Goal: Task Accomplishment & Management: Use online tool/utility

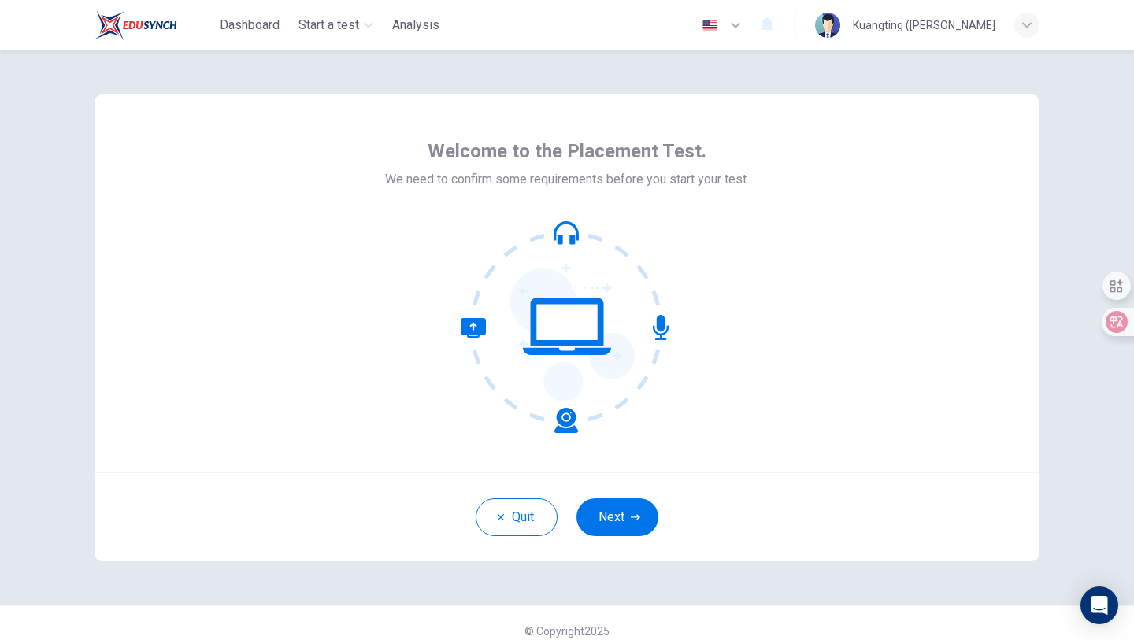
click at [609, 512] on button "Next" at bounding box center [617, 517] width 82 height 38
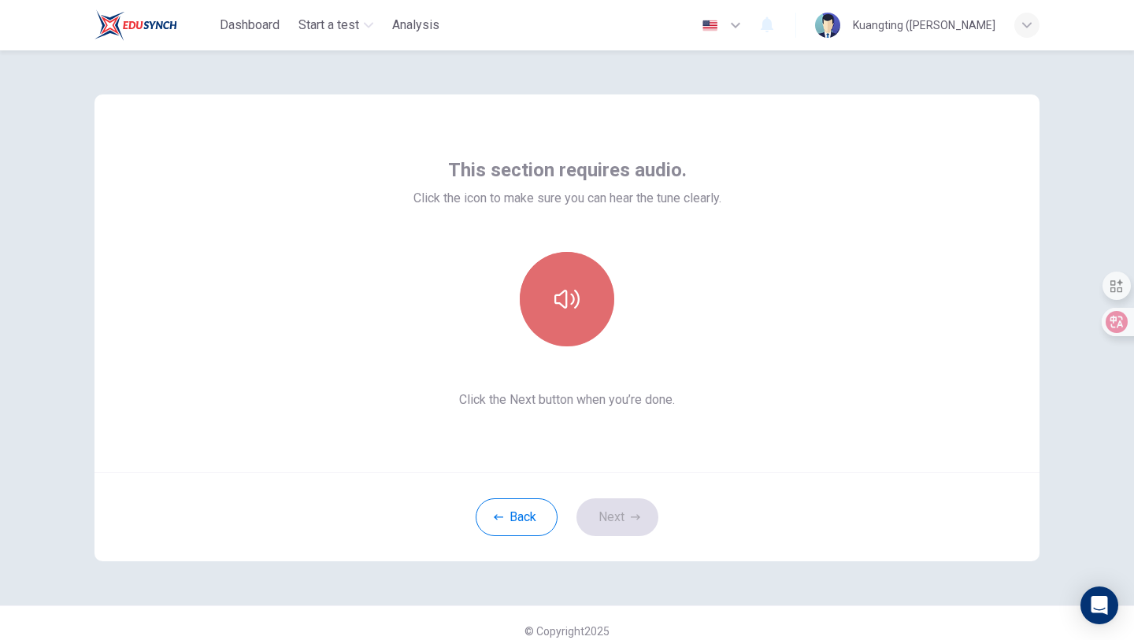
click at [567, 296] on icon "button" at bounding box center [566, 299] width 25 height 25
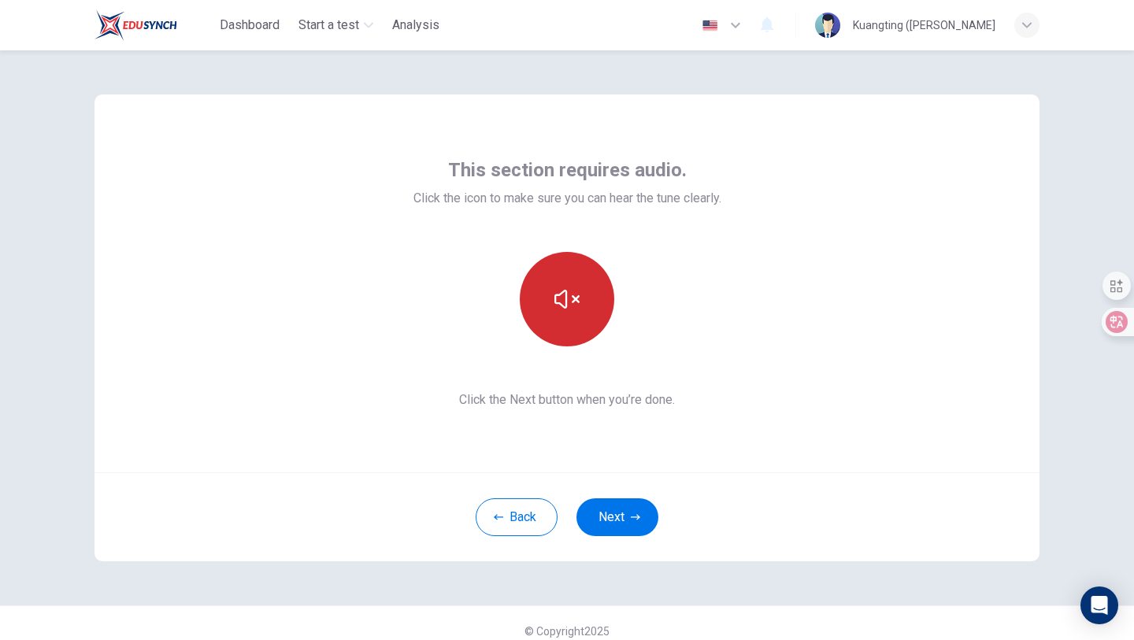
click at [567, 296] on icon "button" at bounding box center [566, 299] width 25 height 25
click at [568, 296] on icon "button" at bounding box center [566, 299] width 25 height 25
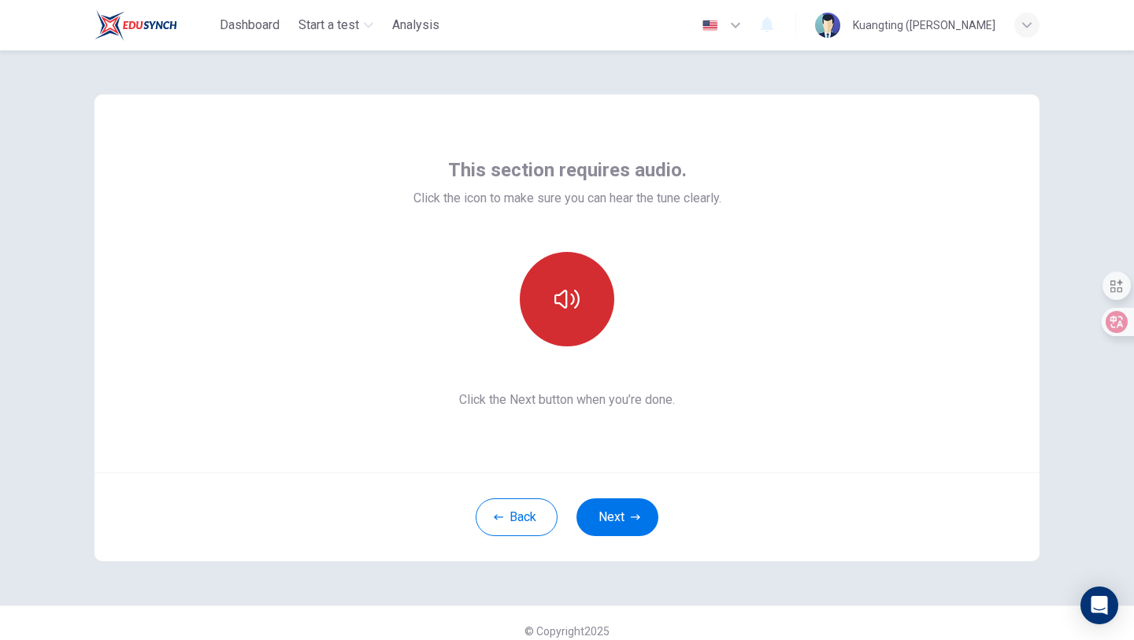
click at [568, 296] on icon "button" at bounding box center [566, 299] width 25 height 25
click at [520, 252] on button "button" at bounding box center [567, 299] width 94 height 94
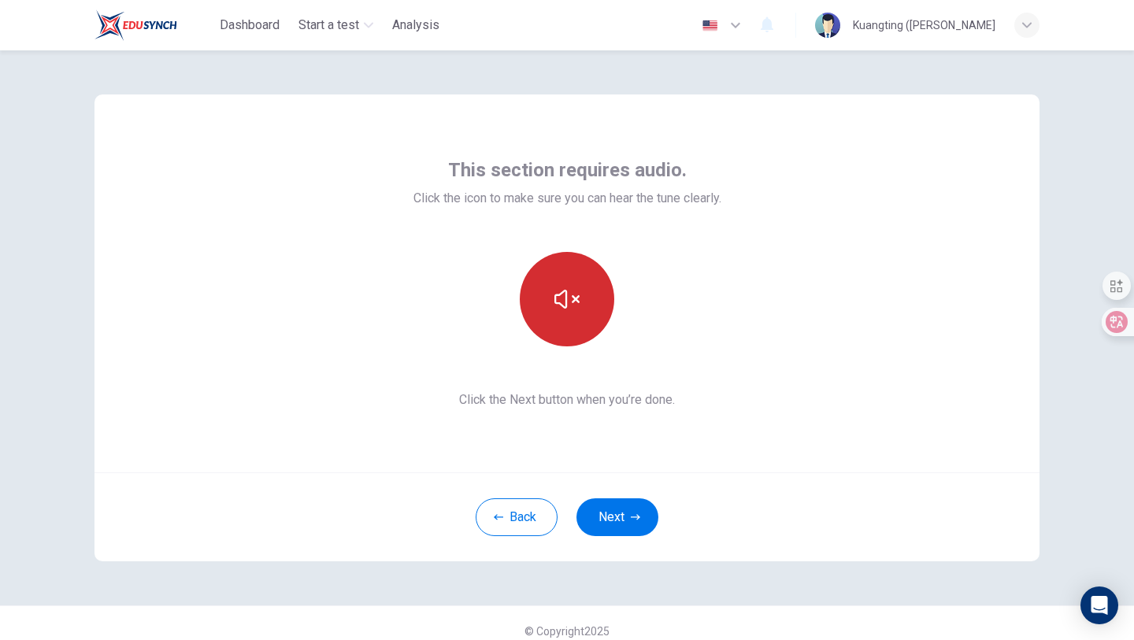
click at [575, 298] on icon "button" at bounding box center [566, 299] width 25 height 19
click at [575, 296] on icon "button" at bounding box center [566, 299] width 25 height 25
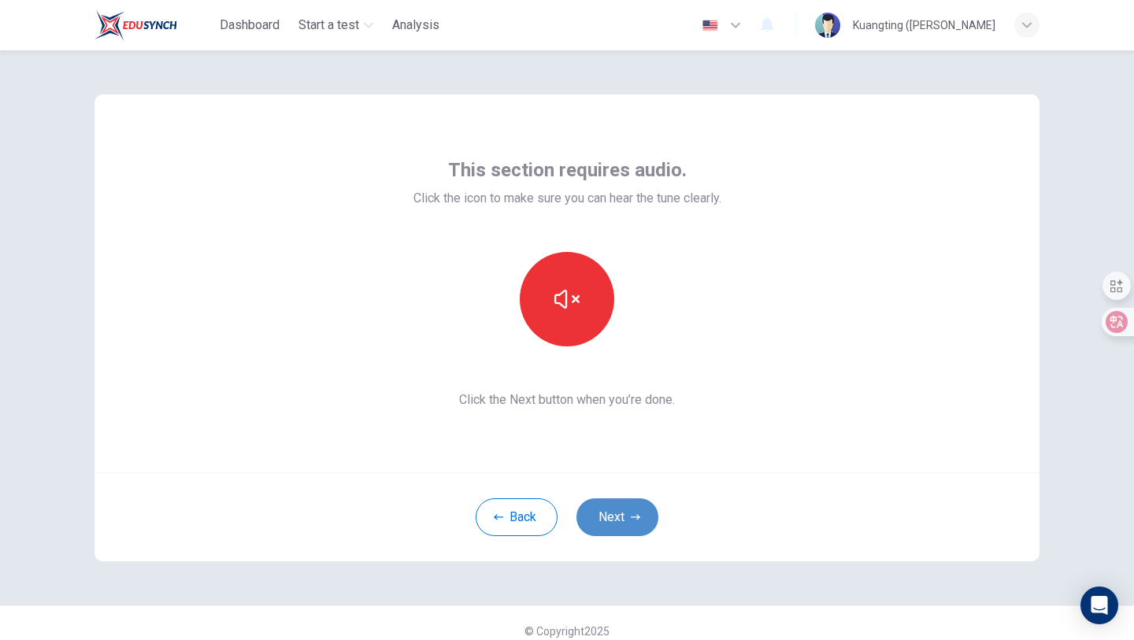
click at [621, 510] on button "Next" at bounding box center [617, 517] width 82 height 38
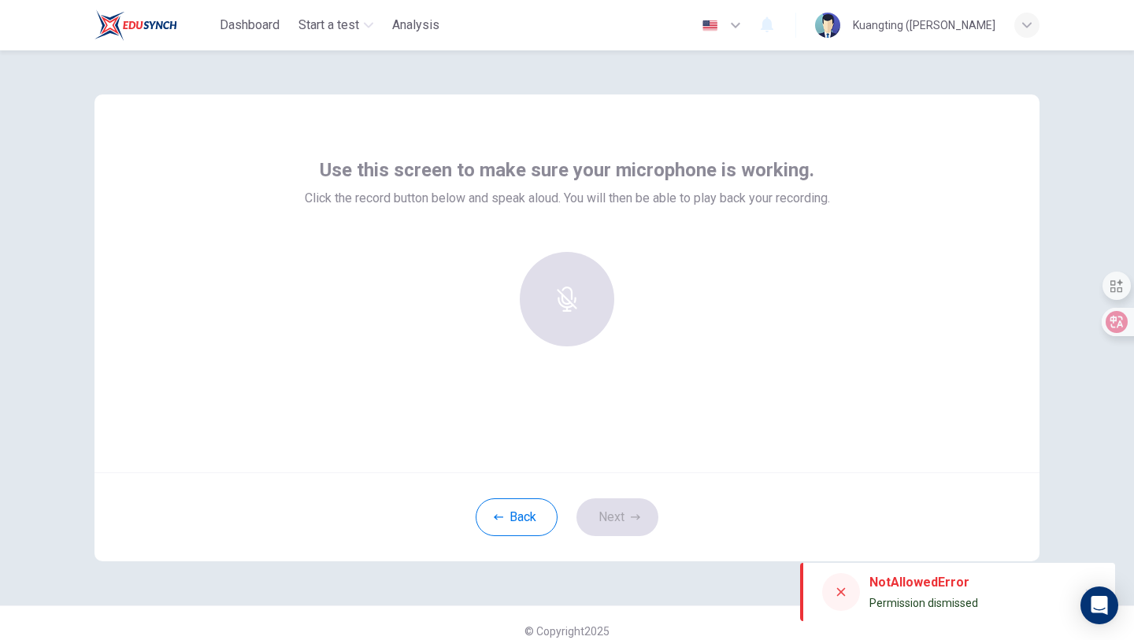
click at [547, 277] on div at bounding box center [567, 299] width 170 height 94
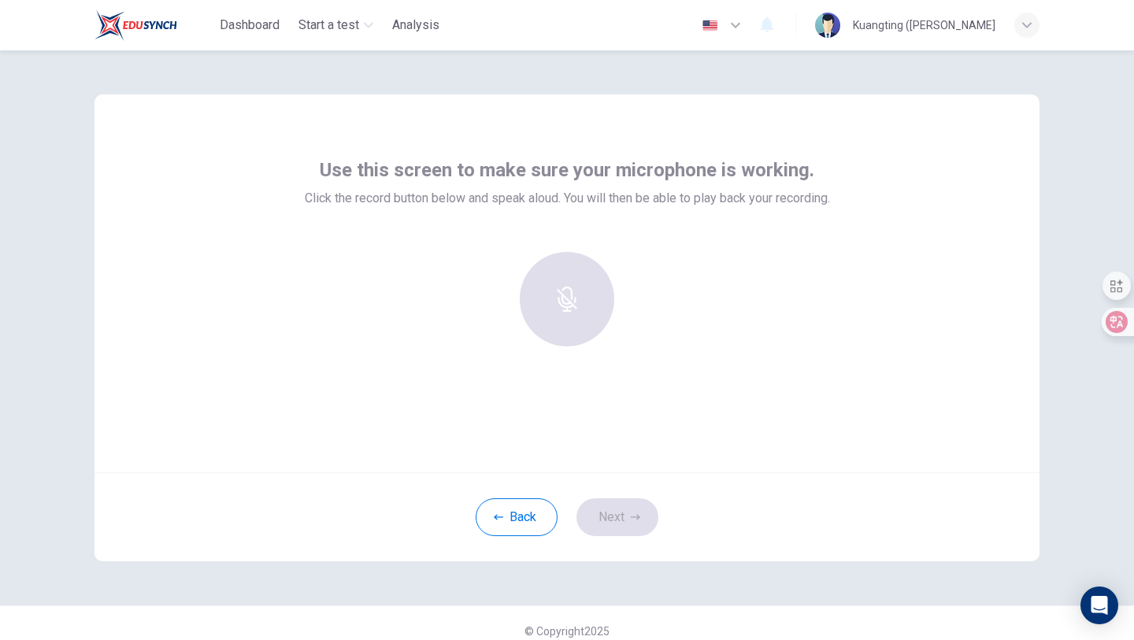
click at [560, 287] on div at bounding box center [567, 299] width 170 height 94
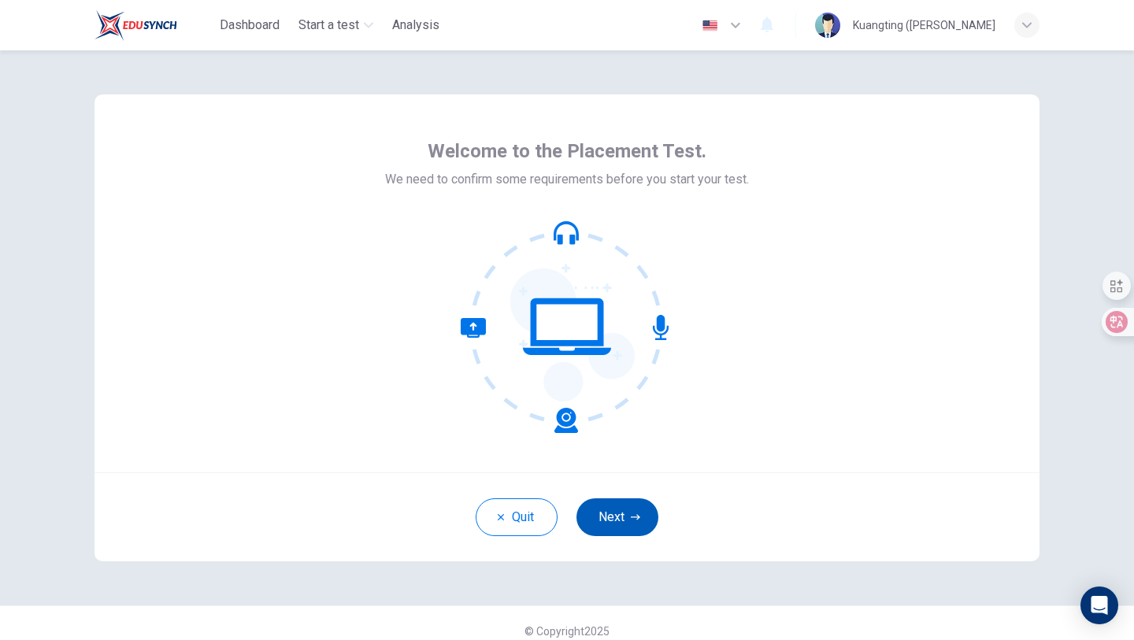
click at [616, 511] on button "Next" at bounding box center [617, 517] width 82 height 38
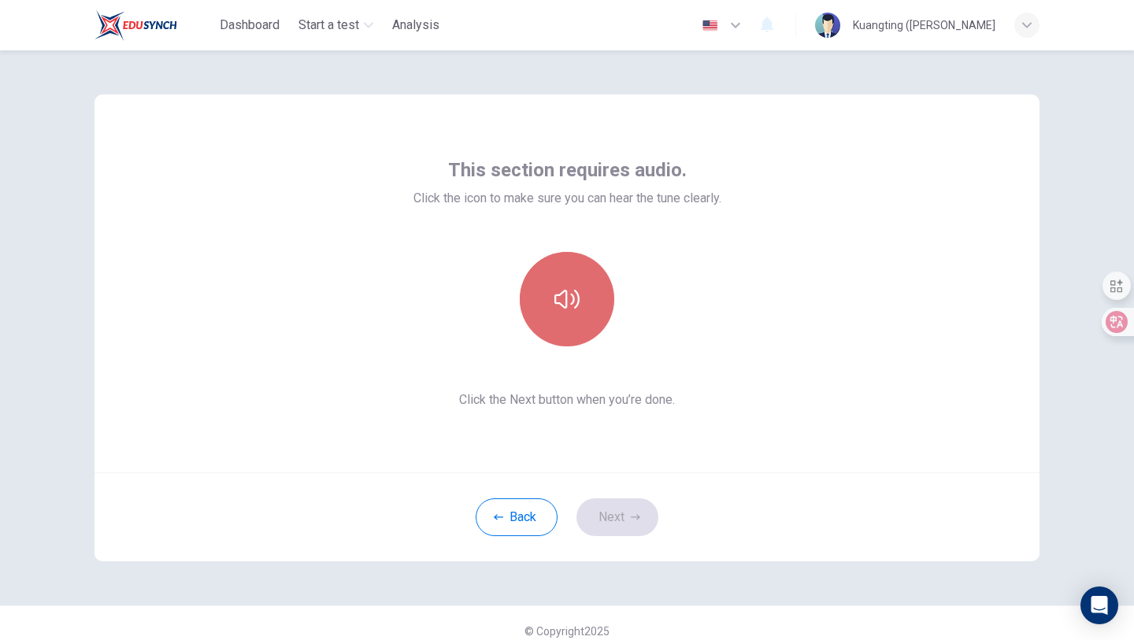
click at [576, 331] on button "button" at bounding box center [567, 299] width 94 height 94
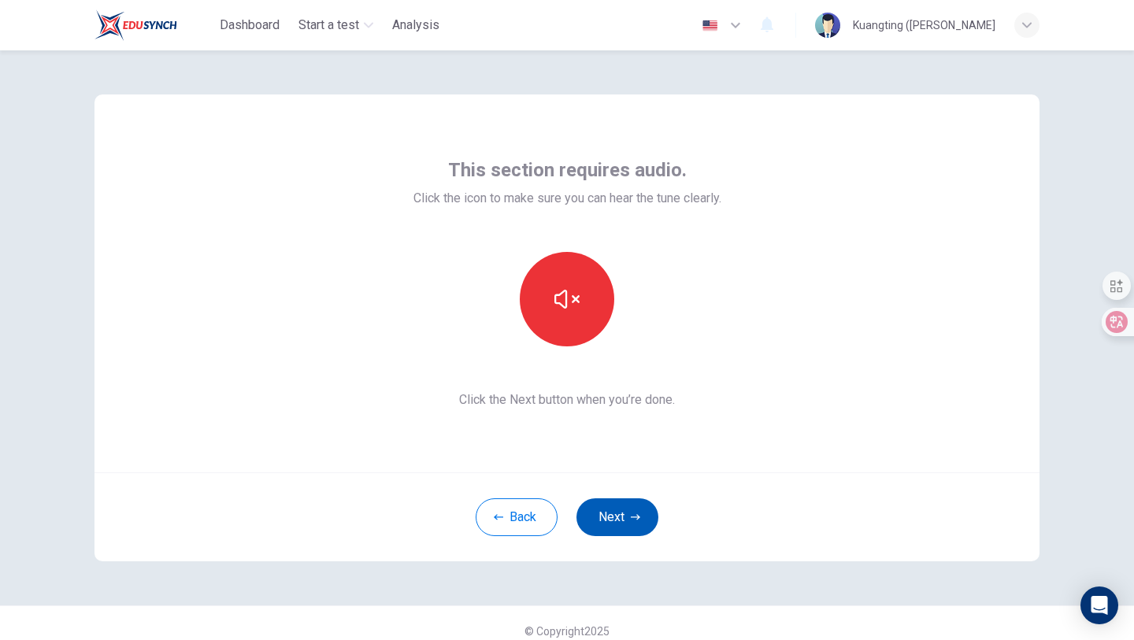
click at [627, 516] on button "Next" at bounding box center [617, 517] width 82 height 38
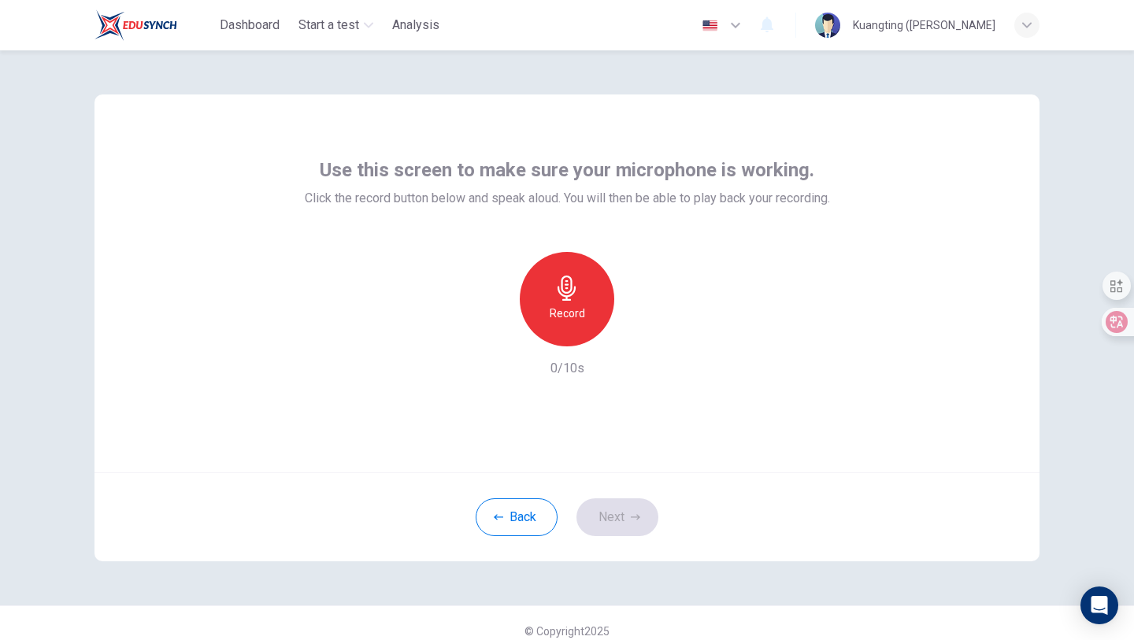
click at [574, 301] on div "Record" at bounding box center [567, 299] width 94 height 94
click at [573, 301] on div "Stop" at bounding box center [567, 299] width 94 height 94
click at [640, 334] on icon "button" at bounding box center [640, 333] width 7 height 9
click at [496, 337] on icon "button" at bounding box center [494, 334] width 14 height 14
click at [626, 531] on button "Next" at bounding box center [617, 517] width 82 height 38
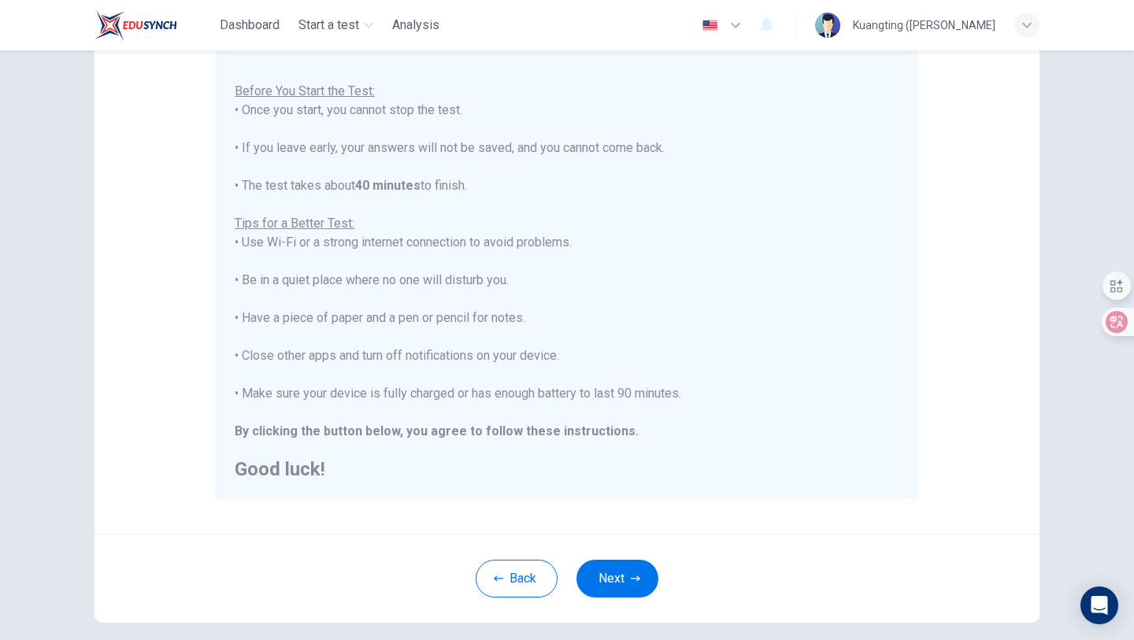
scroll to position [235, 0]
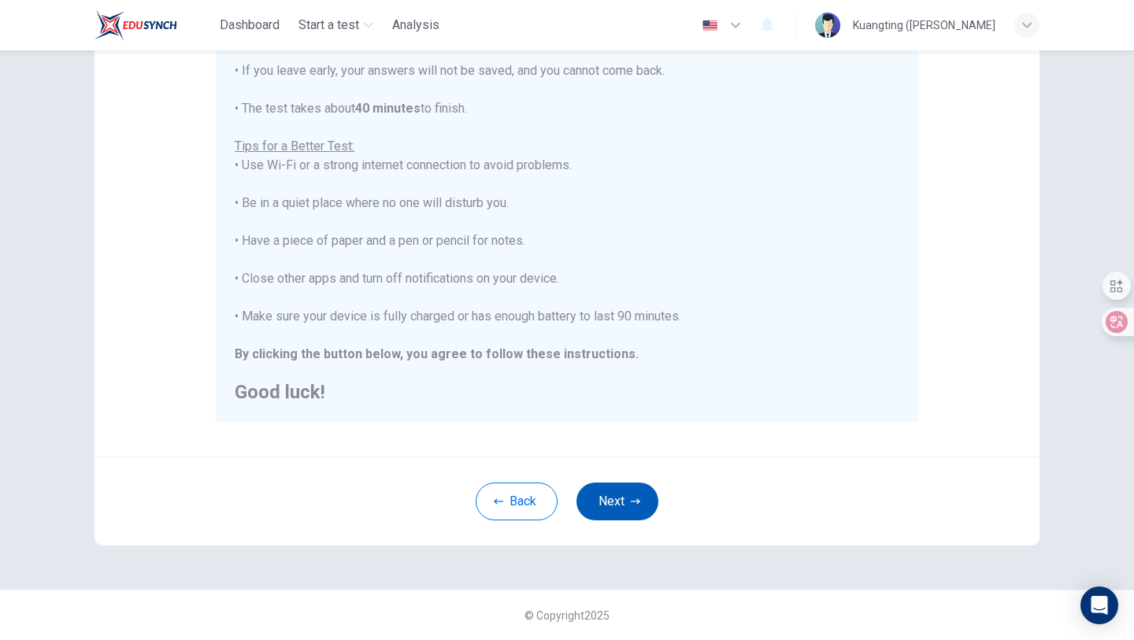
click at [633, 504] on icon "button" at bounding box center [635, 501] width 9 height 9
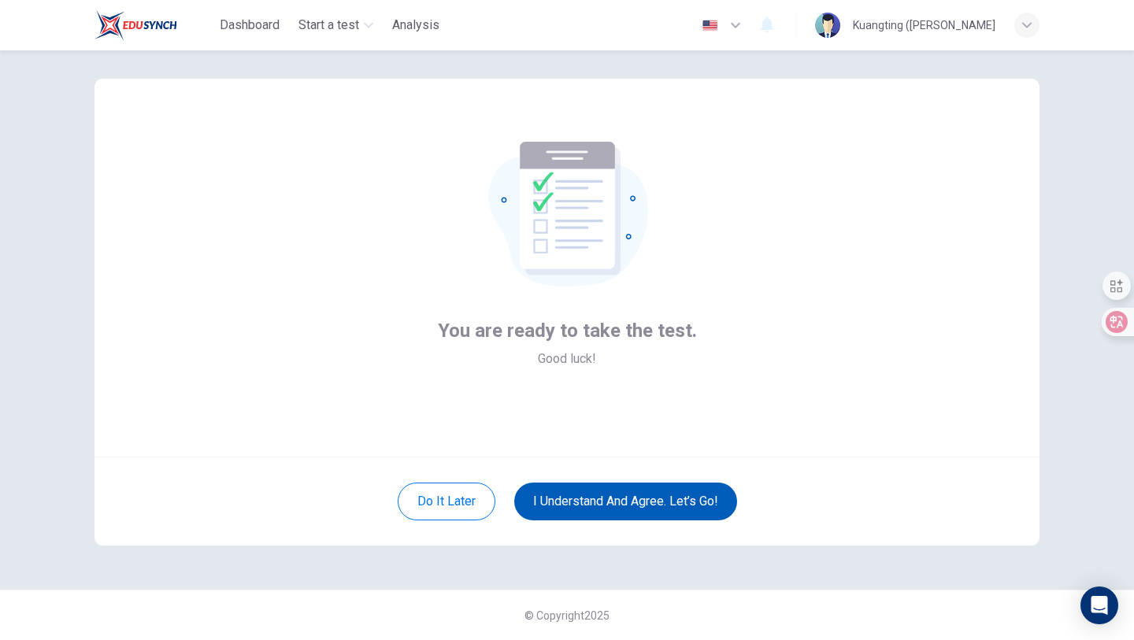
scroll to position [16, 0]
click at [633, 504] on button "I understand and agree. Let’s go!" at bounding box center [625, 502] width 223 height 38
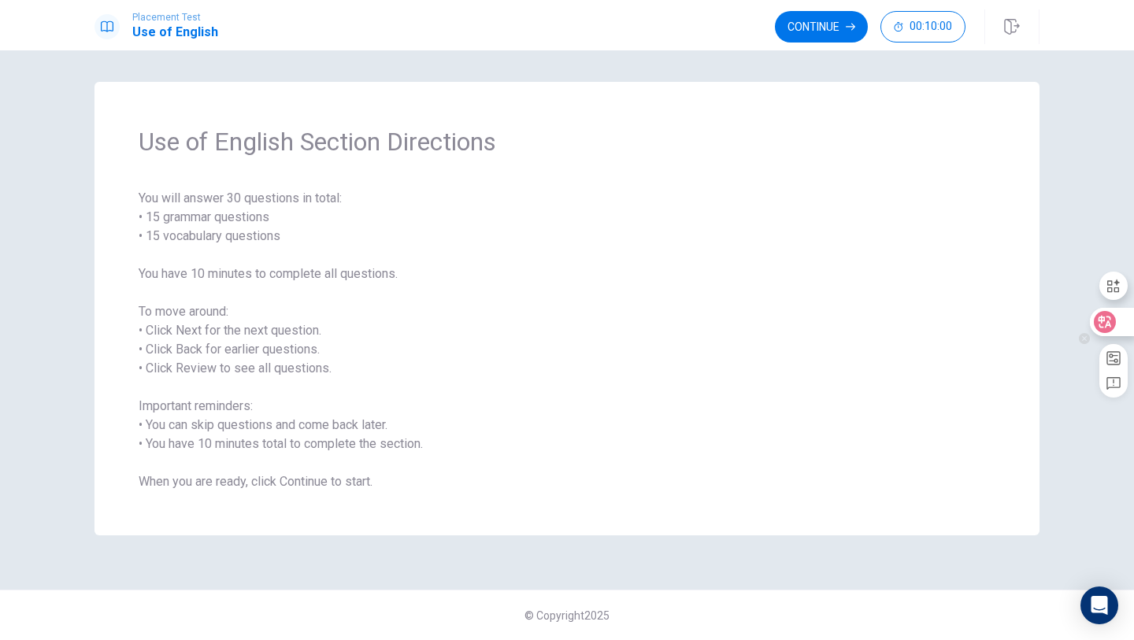
click at [1121, 325] on div at bounding box center [1110, 322] width 43 height 28
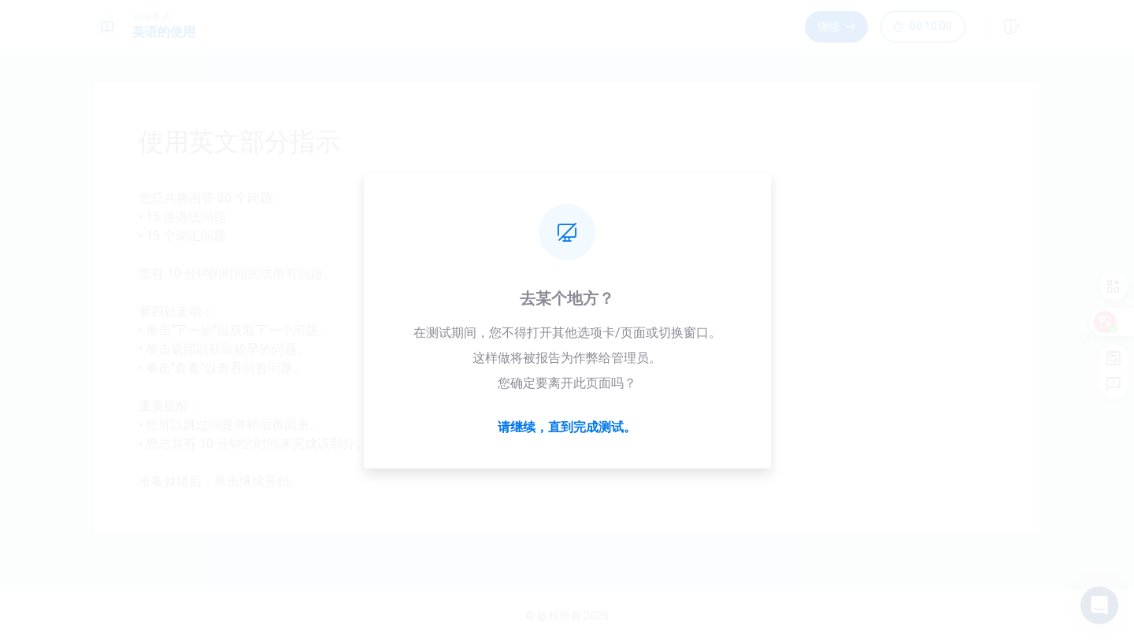
click at [1097, 323] on icon at bounding box center [1105, 322] width 16 height 16
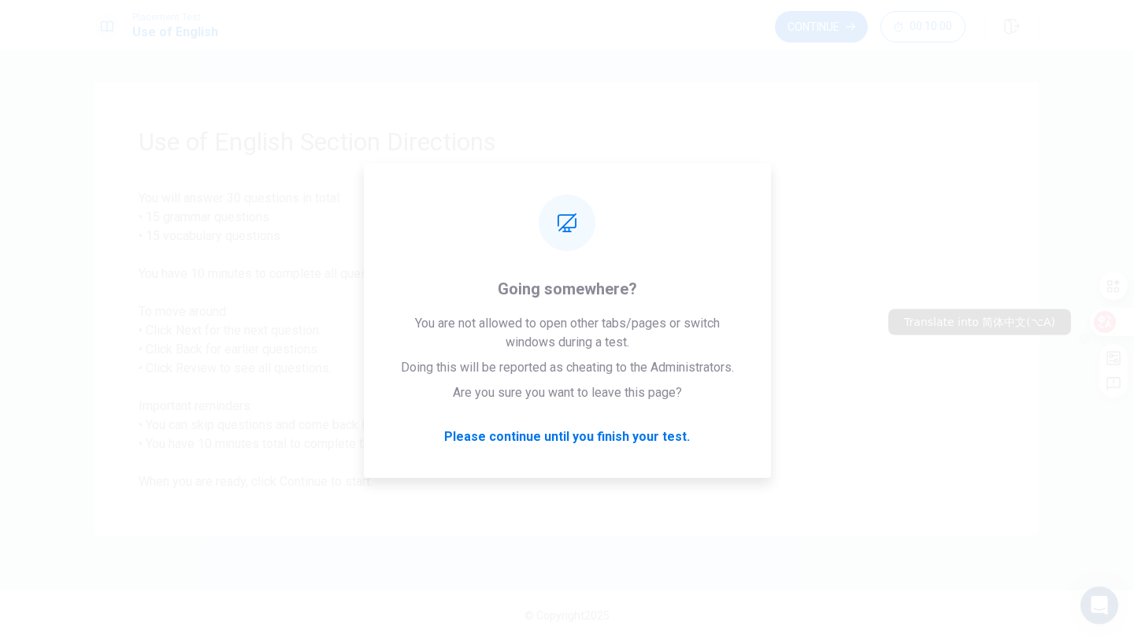
click at [1120, 331] on div at bounding box center [1110, 322] width 43 height 28
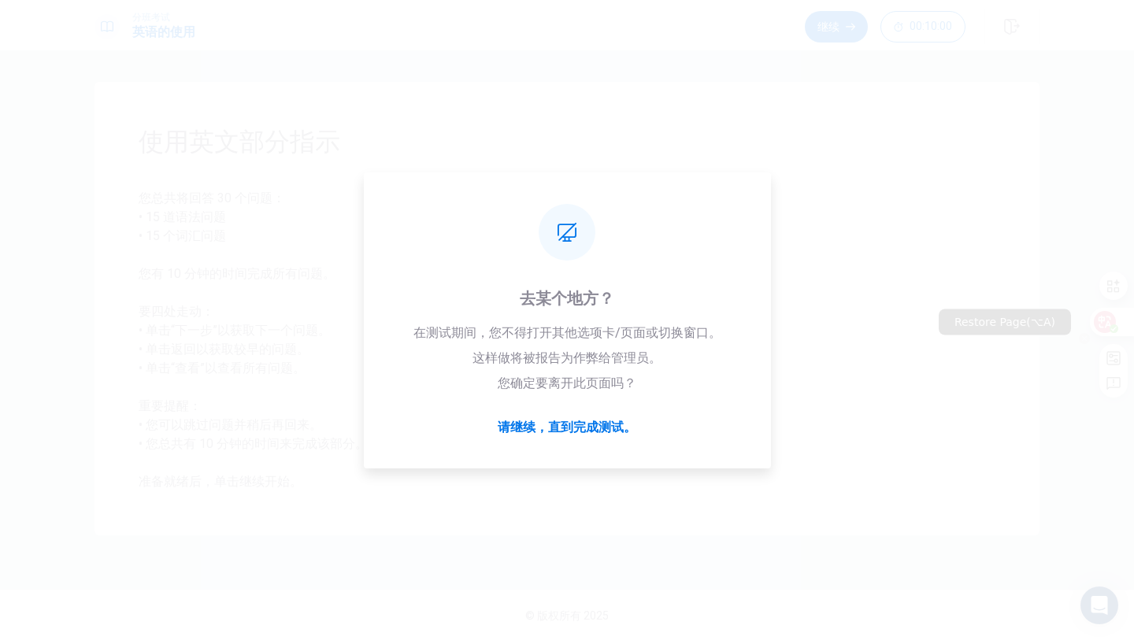
click at [1085, 312] on div at bounding box center [1105, 322] width 55 height 28
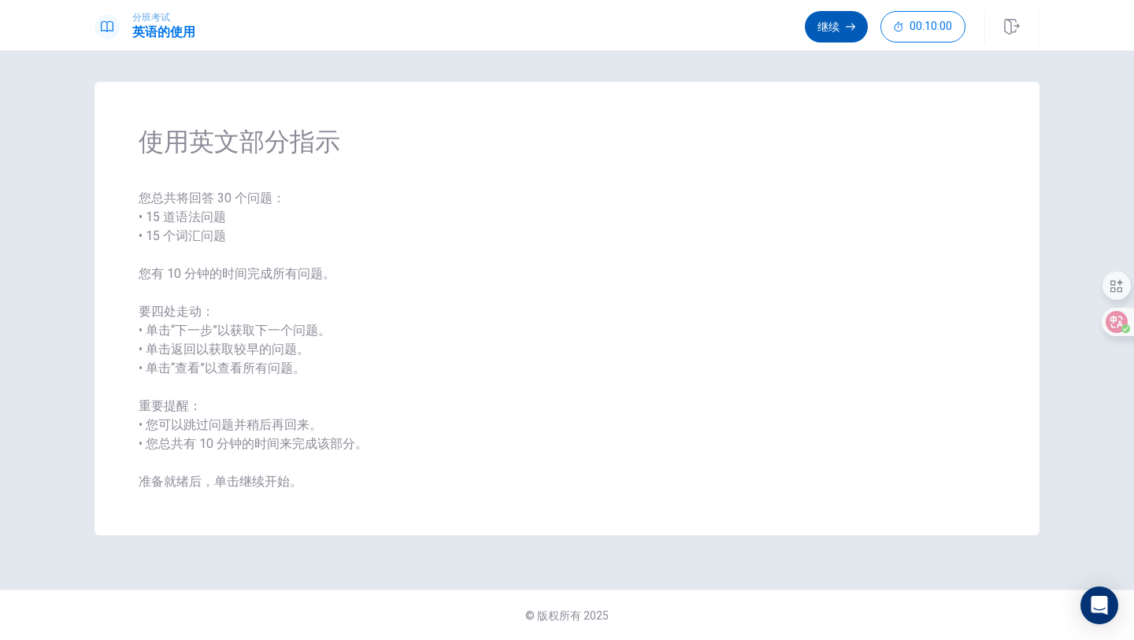
click at [837, 29] on font "继续" at bounding box center [828, 26] width 22 height 13
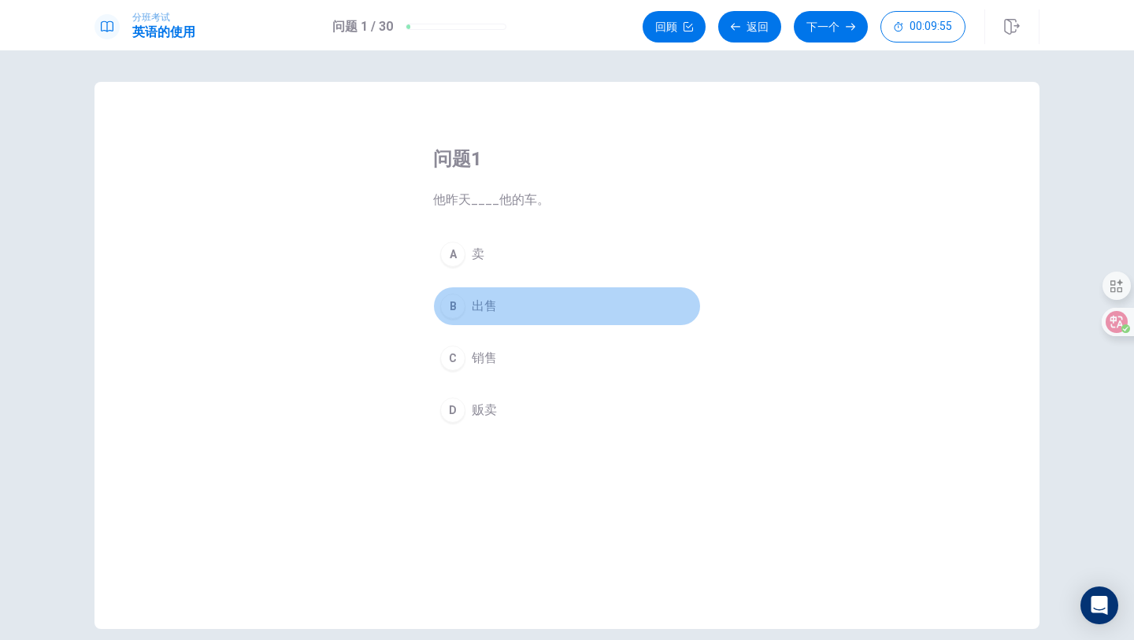
click at [456, 304] on div "B" at bounding box center [452, 306] width 25 height 25
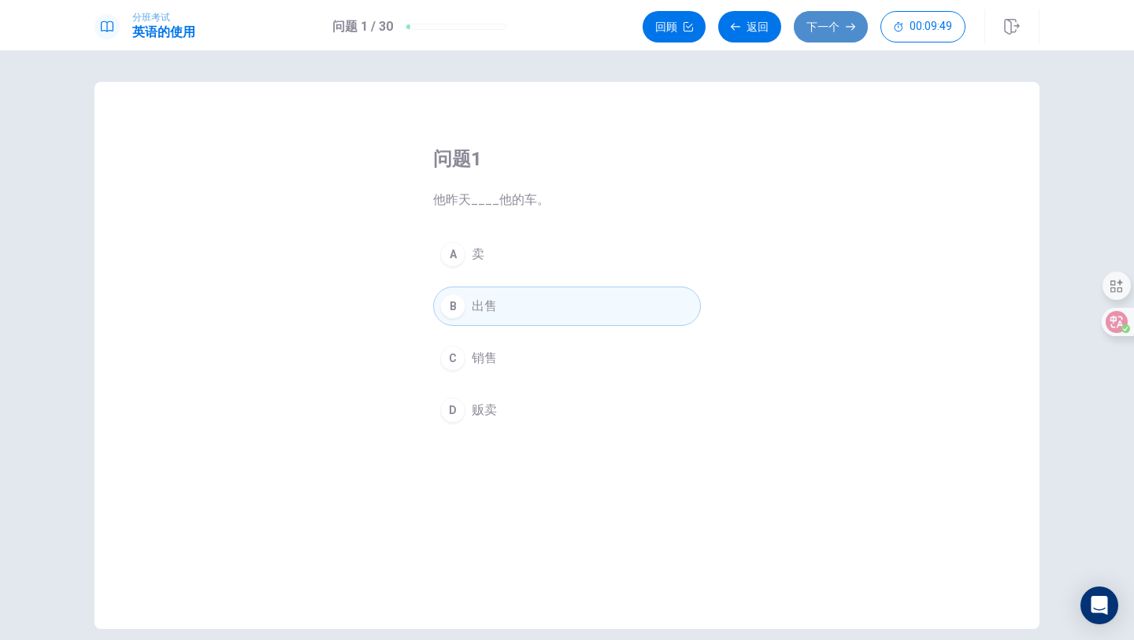
click at [826, 31] on font "下一个" at bounding box center [822, 26] width 33 height 13
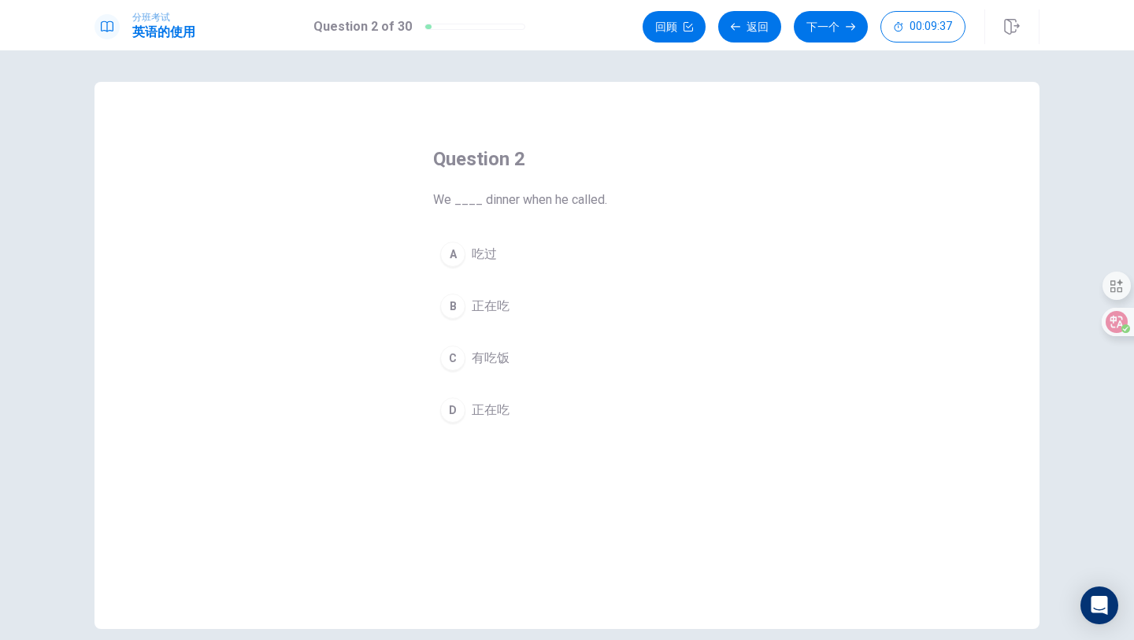
click at [451, 261] on div "A" at bounding box center [452, 254] width 25 height 25
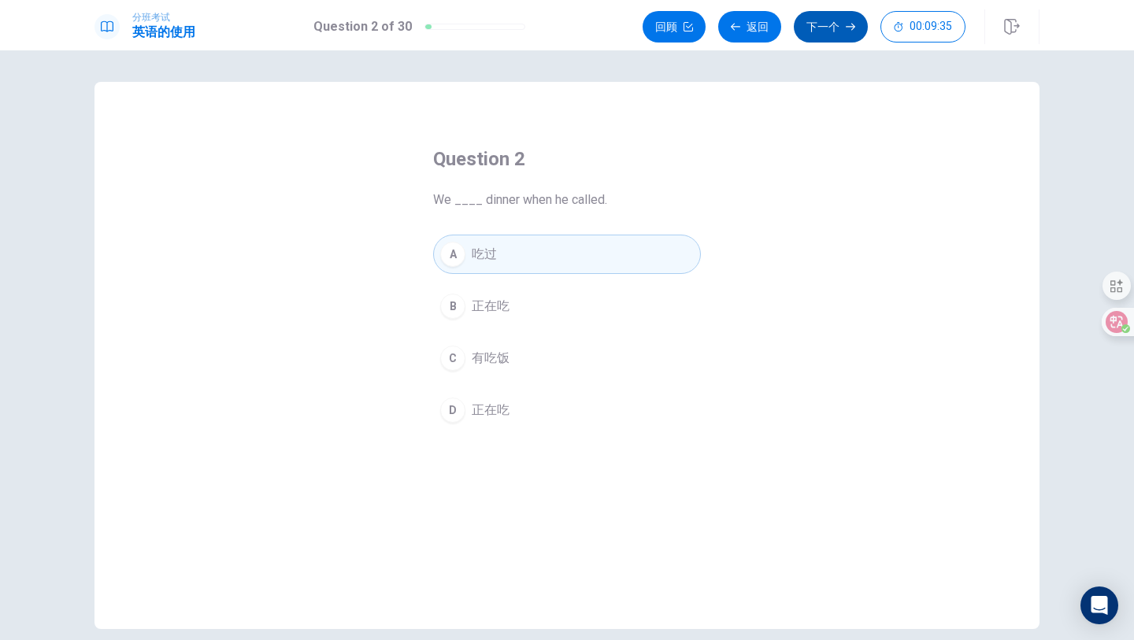
click at [845, 33] on button "下一个" at bounding box center [831, 26] width 74 height 31
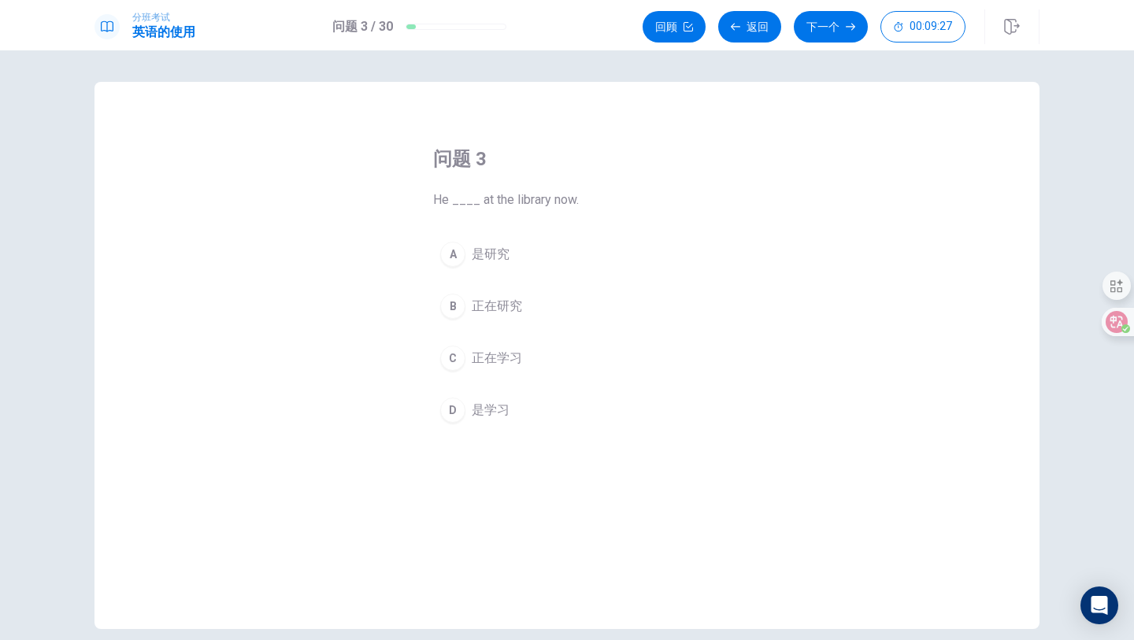
click at [1121, 331] on div at bounding box center [1122, 322] width 43 height 28
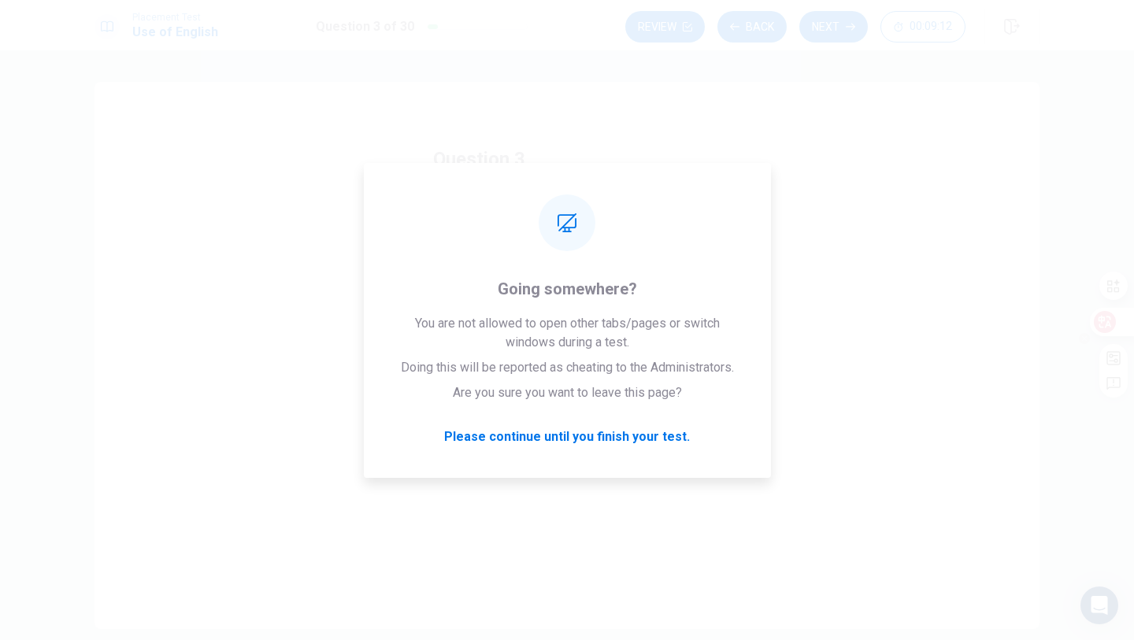
click at [1120, 317] on div at bounding box center [1110, 322] width 43 height 28
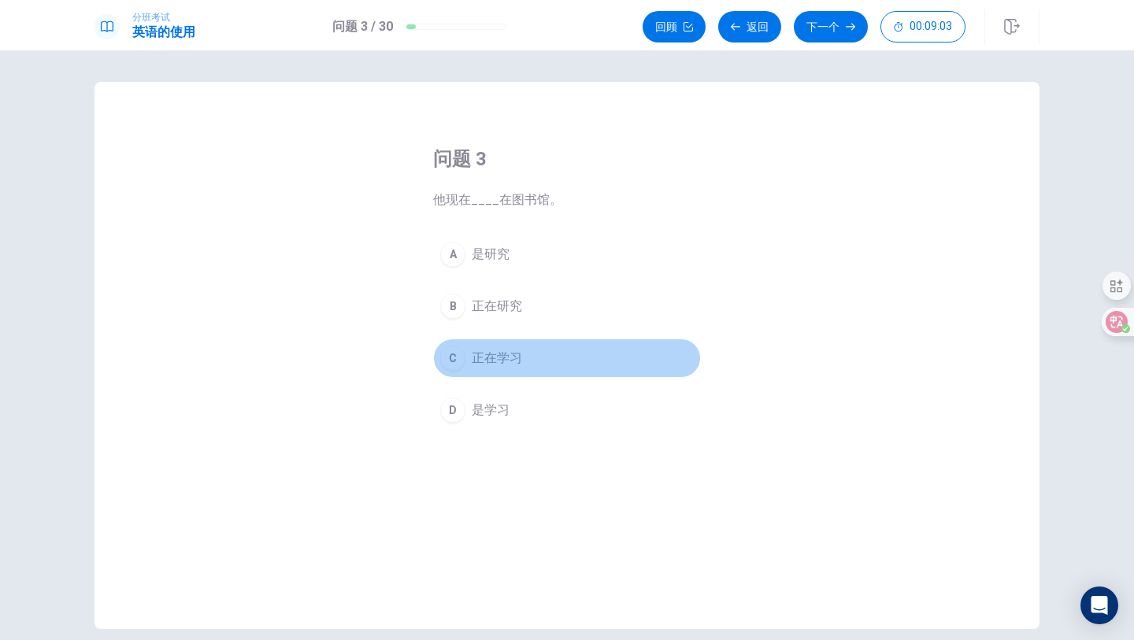
click at [459, 354] on div "C" at bounding box center [452, 358] width 25 height 25
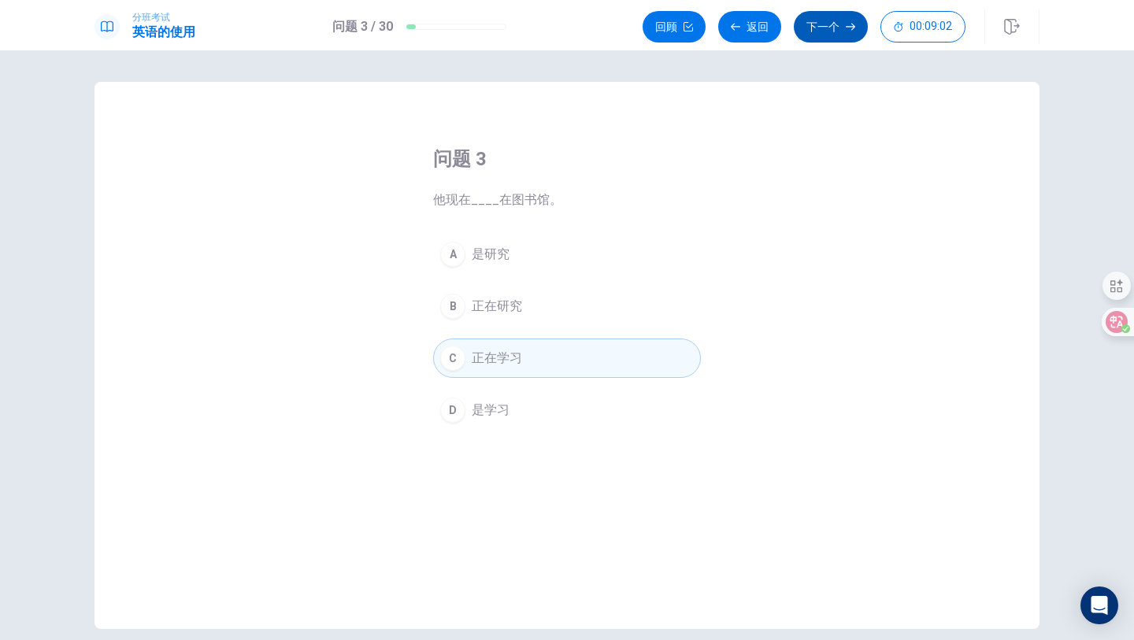
click at [830, 22] on font "下一个" at bounding box center [822, 26] width 33 height 13
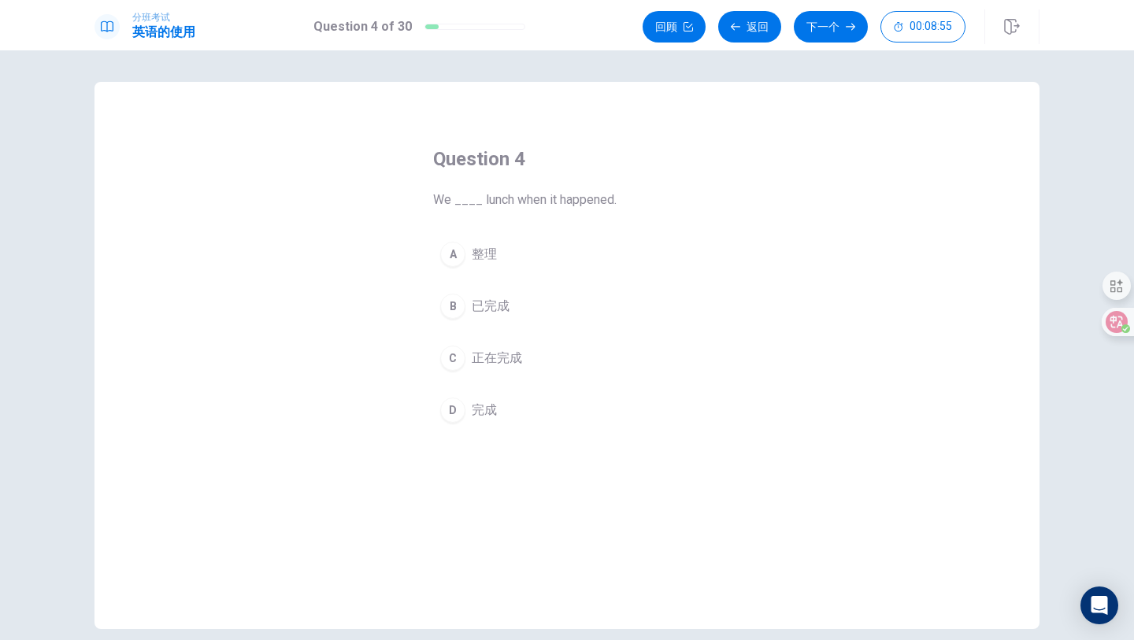
click at [457, 306] on div "B" at bounding box center [452, 306] width 25 height 25
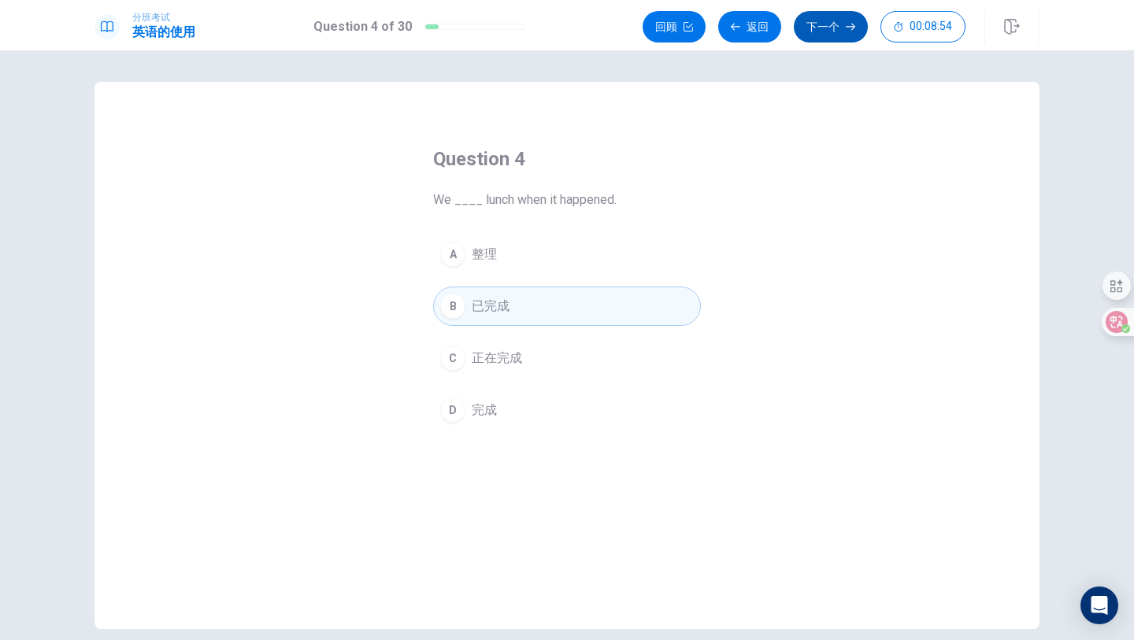
click at [821, 20] on font "下一个" at bounding box center [822, 26] width 33 height 13
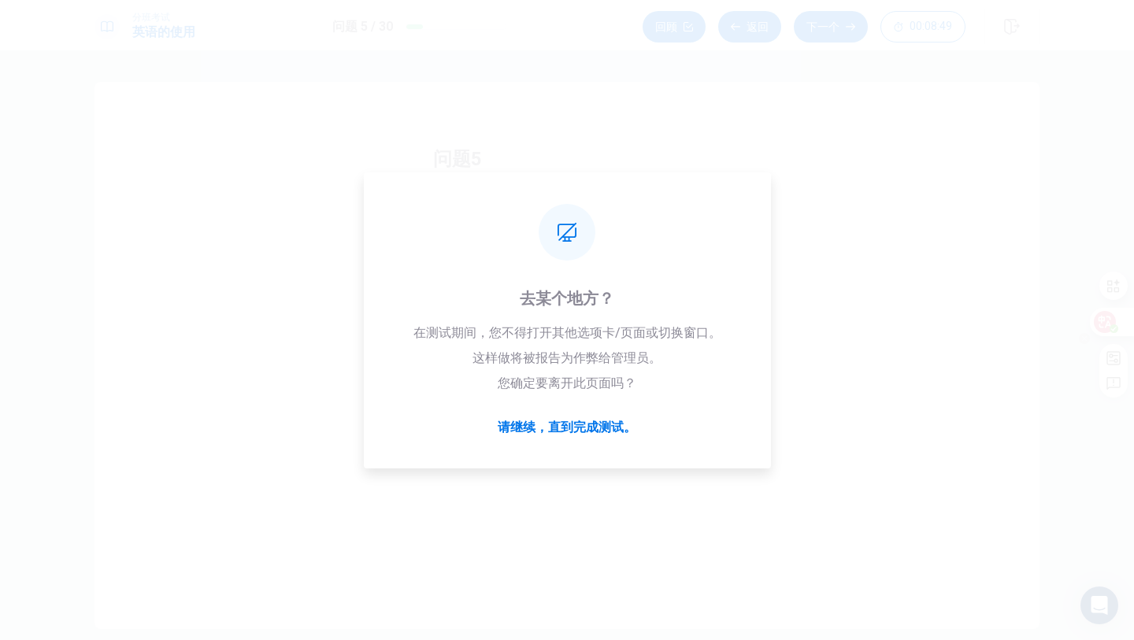
click at [1110, 329] on circle at bounding box center [1113, 328] width 9 height 9
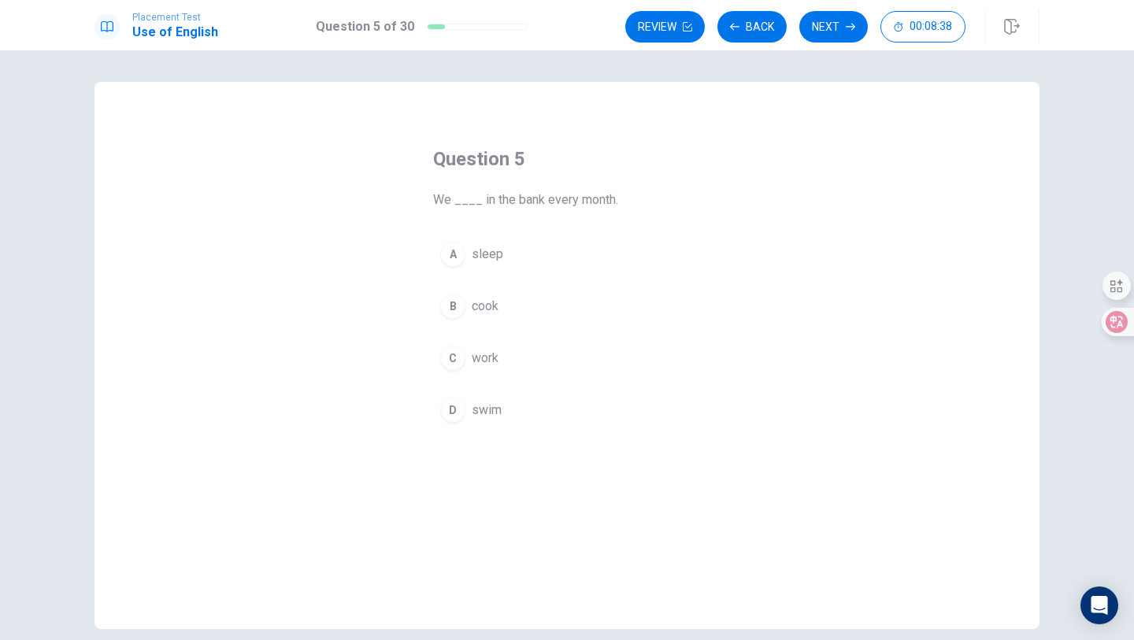
click at [464, 364] on button "C work" at bounding box center [567, 357] width 268 height 39
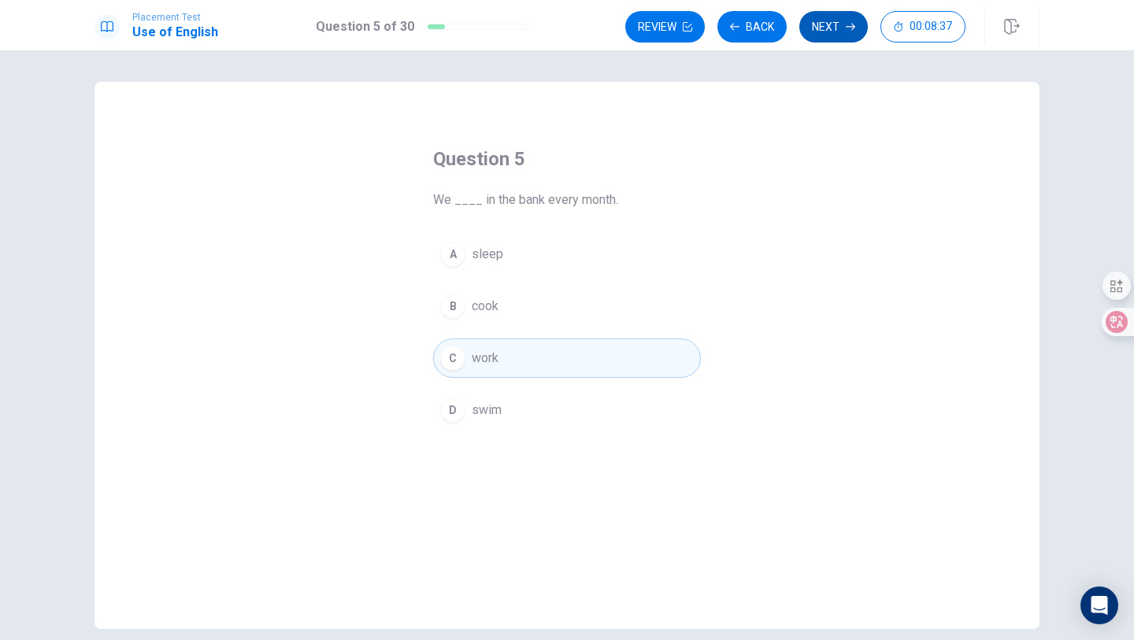
click at [829, 34] on button "Next" at bounding box center [833, 26] width 68 height 31
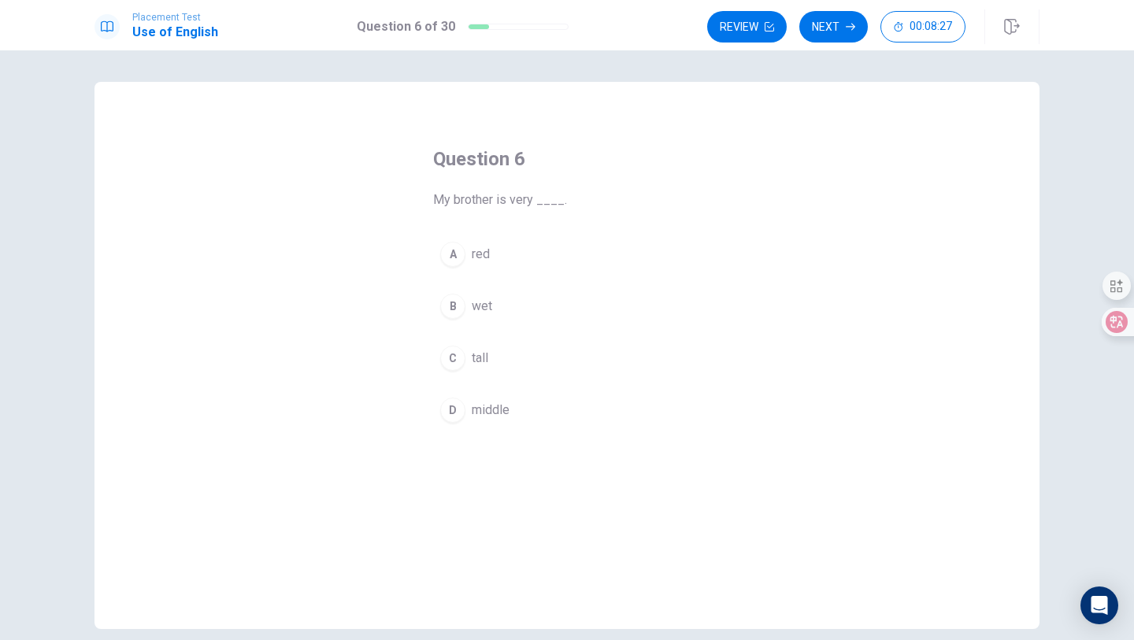
click at [461, 357] on div "C" at bounding box center [452, 358] width 25 height 25
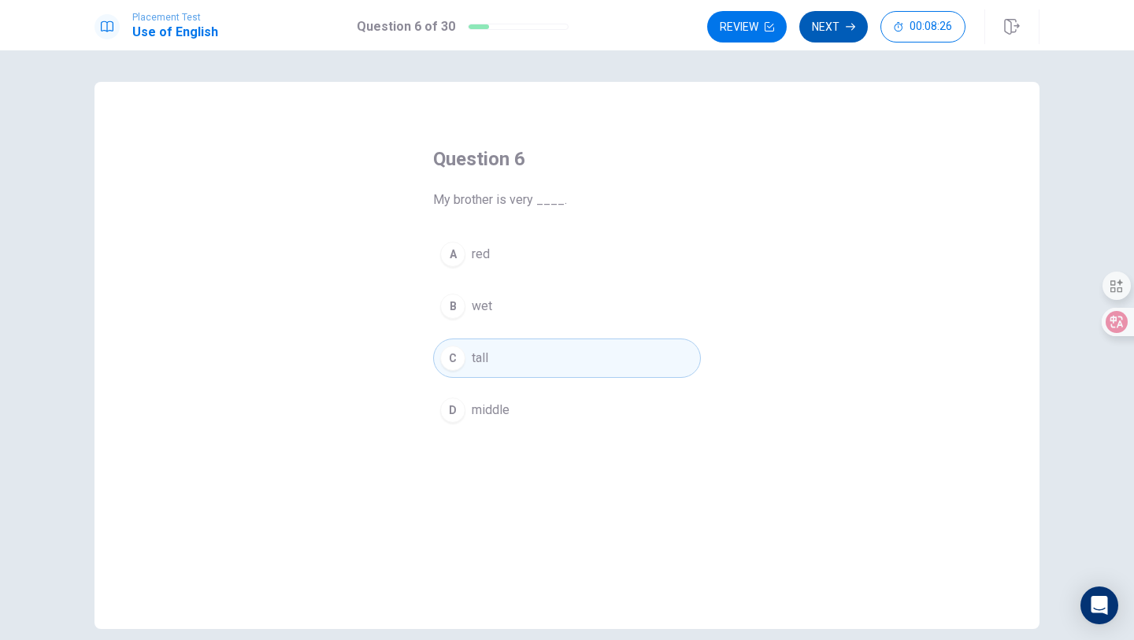
click at [837, 35] on button "Next" at bounding box center [833, 26] width 68 height 31
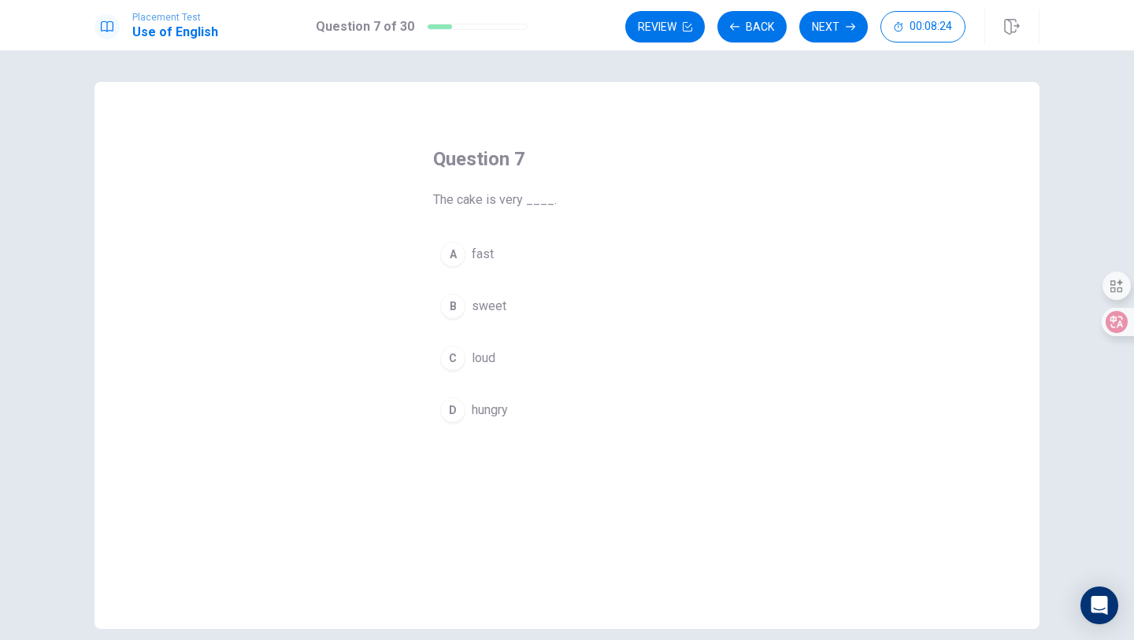
click at [457, 304] on div "B" at bounding box center [452, 306] width 25 height 25
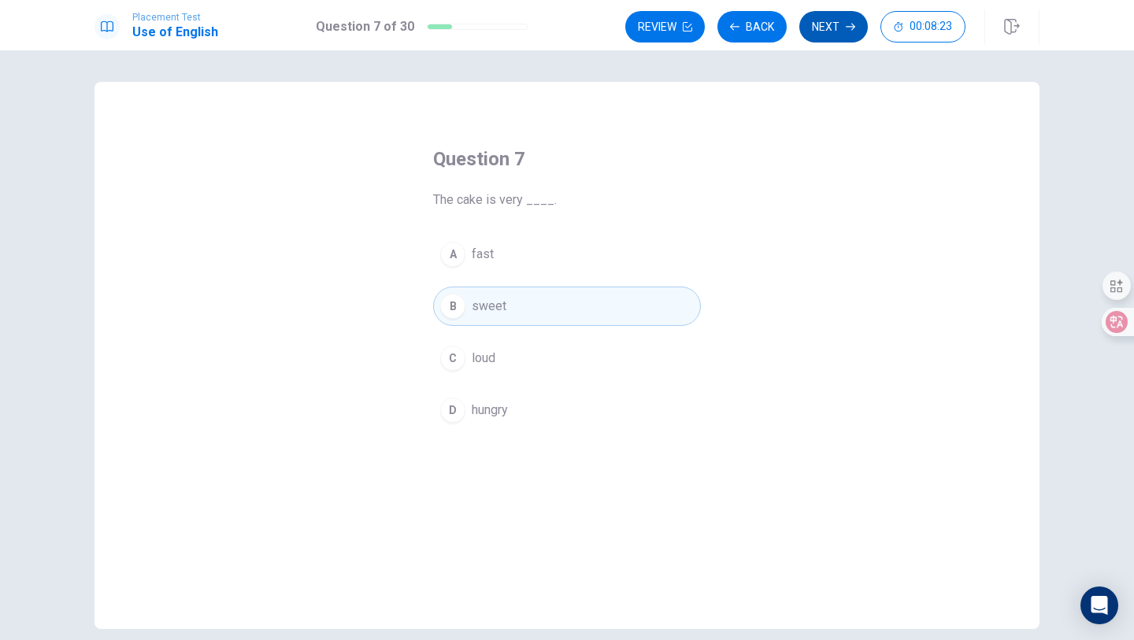
click at [823, 28] on button "Next" at bounding box center [833, 26] width 68 height 31
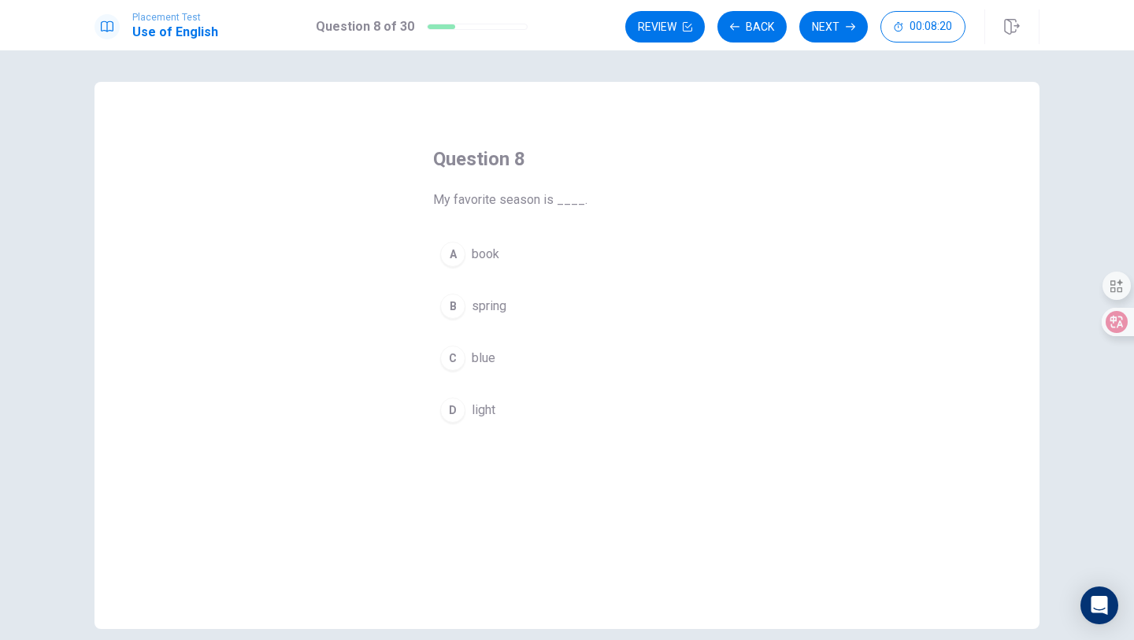
click at [460, 308] on div "B" at bounding box center [452, 306] width 25 height 25
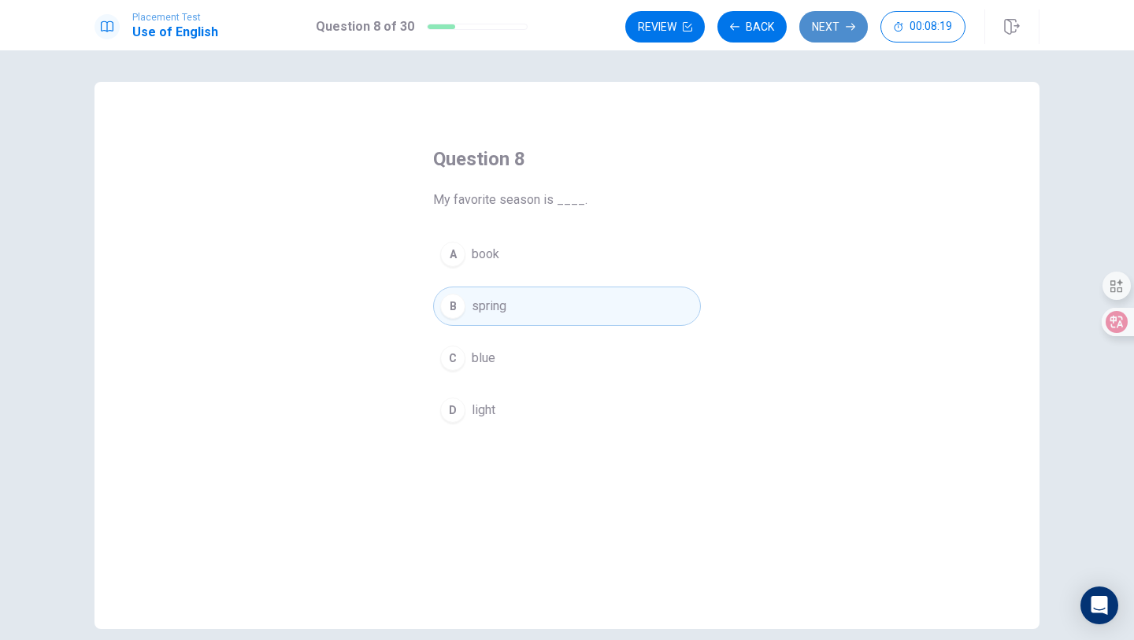
click at [825, 34] on button "Next" at bounding box center [833, 26] width 68 height 31
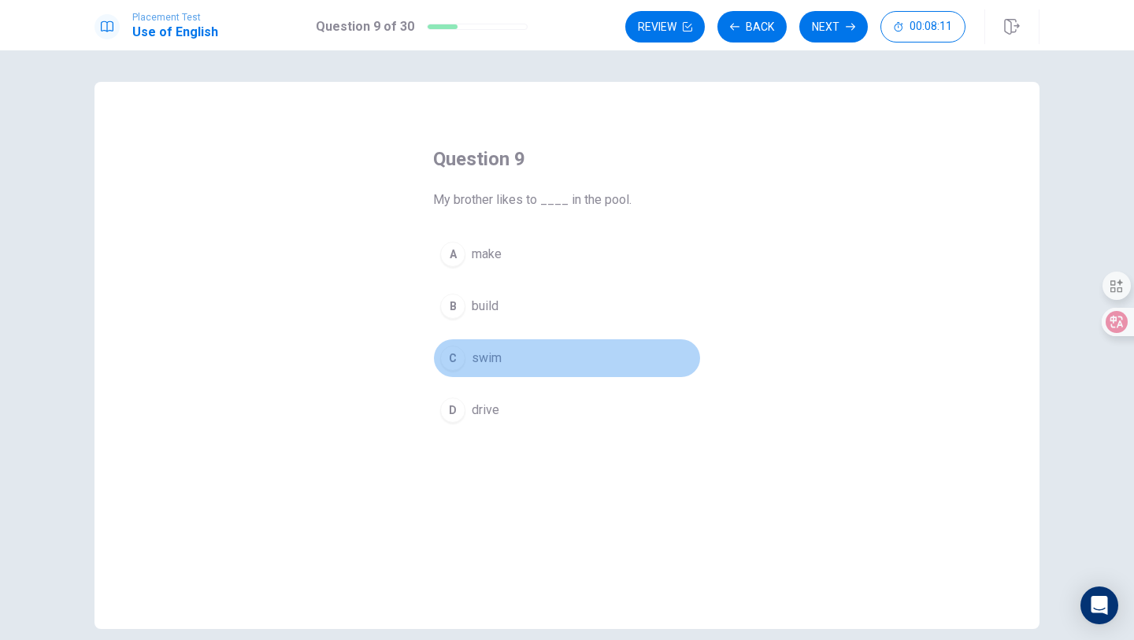
click at [457, 367] on div "C" at bounding box center [452, 358] width 25 height 25
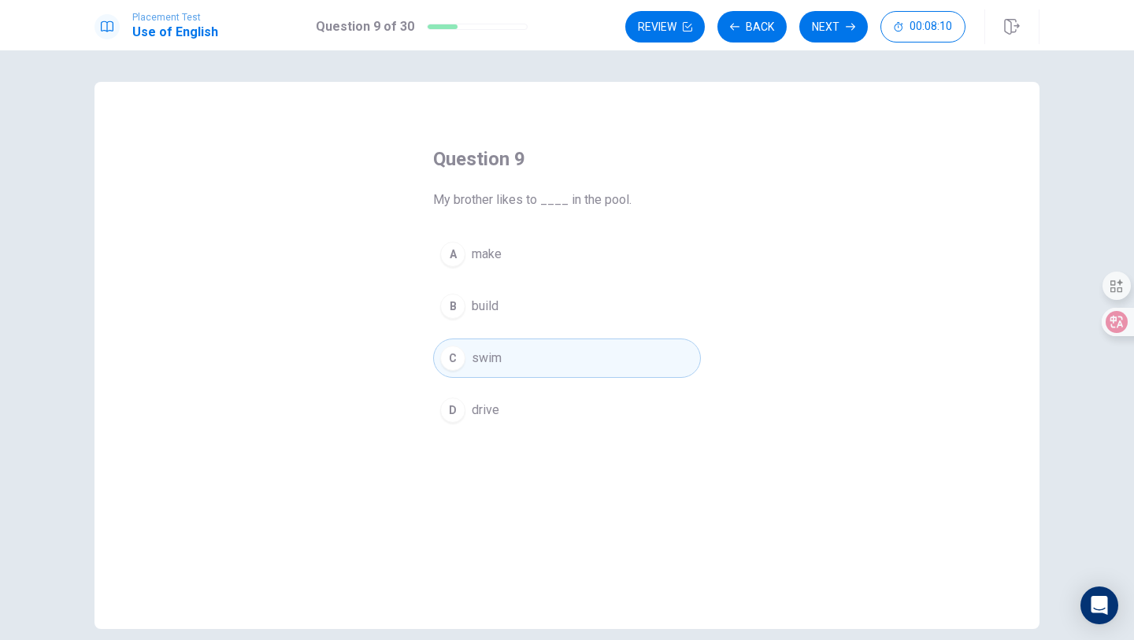
click at [834, 25] on button "Next" at bounding box center [833, 26] width 68 height 31
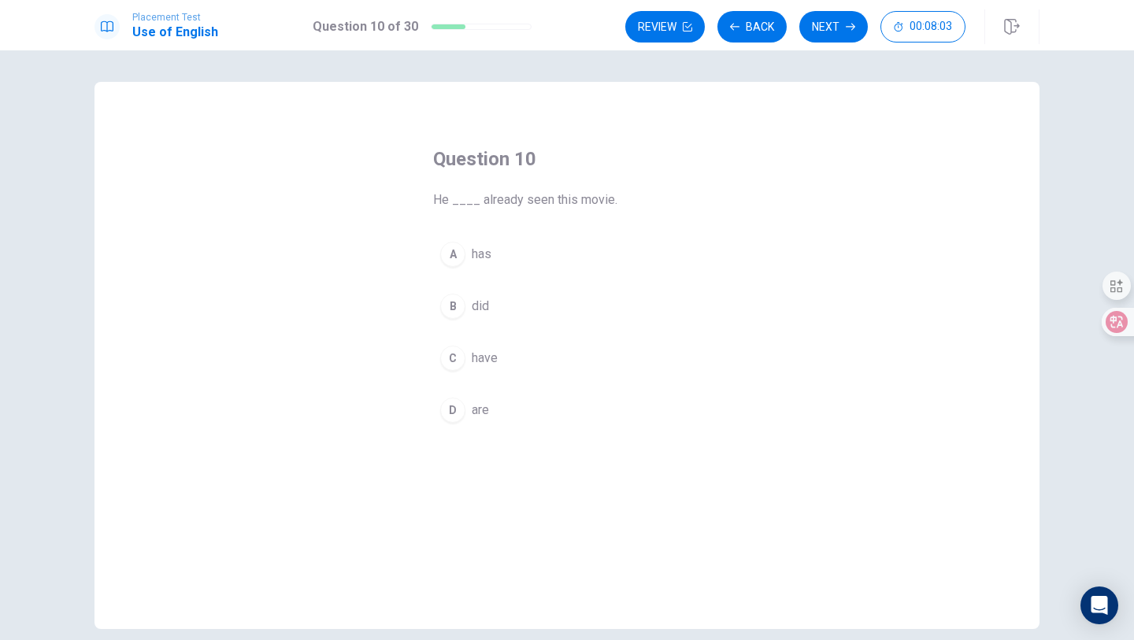
click at [459, 254] on div "A" at bounding box center [452, 254] width 25 height 25
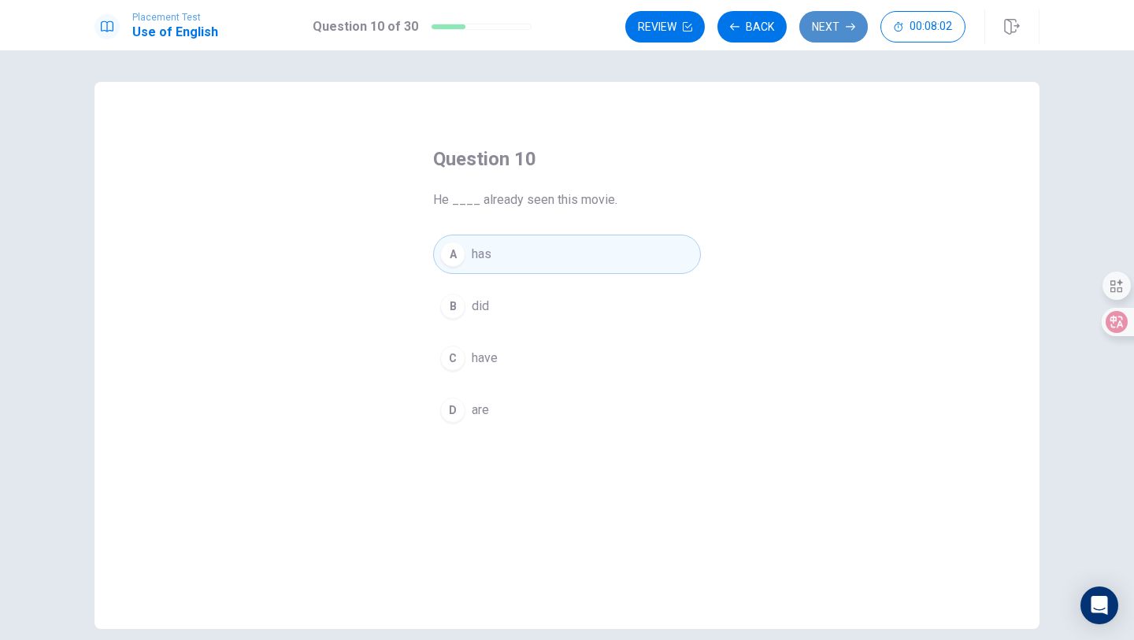
click at [849, 27] on icon "button" at bounding box center [849, 26] width 9 height 9
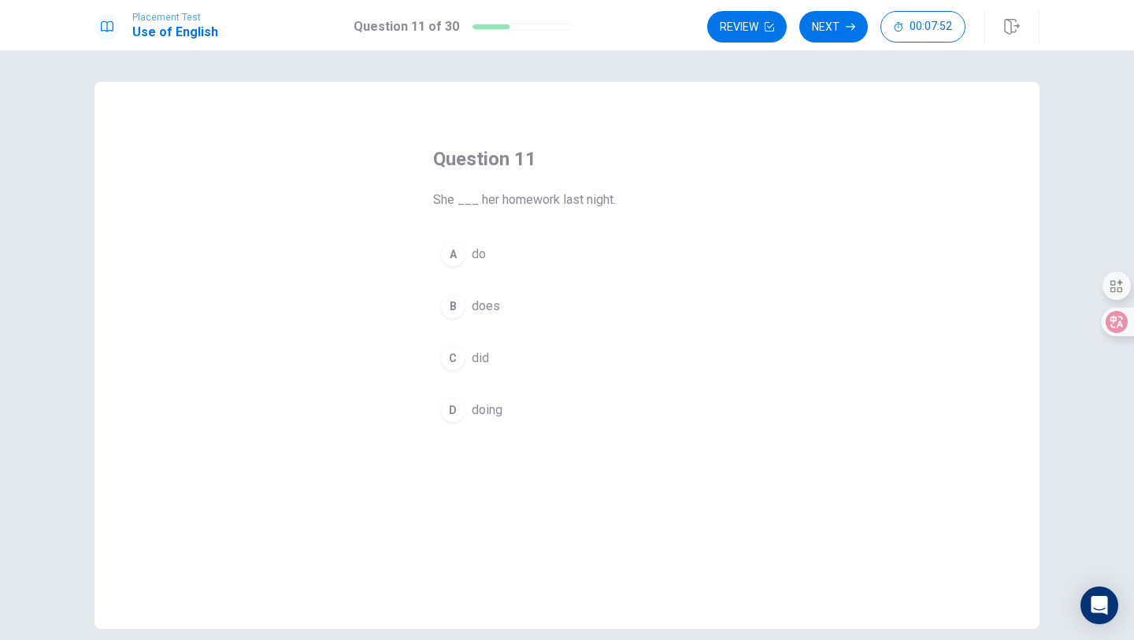
click at [458, 363] on div "C" at bounding box center [452, 358] width 25 height 25
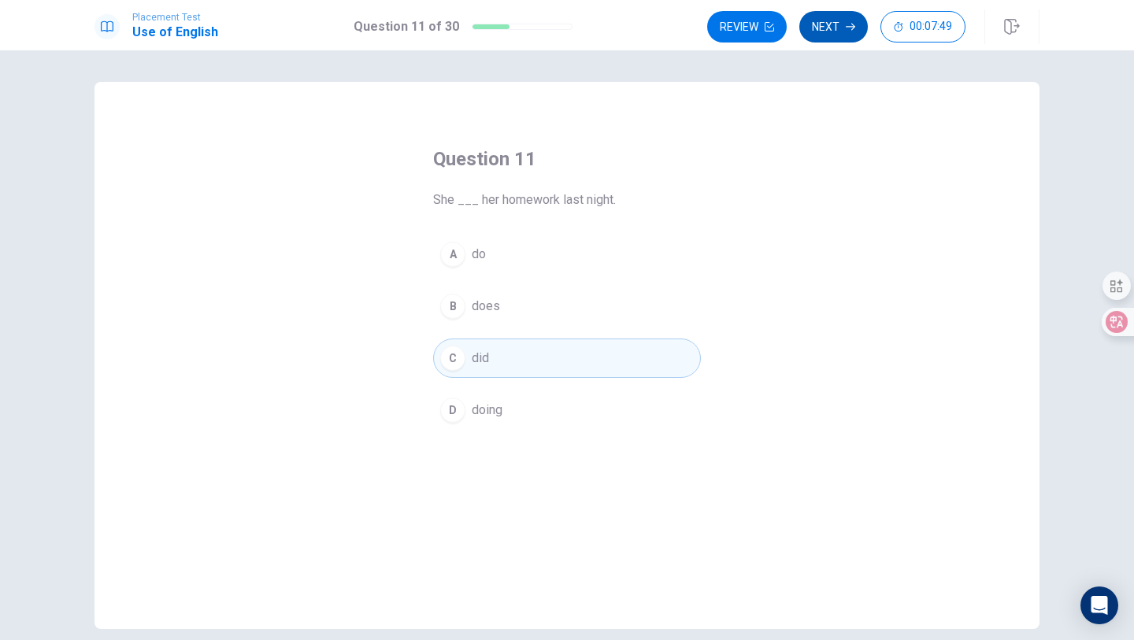
click at [824, 35] on button "Next" at bounding box center [833, 26] width 68 height 31
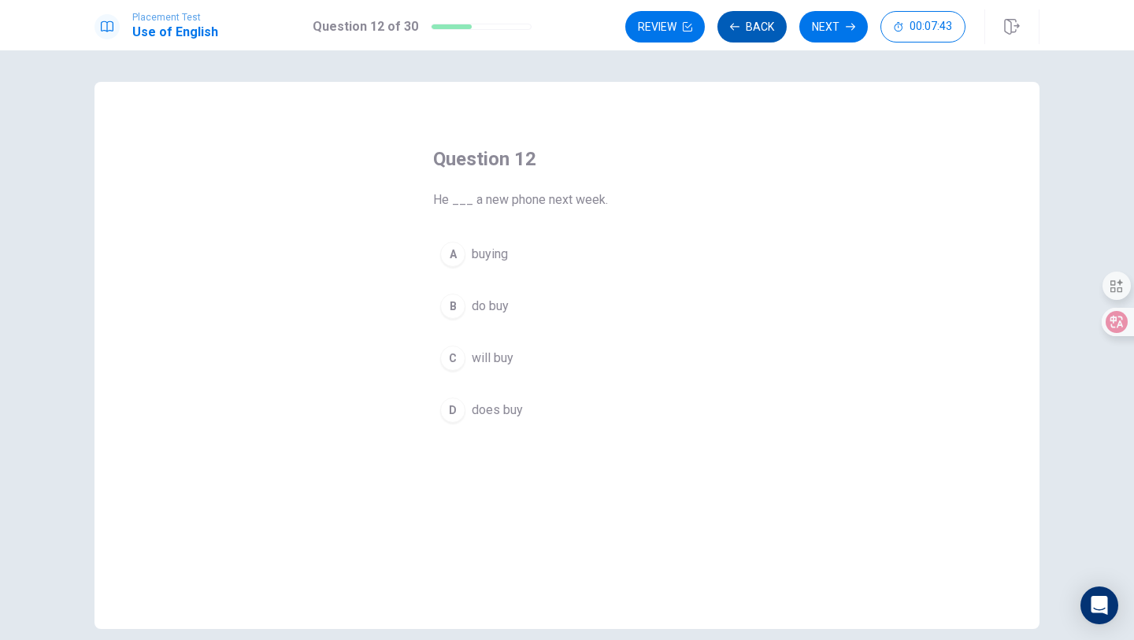
click at [747, 35] on button "Back" at bounding box center [751, 26] width 69 height 31
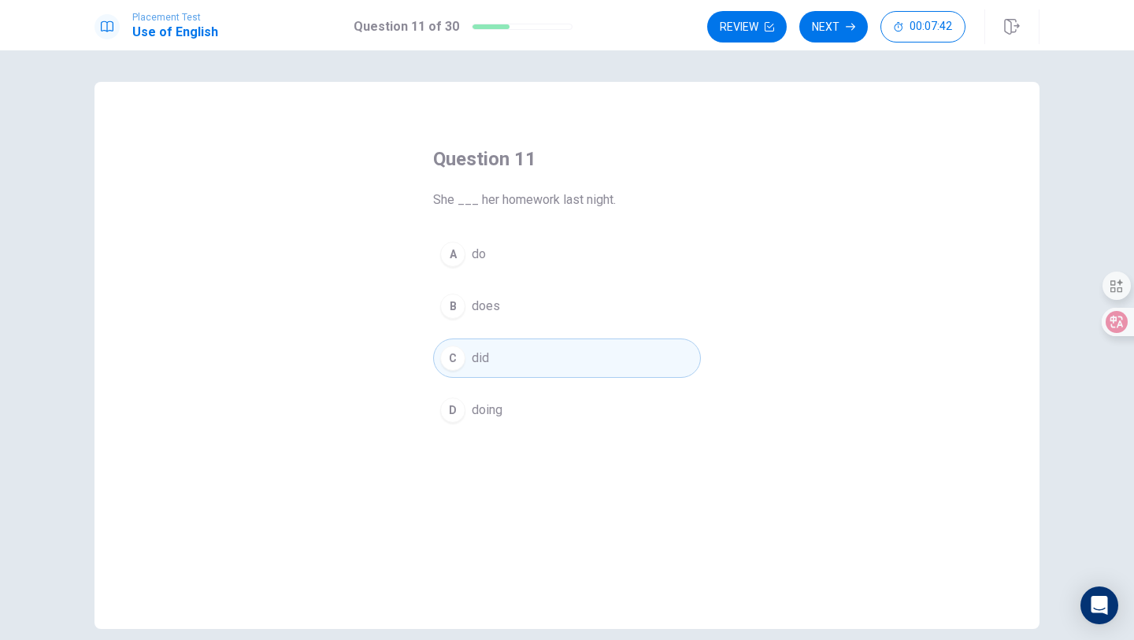
click at [457, 305] on div "B" at bounding box center [452, 306] width 25 height 25
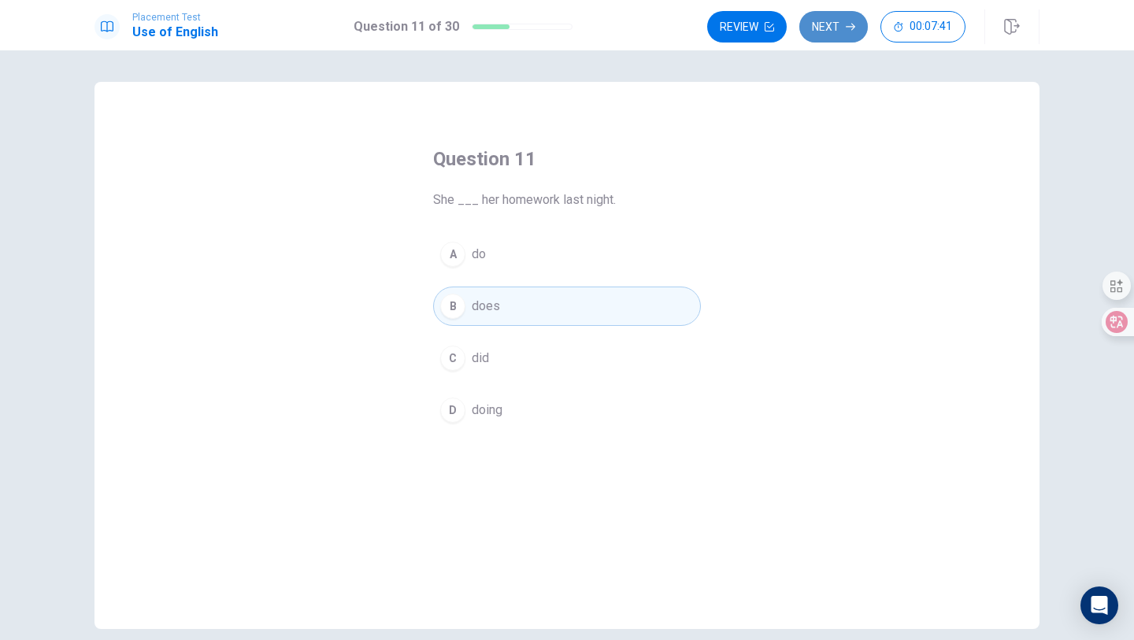
click at [842, 33] on button "Next" at bounding box center [833, 26] width 68 height 31
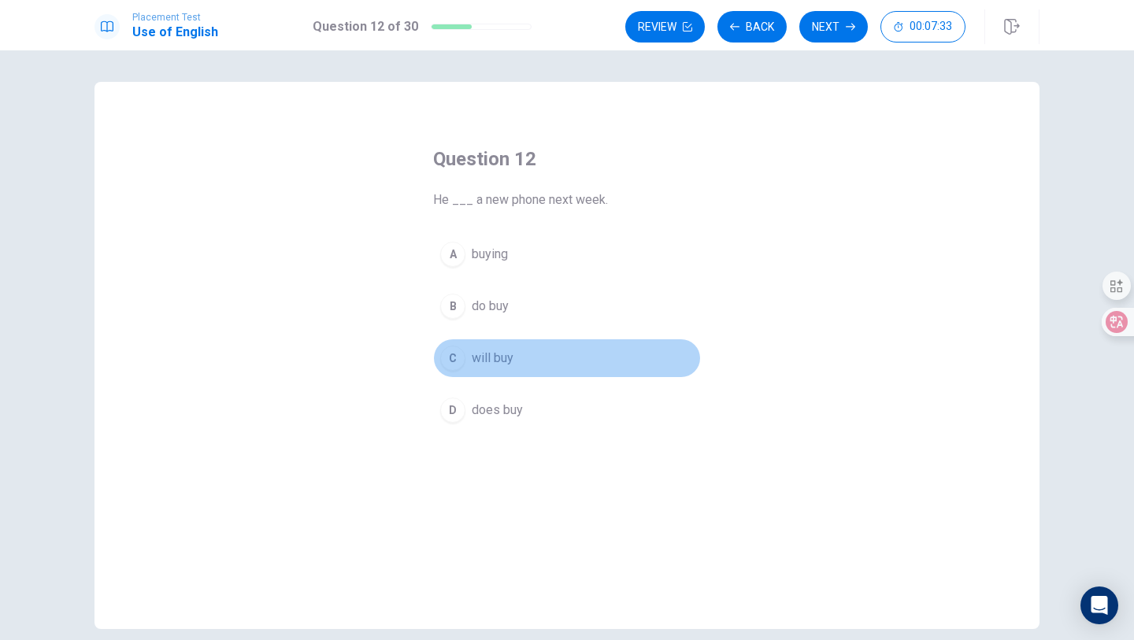
click at [461, 364] on div "C" at bounding box center [452, 358] width 25 height 25
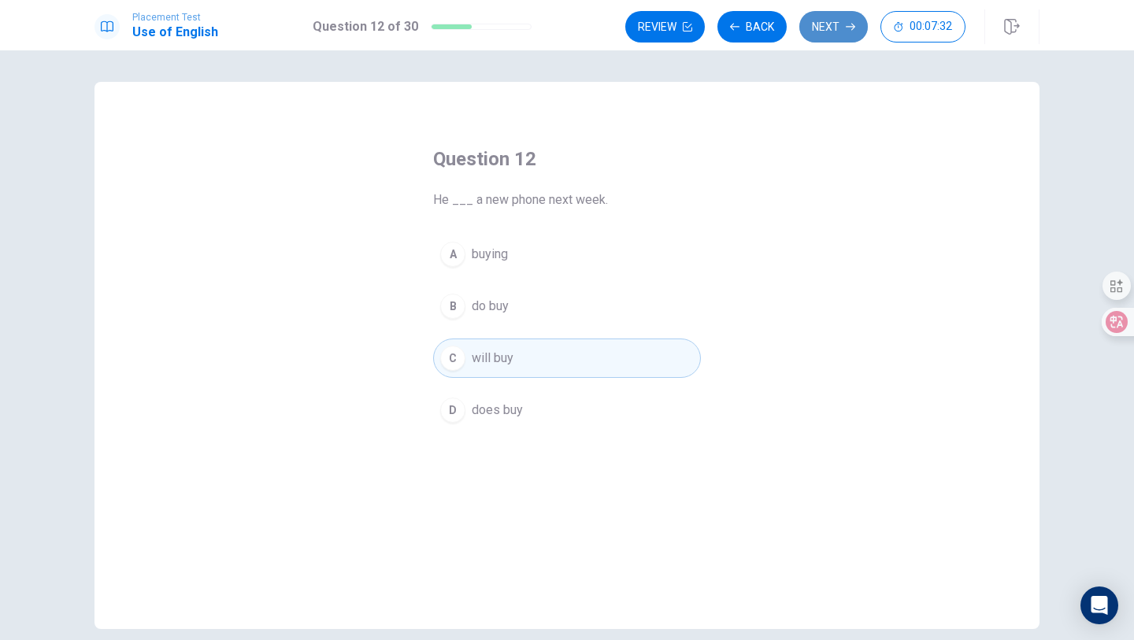
click at [846, 23] on icon "button" at bounding box center [849, 26] width 9 height 9
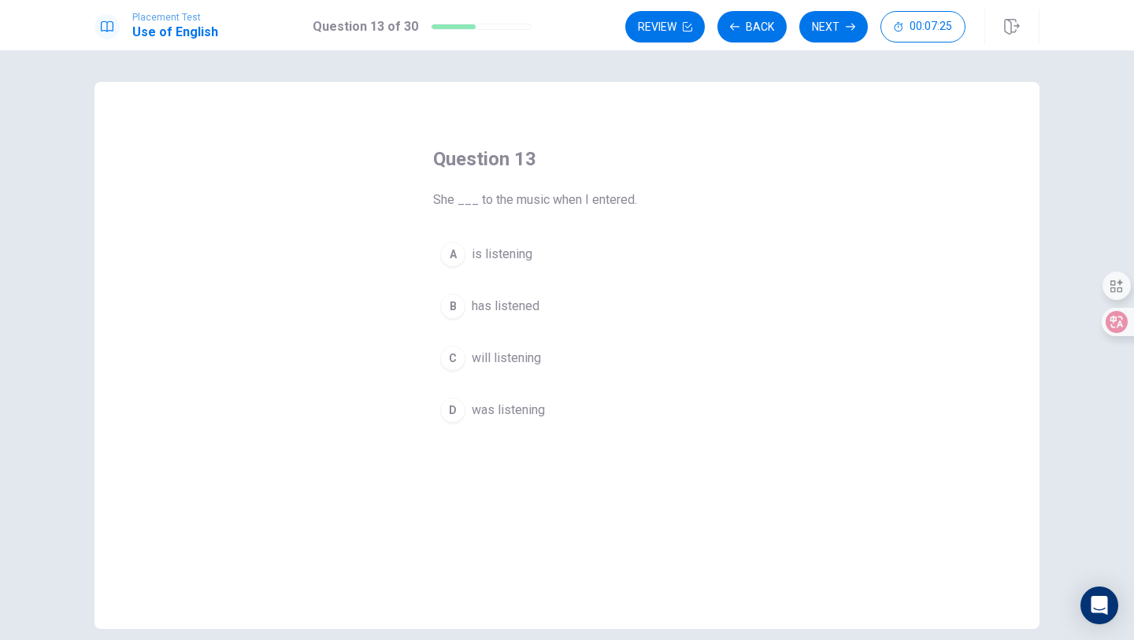
click at [455, 410] on div "D" at bounding box center [452, 410] width 25 height 25
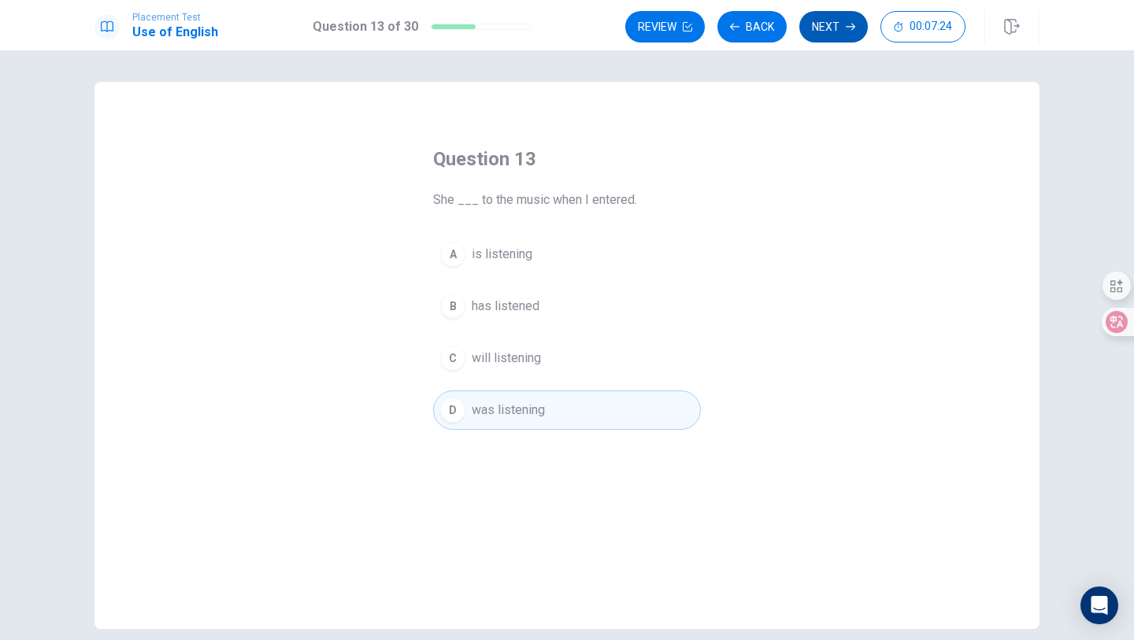
click at [827, 28] on button "Next" at bounding box center [833, 26] width 68 height 31
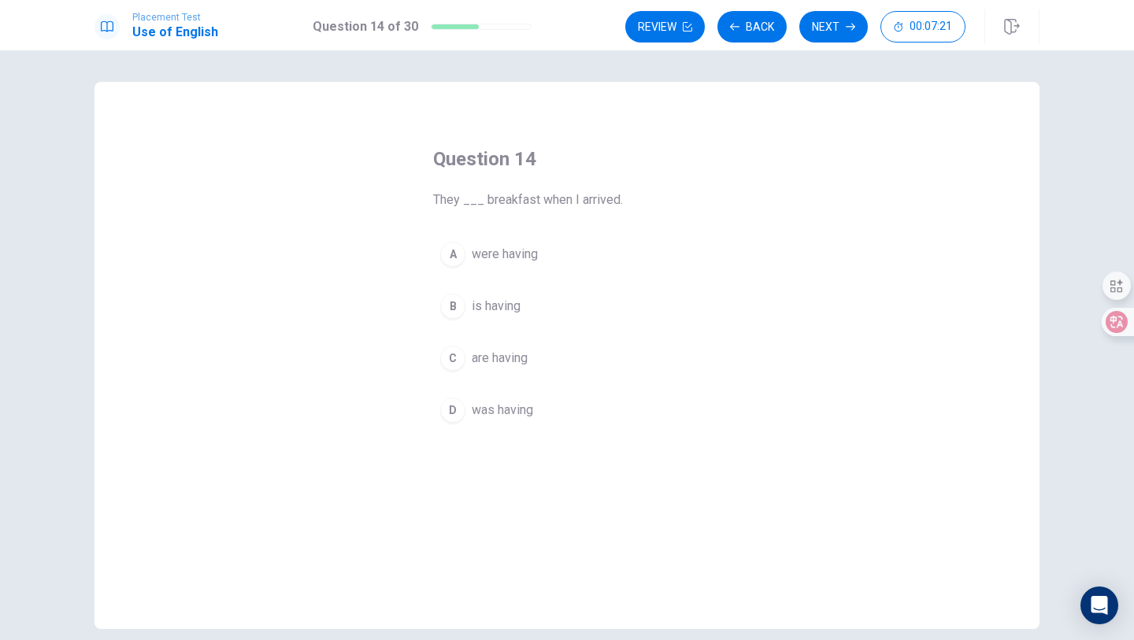
click at [454, 261] on div "A" at bounding box center [452, 254] width 25 height 25
click at [459, 405] on div "D" at bounding box center [452, 410] width 25 height 25
click at [449, 355] on div "C" at bounding box center [452, 358] width 25 height 25
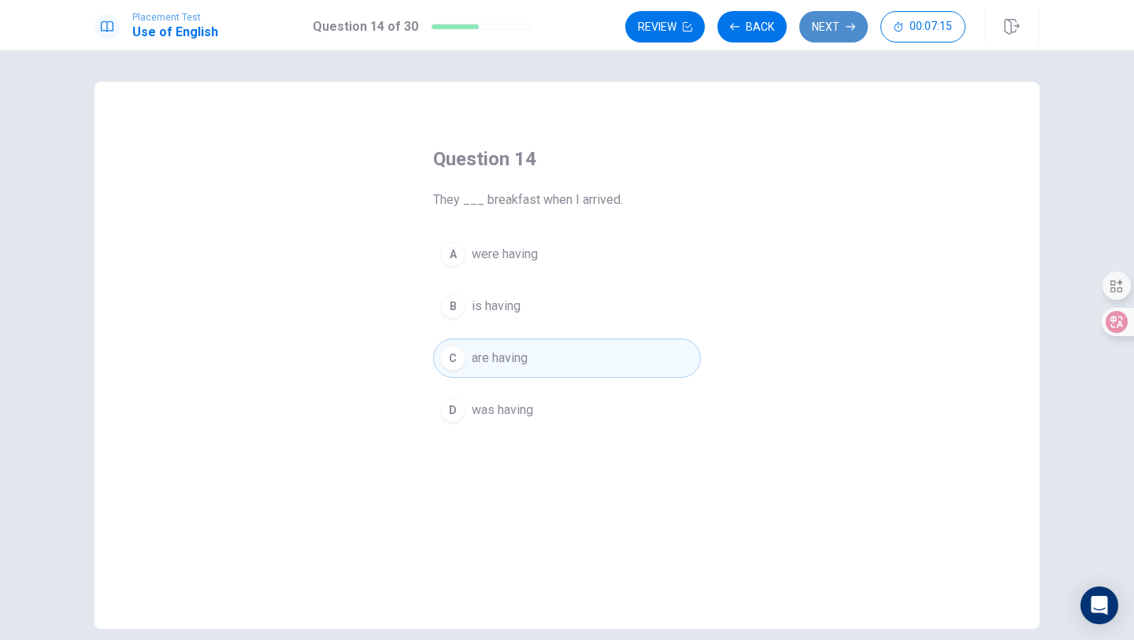
click at [812, 30] on button "Next" at bounding box center [833, 26] width 68 height 31
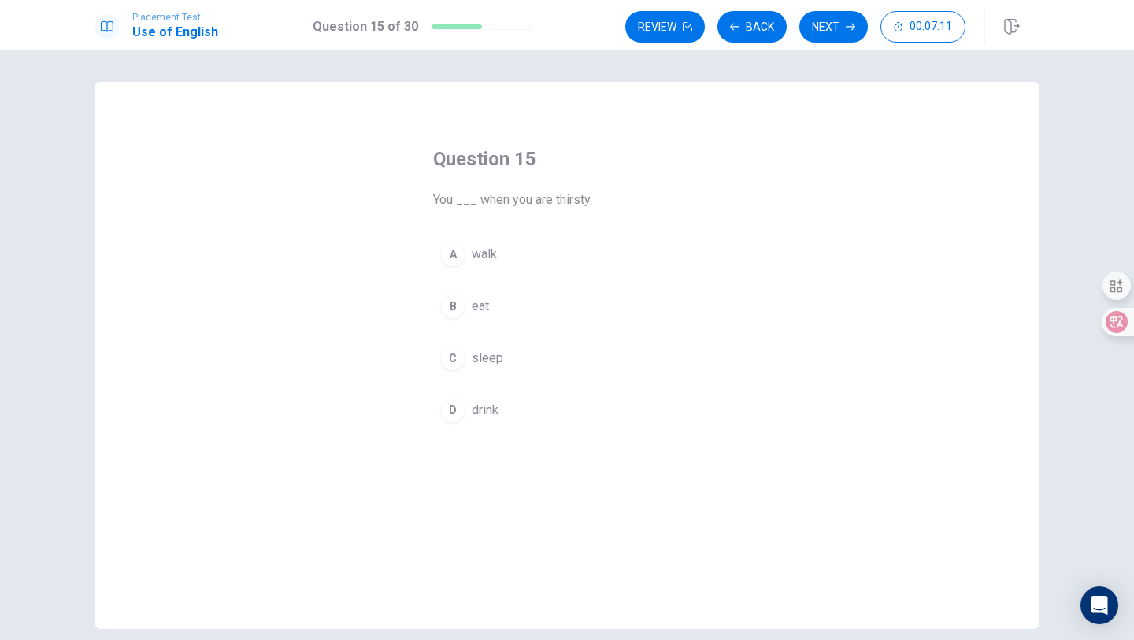
click at [450, 422] on div "D" at bounding box center [452, 410] width 25 height 25
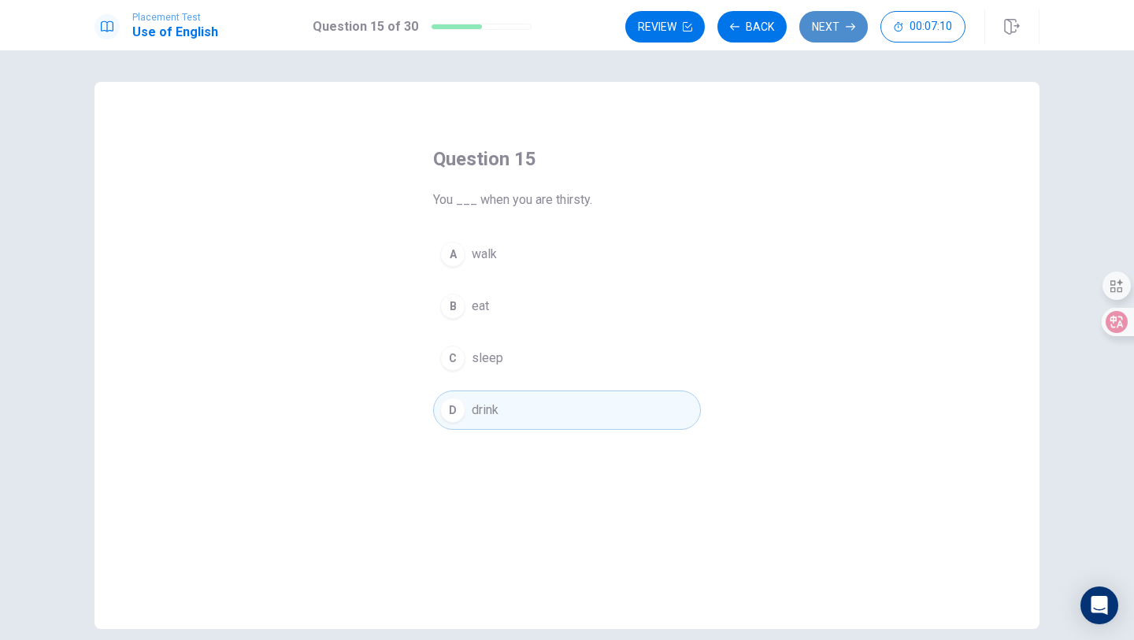
click at [846, 28] on icon "button" at bounding box center [849, 26] width 9 height 9
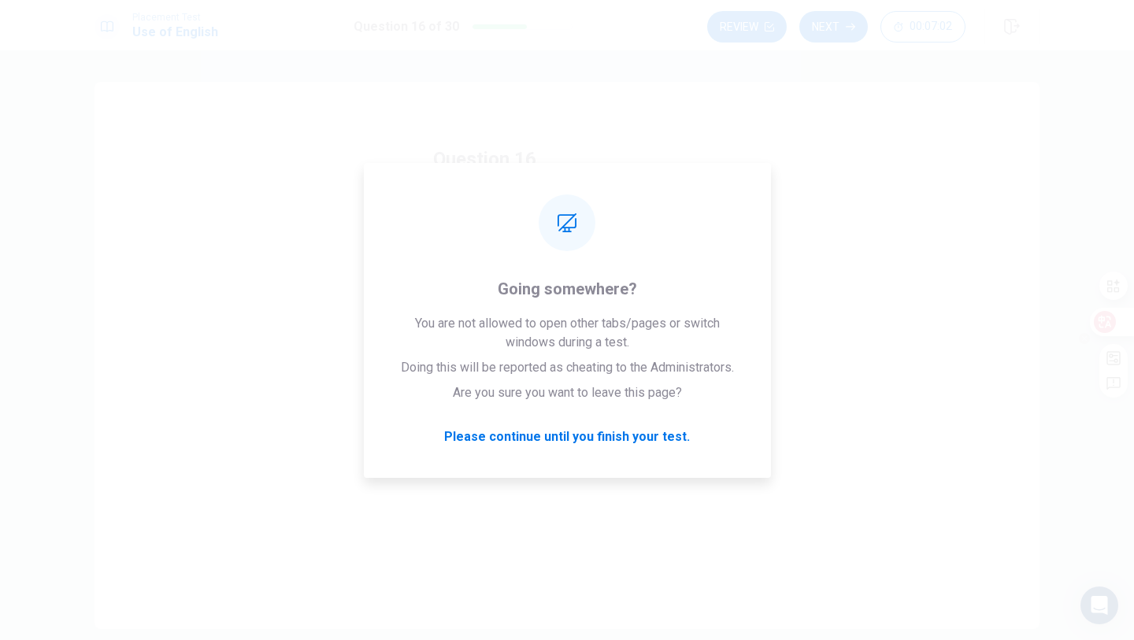
click at [1113, 313] on div at bounding box center [1110, 322] width 43 height 28
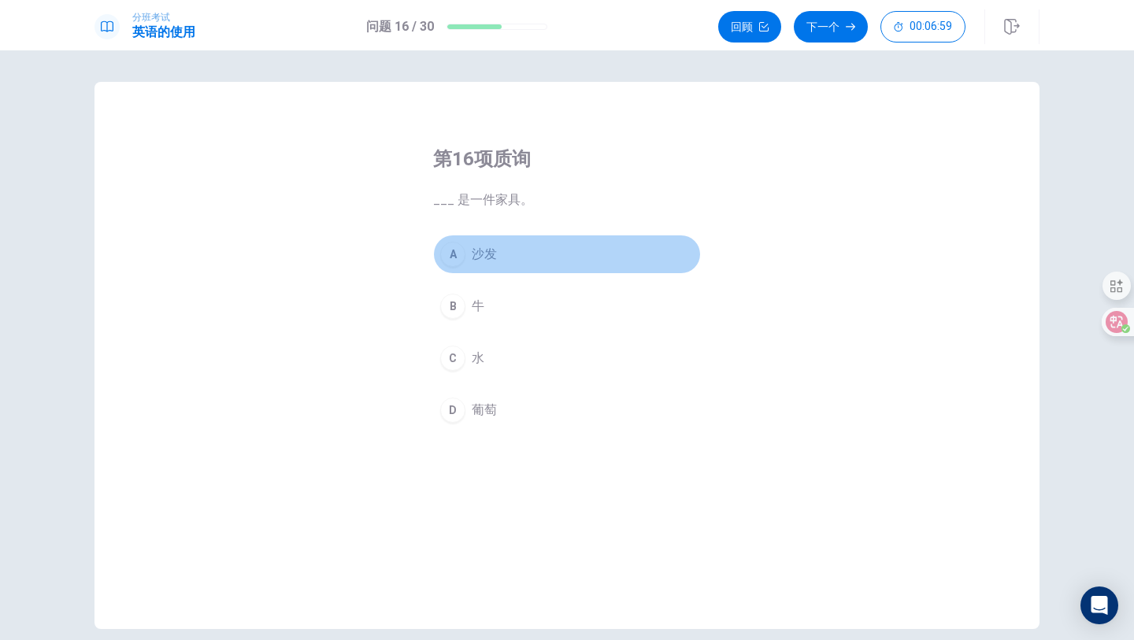
click at [461, 259] on div "A" at bounding box center [452, 254] width 25 height 25
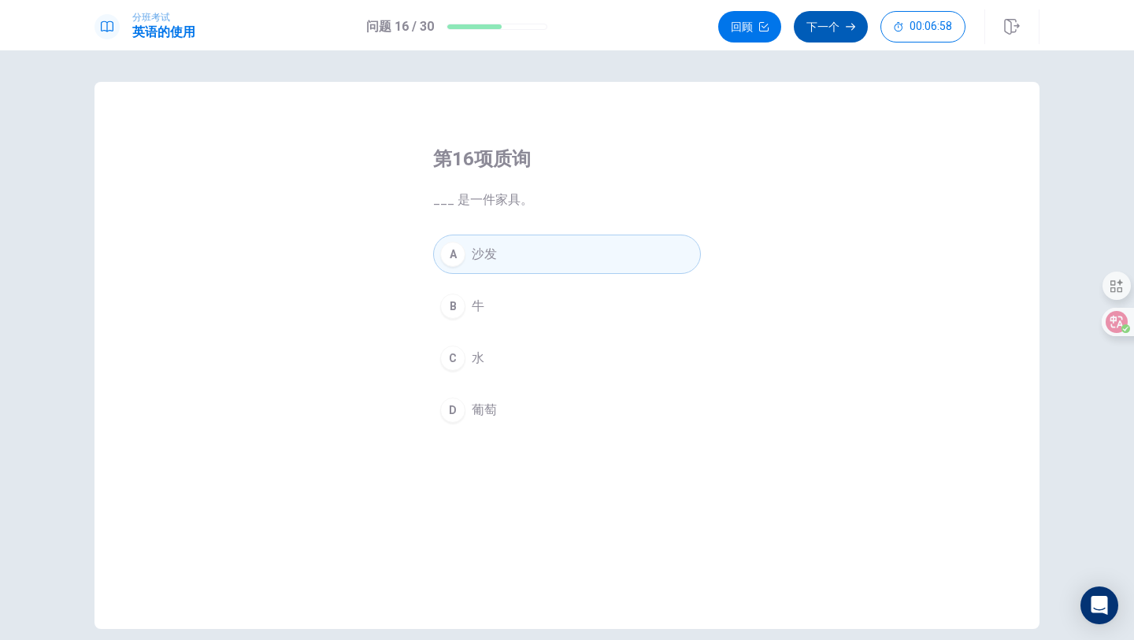
click at [824, 29] on font "下一个" at bounding box center [822, 26] width 33 height 13
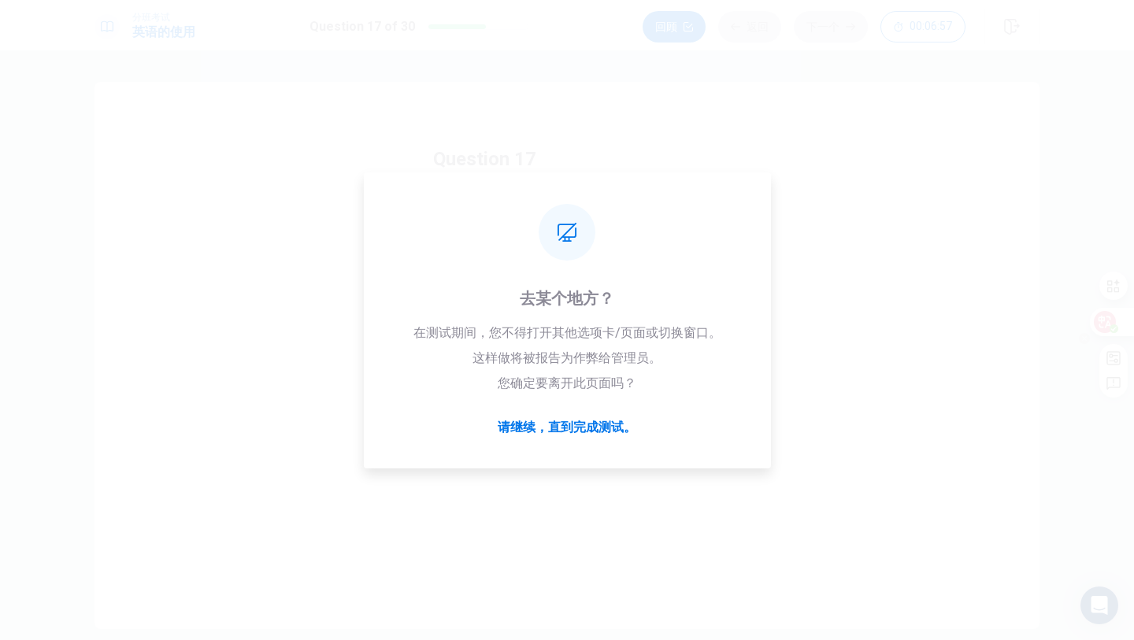
click at [1104, 320] on icon at bounding box center [1104, 322] width 13 height 13
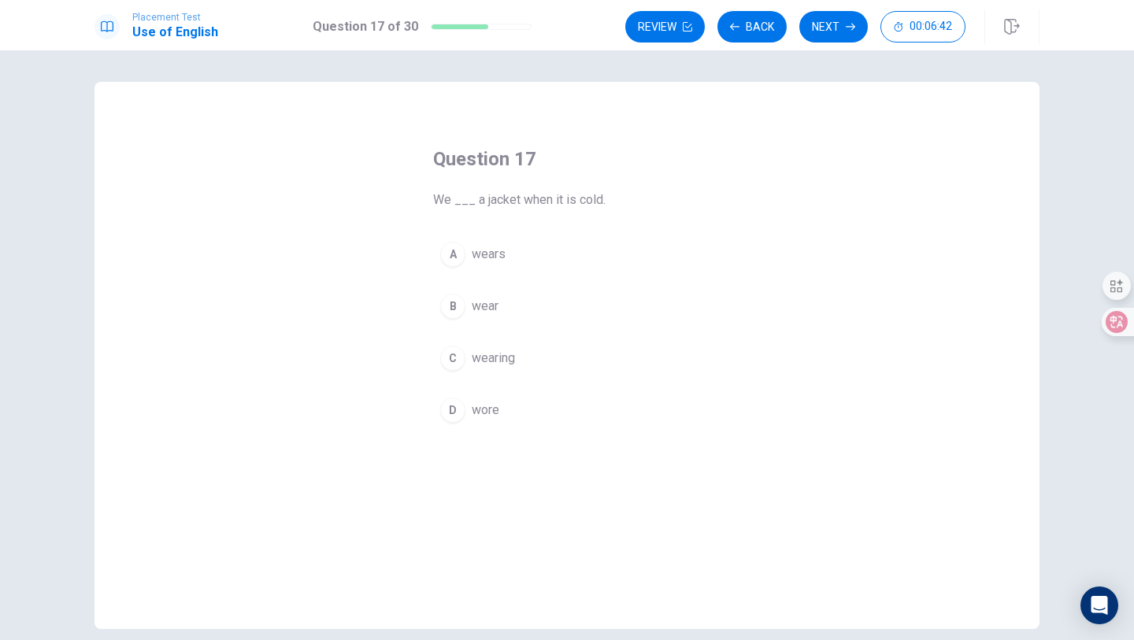
click at [461, 391] on button "D wore" at bounding box center [567, 409] width 268 height 39
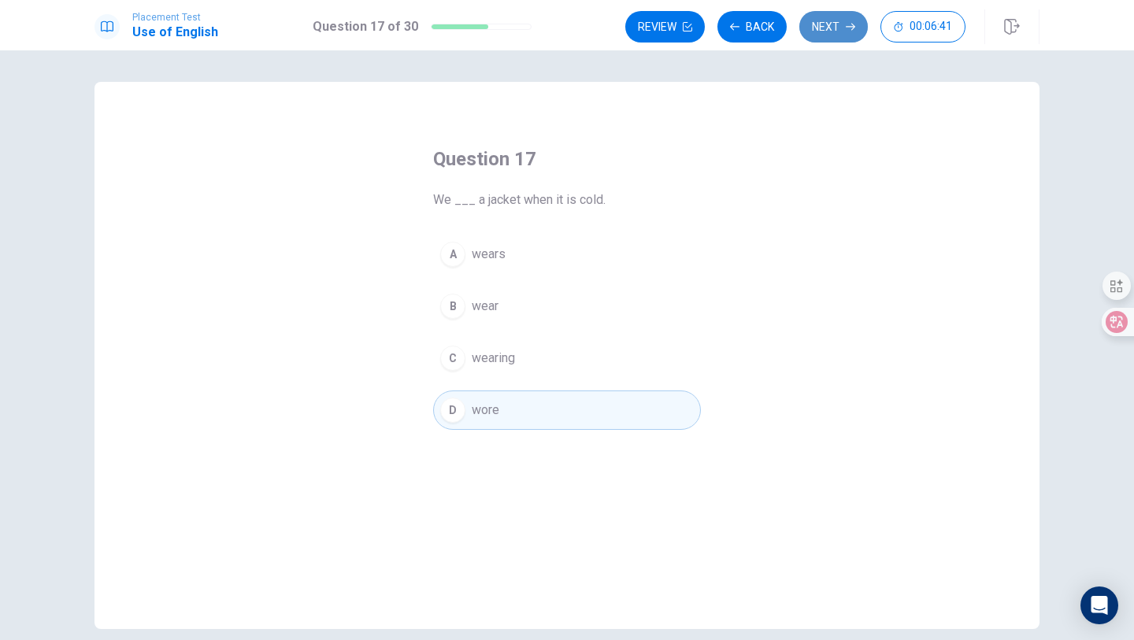
click at [845, 20] on button "Next" at bounding box center [833, 26] width 68 height 31
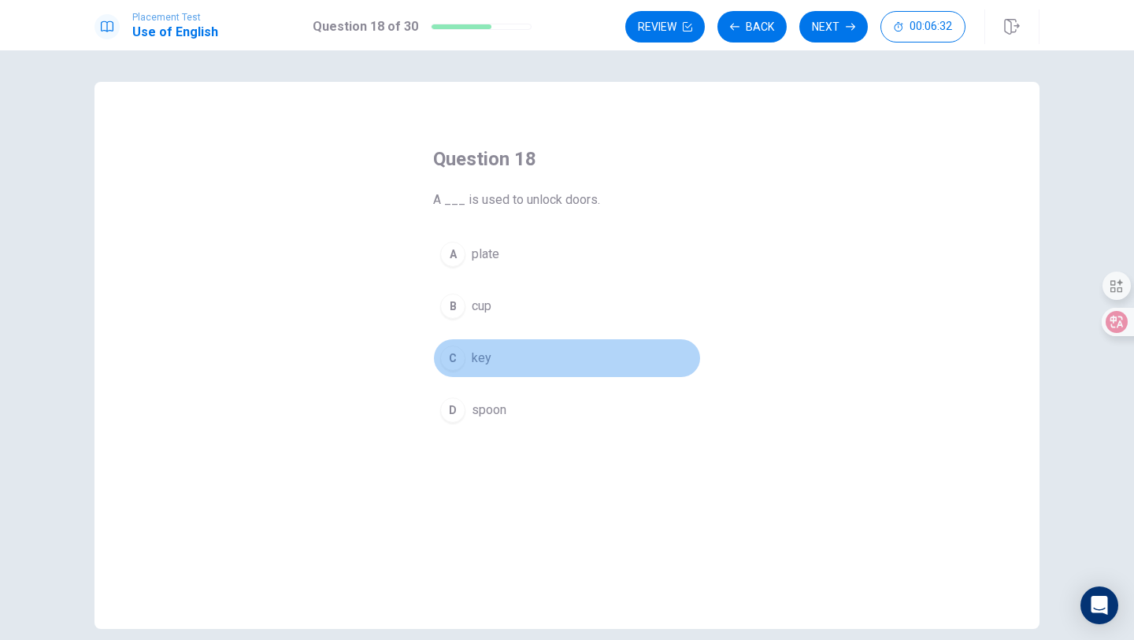
click at [457, 353] on div "C" at bounding box center [452, 358] width 25 height 25
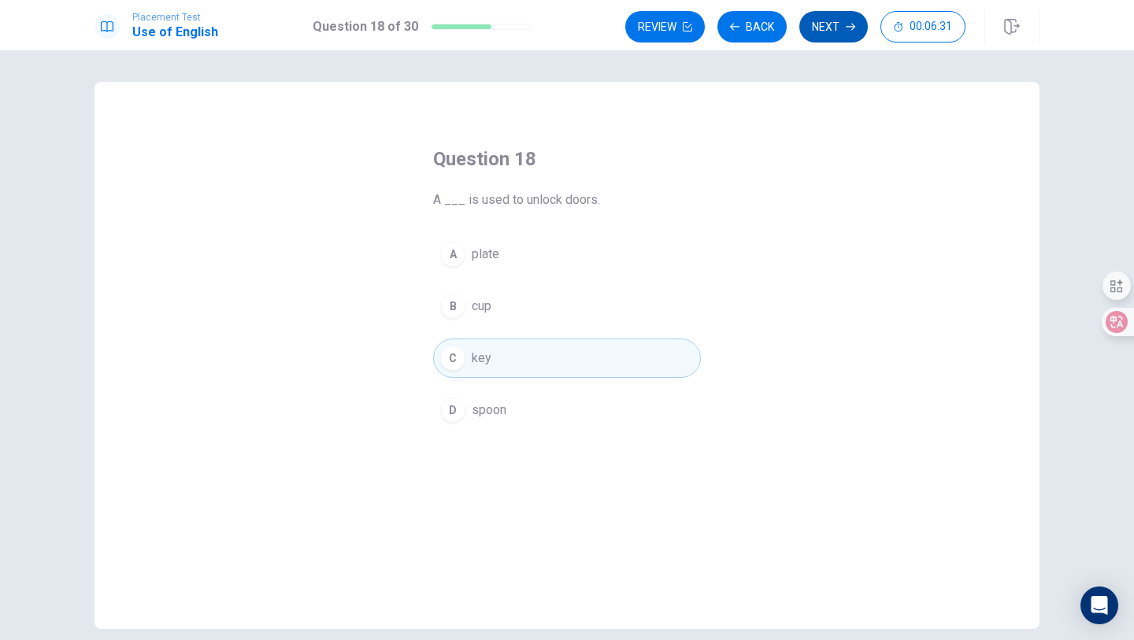
click at [857, 24] on button "Next" at bounding box center [833, 26] width 68 height 31
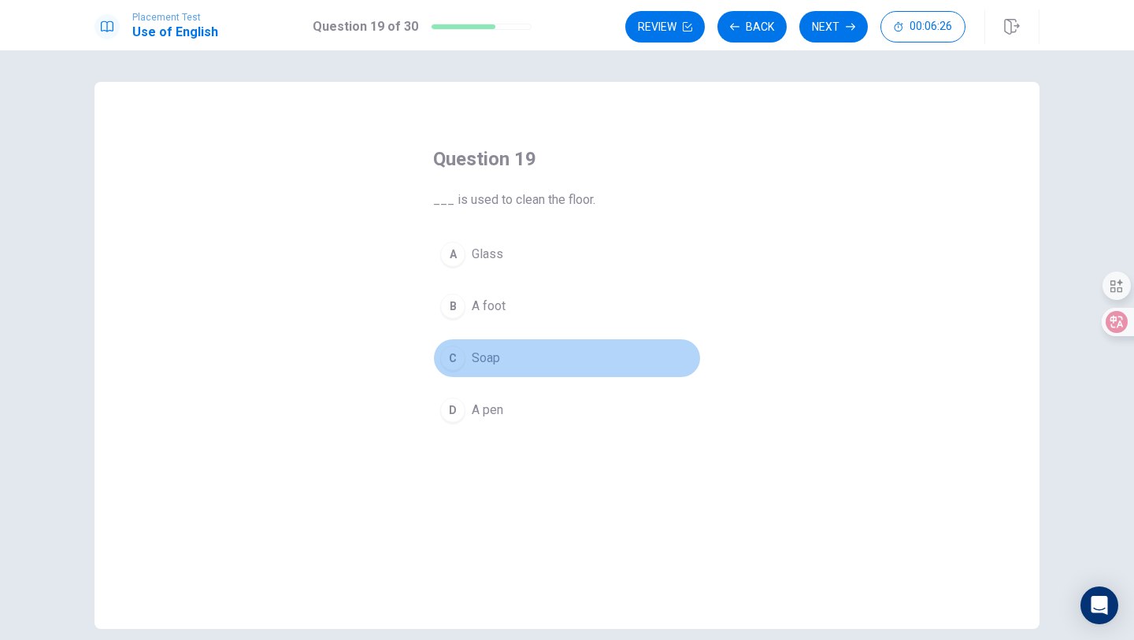
click at [460, 368] on div "C" at bounding box center [452, 358] width 25 height 25
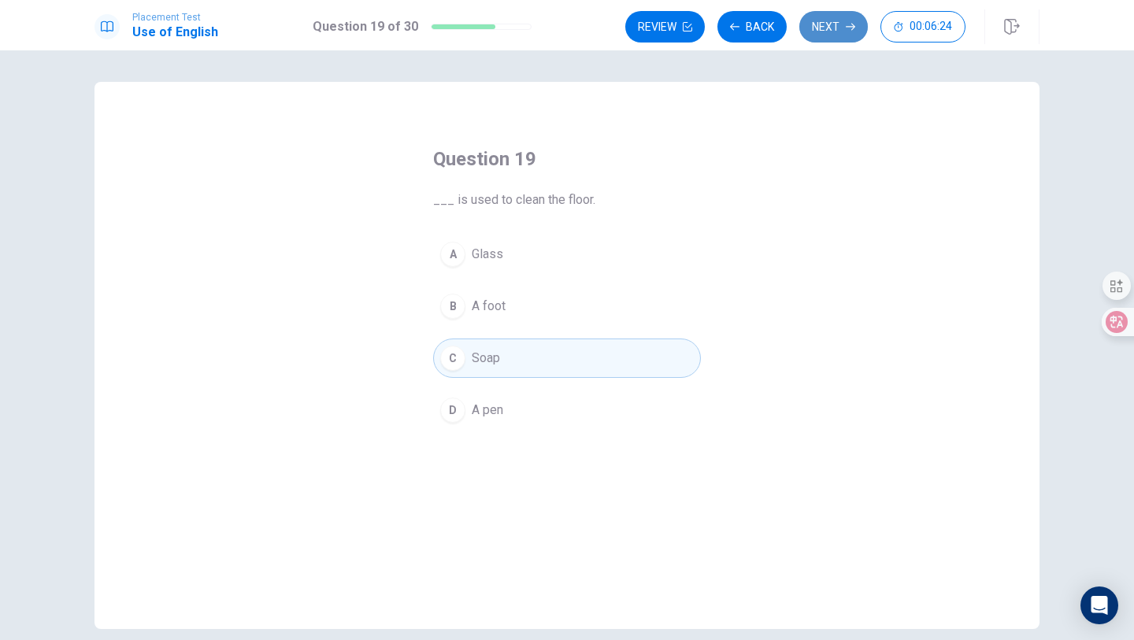
click at [816, 32] on button "Next" at bounding box center [833, 26] width 68 height 31
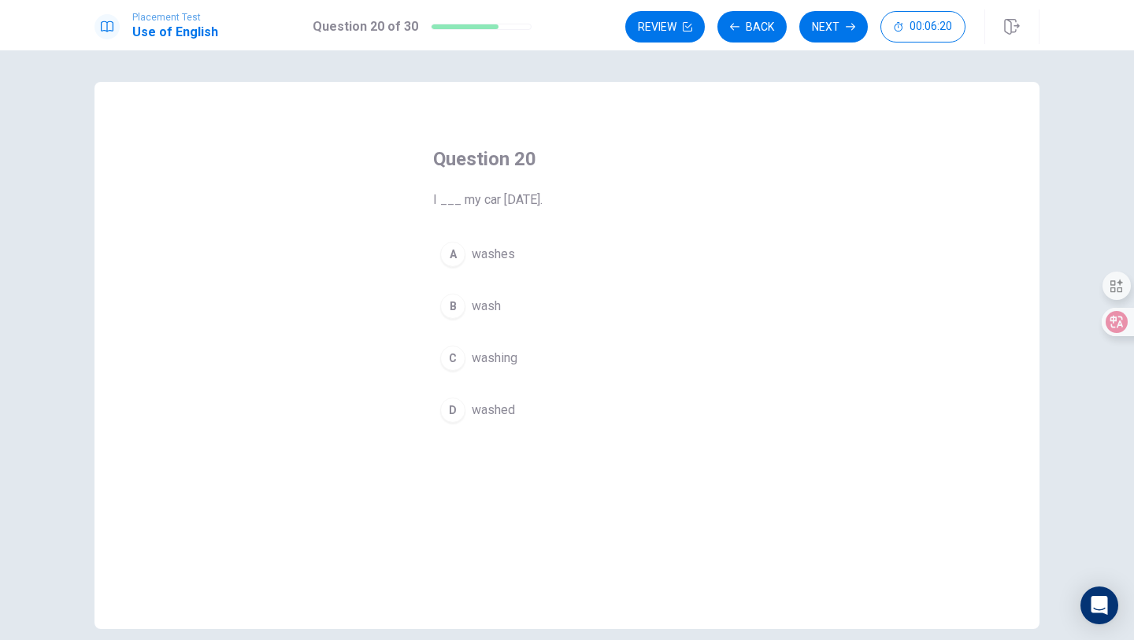
click at [464, 410] on div "D" at bounding box center [452, 410] width 25 height 25
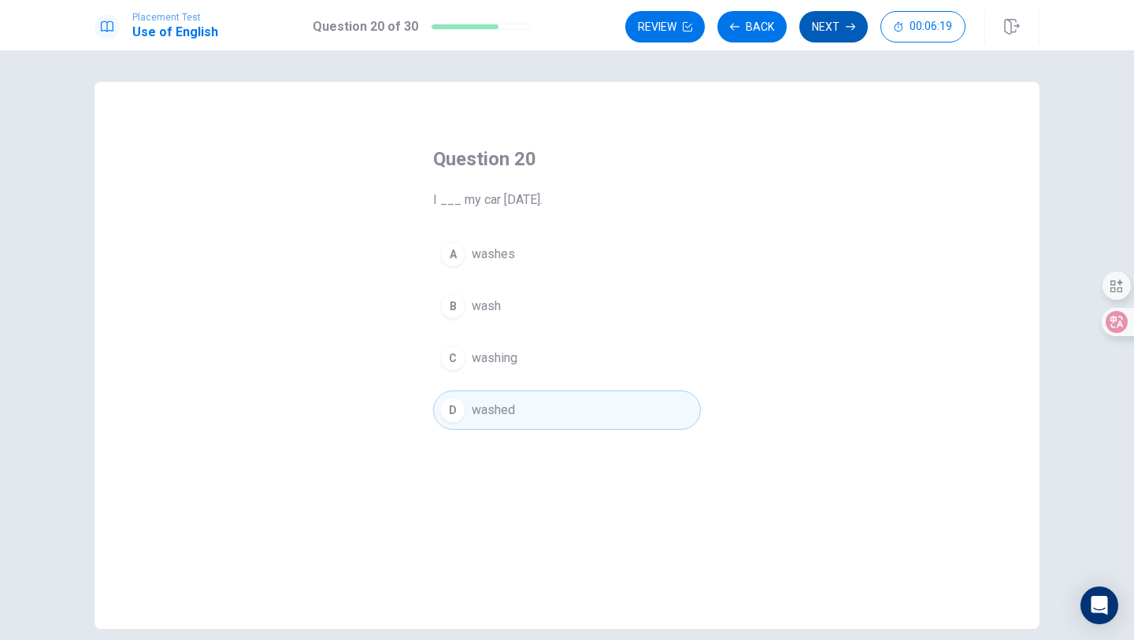
click at [825, 30] on button "Next" at bounding box center [833, 26] width 68 height 31
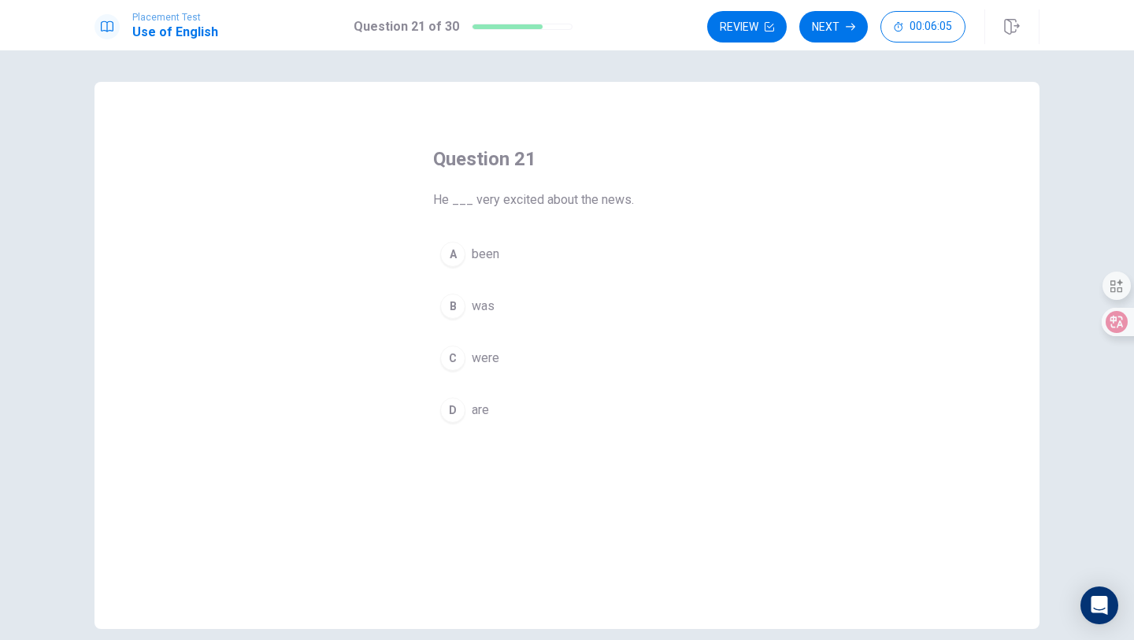
click at [456, 310] on div "B" at bounding box center [452, 306] width 25 height 25
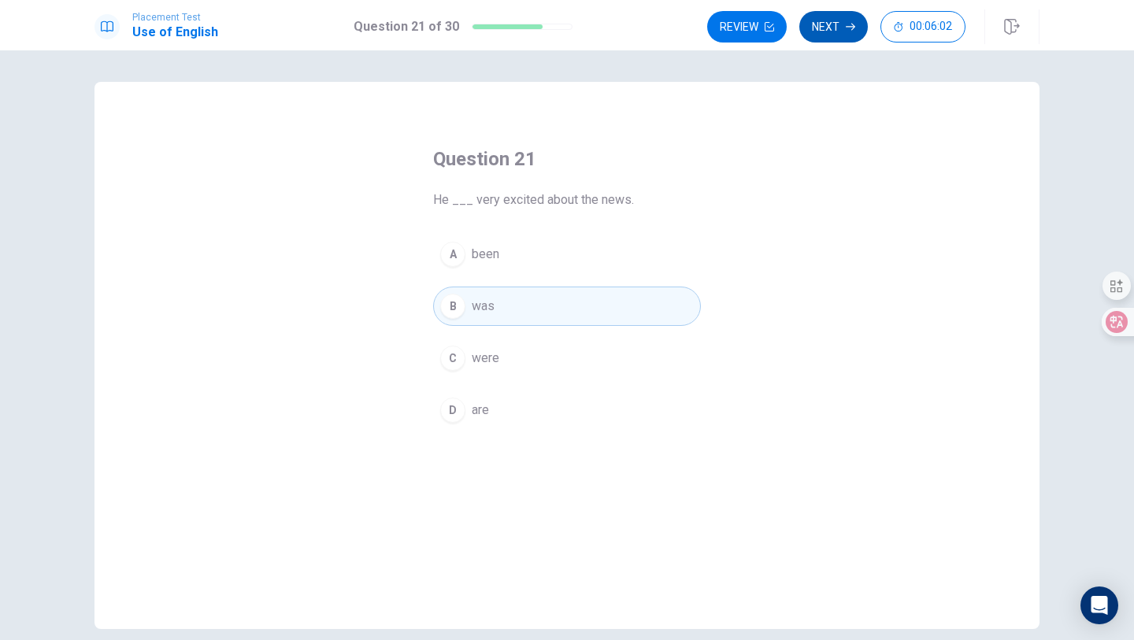
click at [842, 33] on button "Next" at bounding box center [833, 26] width 68 height 31
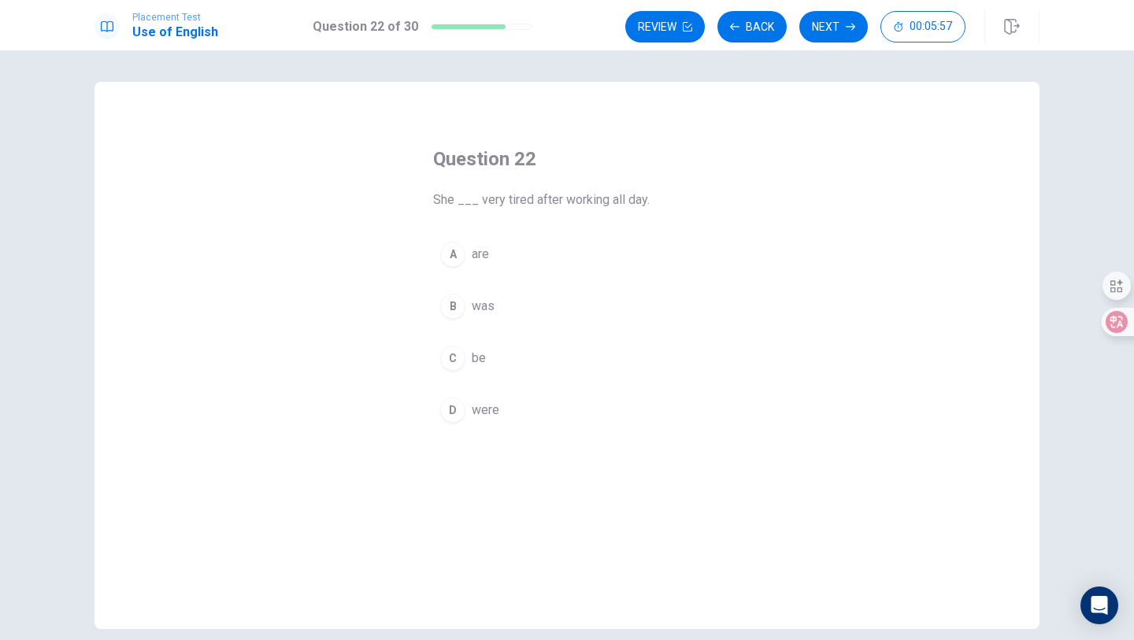
click at [451, 305] on div "B" at bounding box center [452, 306] width 25 height 25
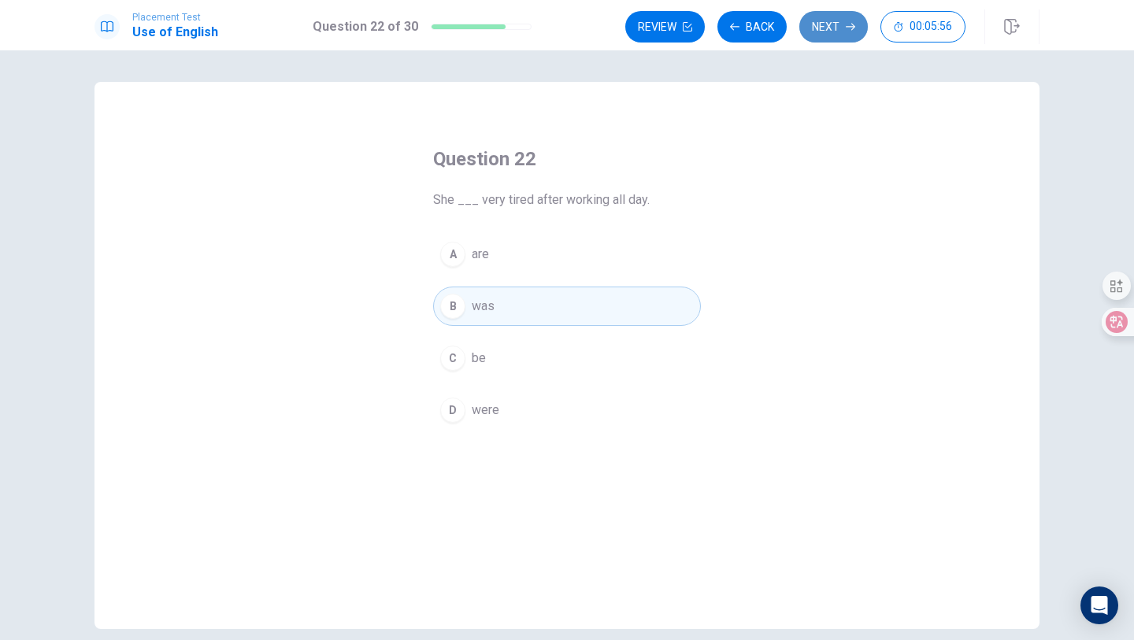
click at [835, 20] on button "Next" at bounding box center [833, 26] width 68 height 31
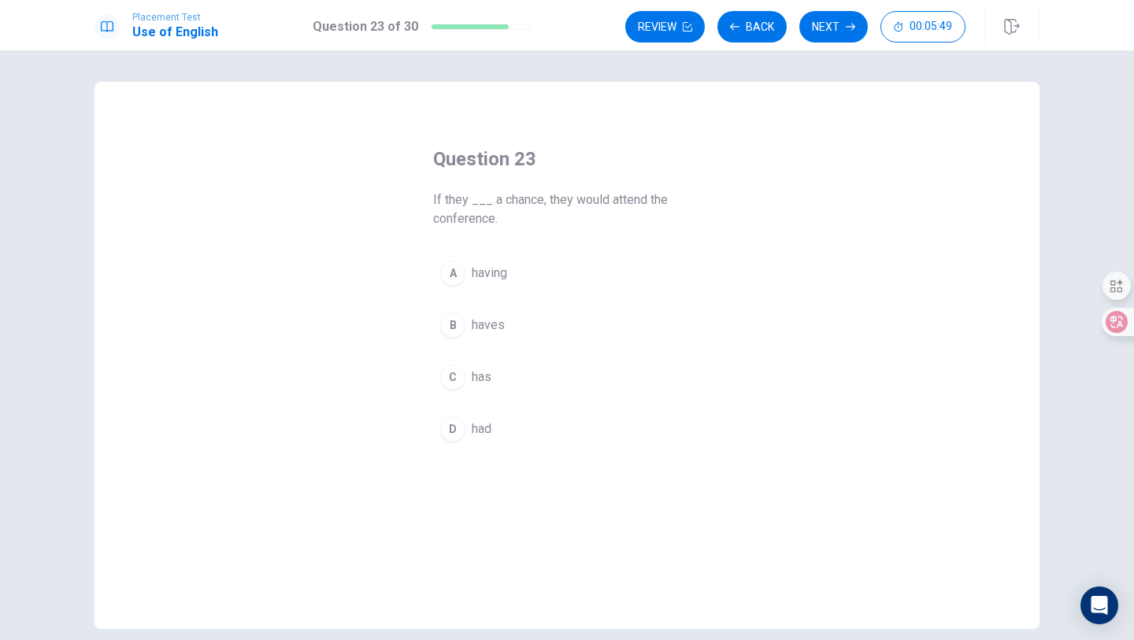
click at [457, 432] on div "D" at bounding box center [452, 428] width 25 height 25
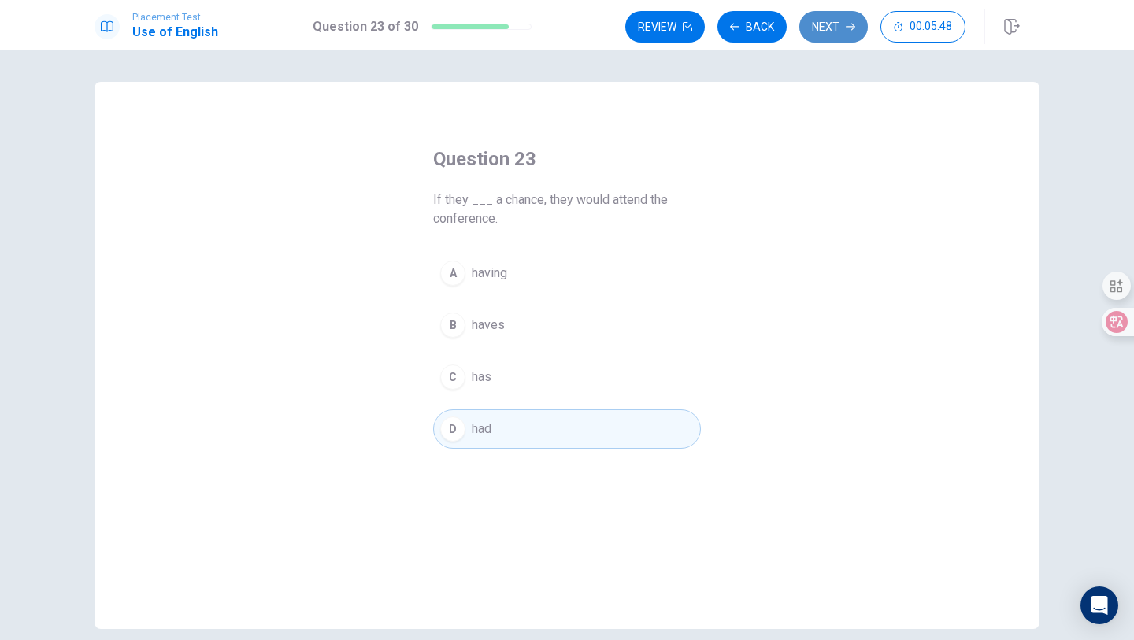
click at [841, 31] on button "Next" at bounding box center [833, 26] width 68 height 31
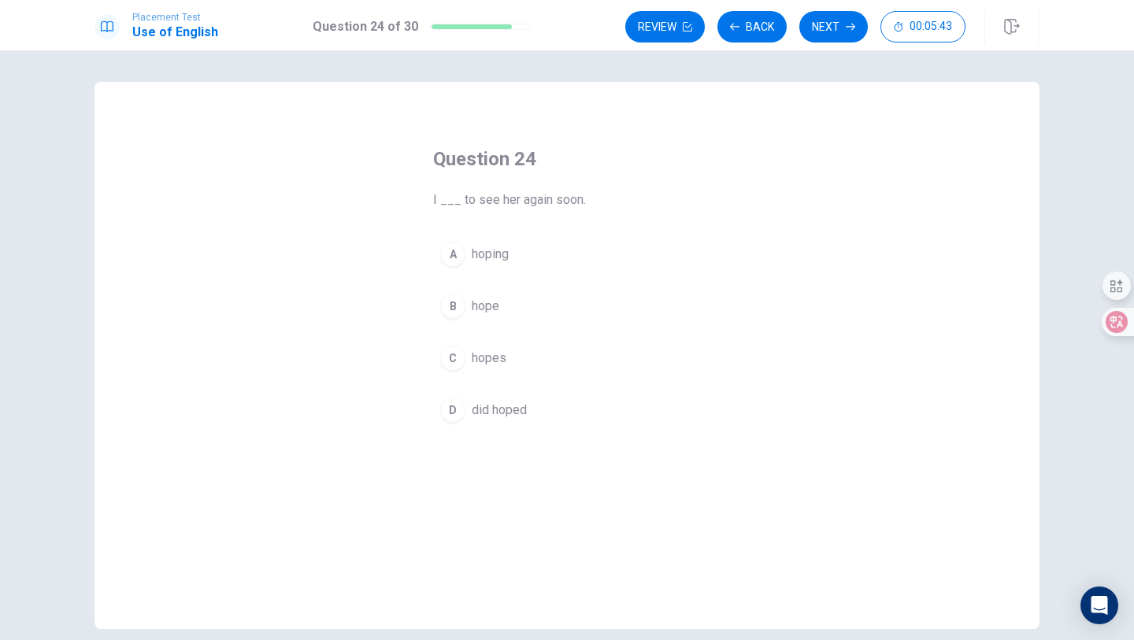
click at [453, 349] on div "C" at bounding box center [452, 358] width 25 height 25
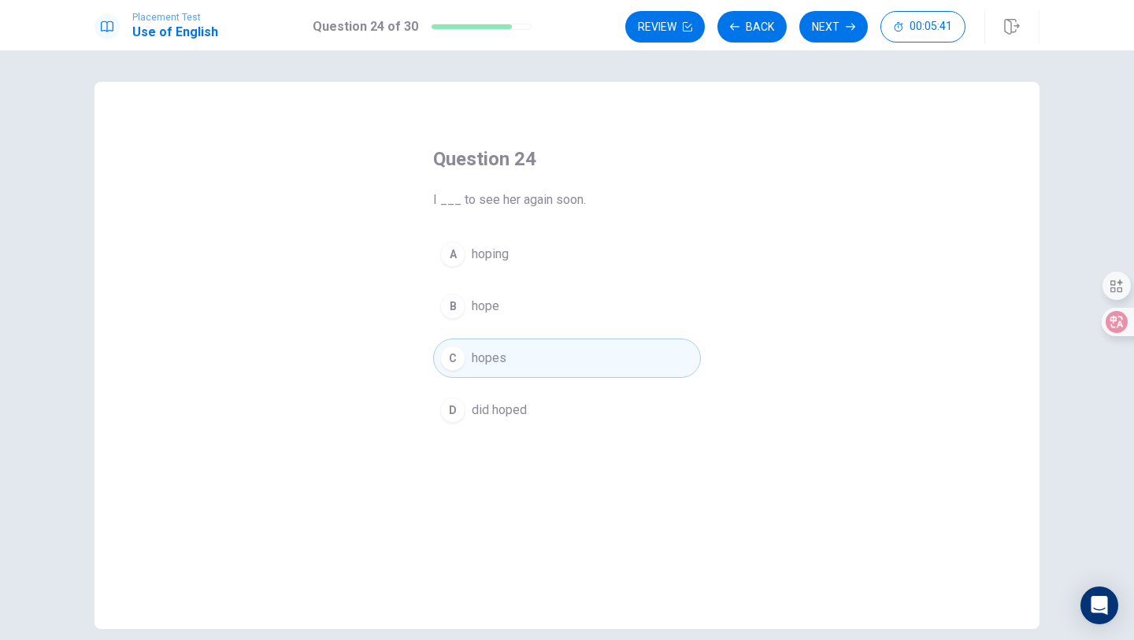
click at [461, 411] on div "D" at bounding box center [452, 410] width 25 height 25
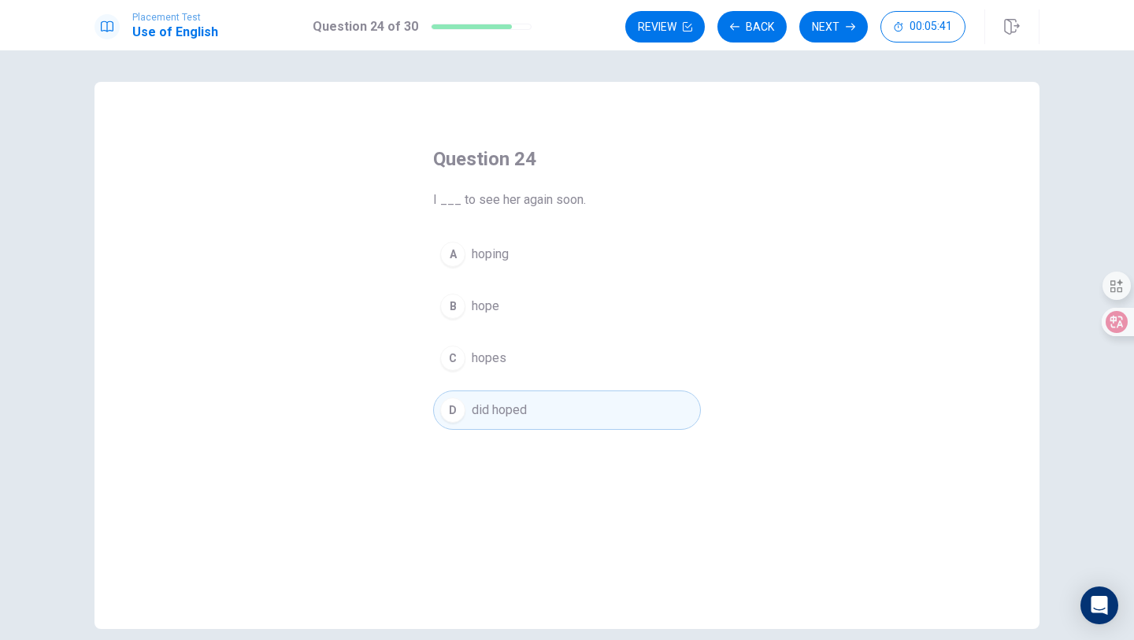
click at [461, 266] on button "A hoping" at bounding box center [567, 254] width 268 height 39
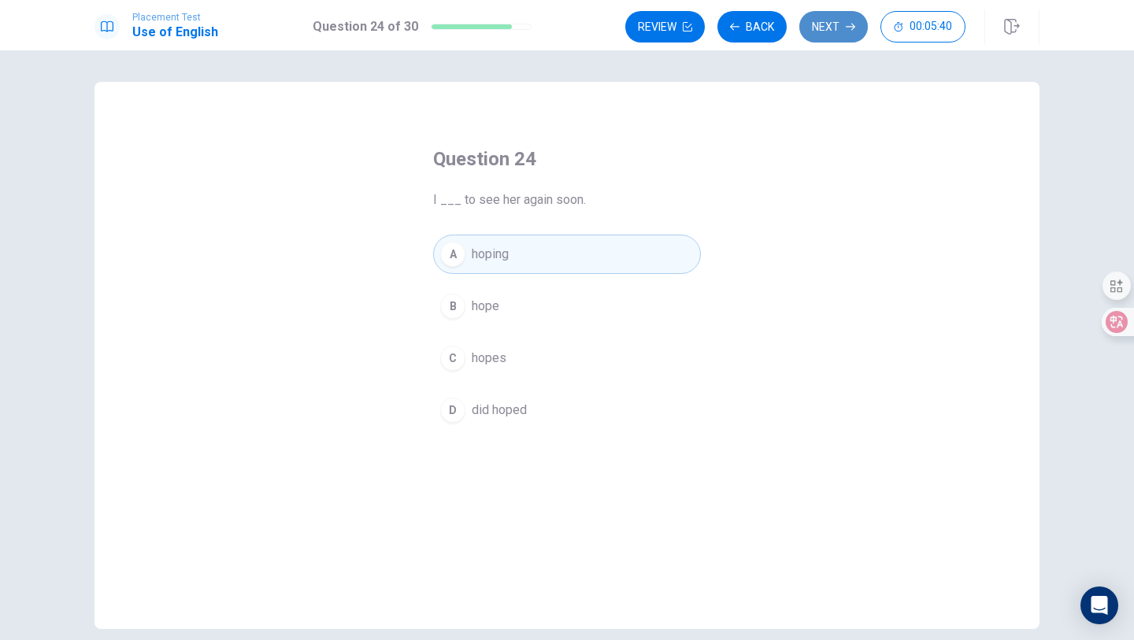
click at [830, 31] on button "Next" at bounding box center [833, 26] width 68 height 31
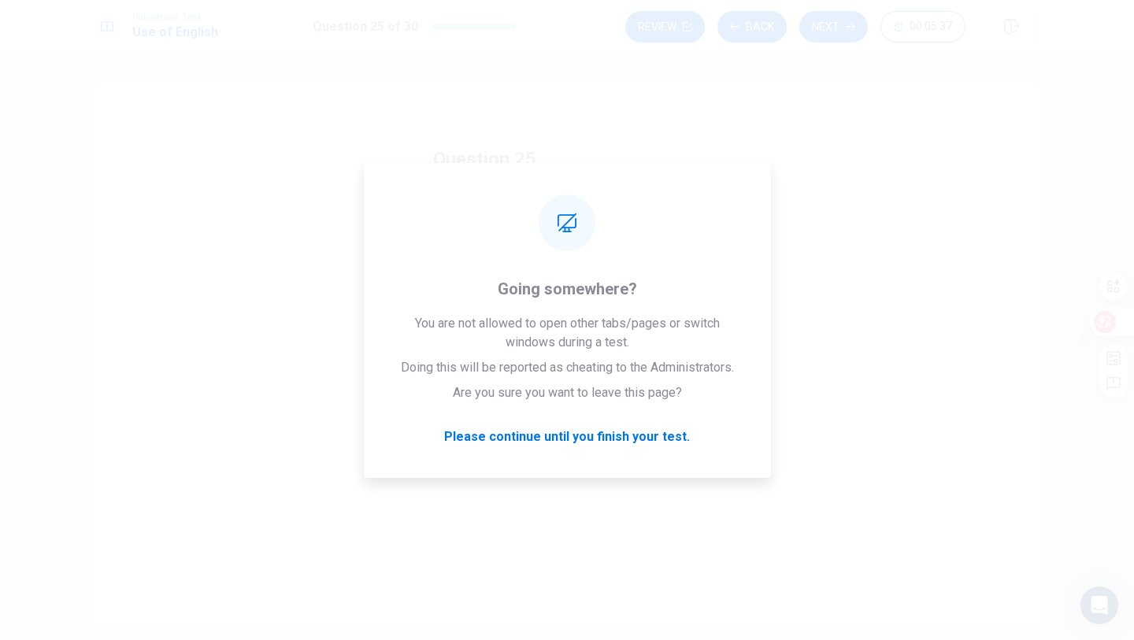
click at [1098, 317] on icon at bounding box center [1104, 322] width 13 height 13
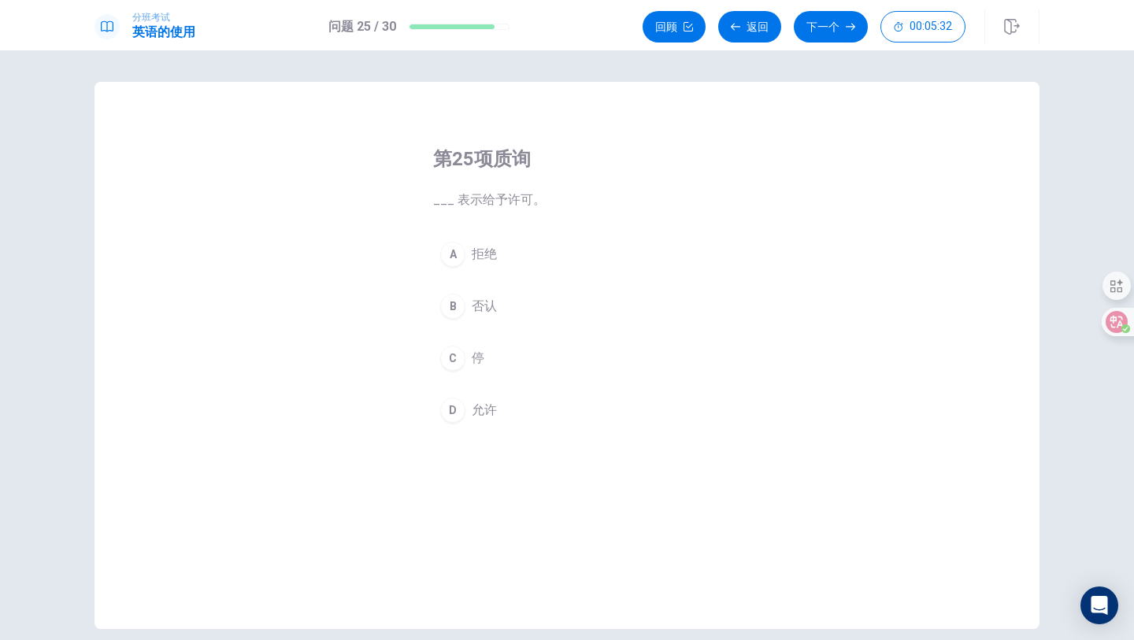
click at [461, 406] on div "D" at bounding box center [452, 410] width 25 height 25
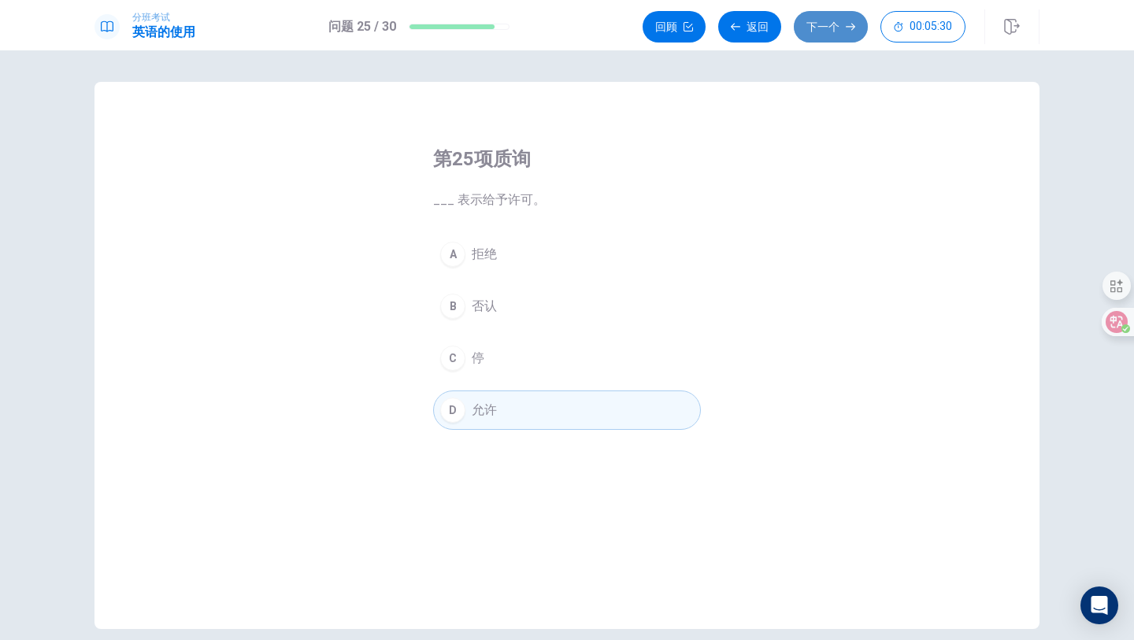
click at [828, 37] on button "下一个" at bounding box center [831, 26] width 74 height 31
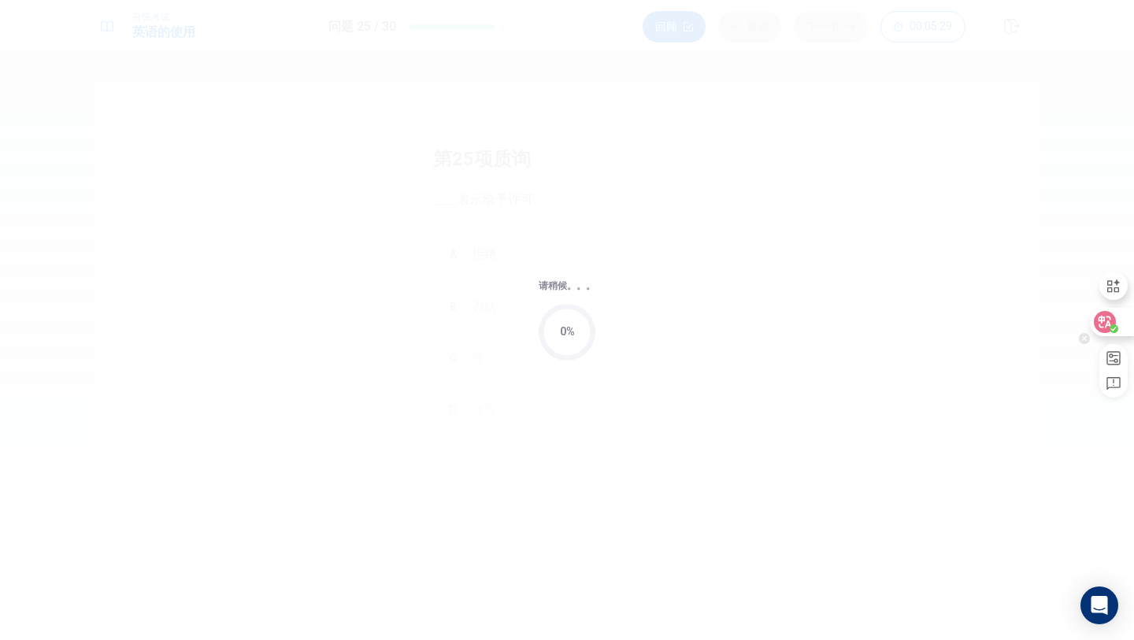
click at [1115, 318] on div at bounding box center [1110, 322] width 43 height 28
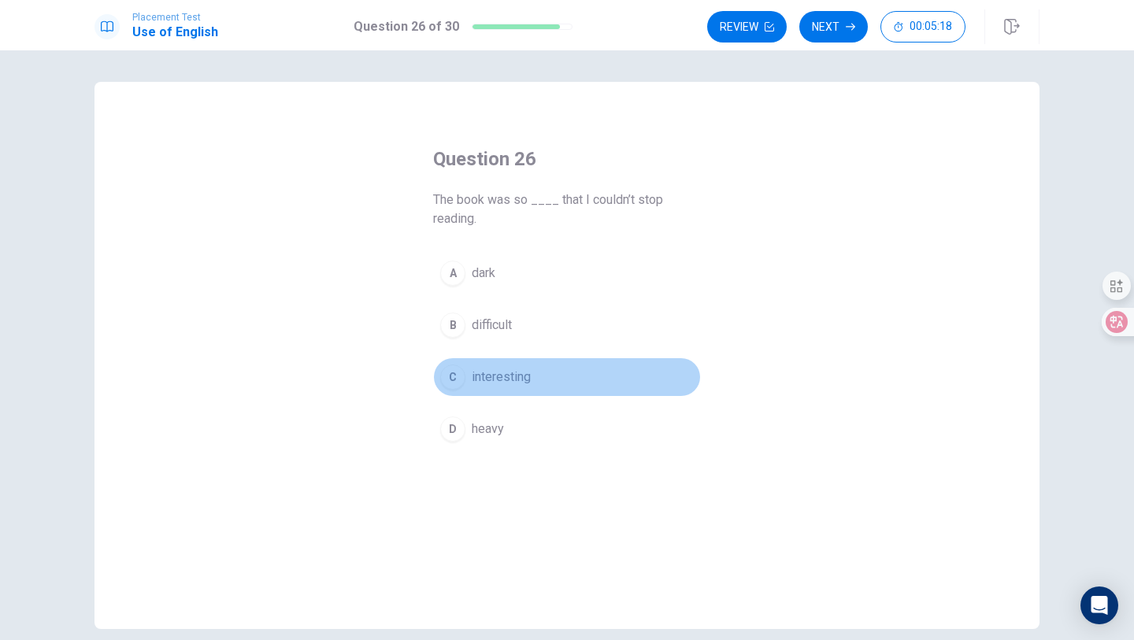
click at [457, 379] on div "C" at bounding box center [452, 376] width 25 height 25
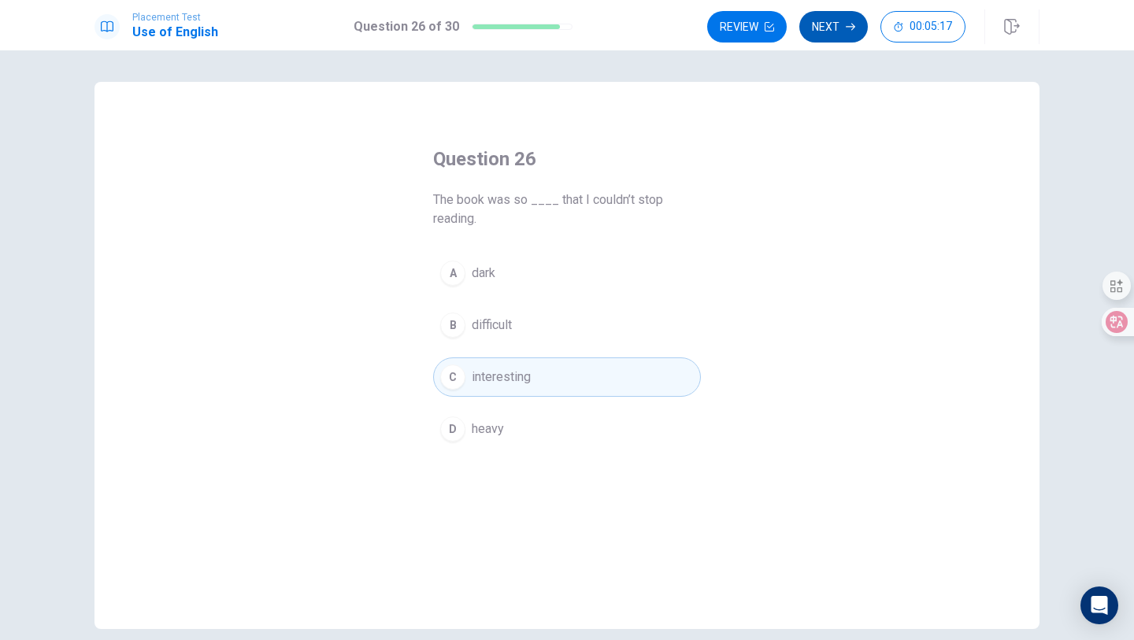
click at [847, 27] on icon "button" at bounding box center [849, 26] width 9 height 9
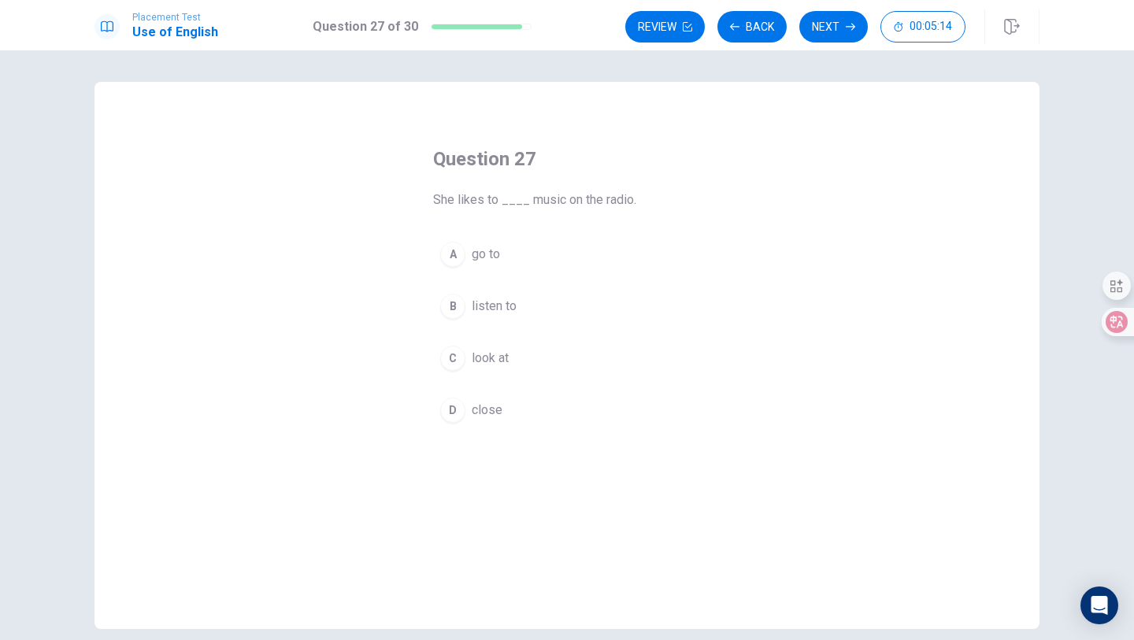
click at [454, 300] on div "B" at bounding box center [452, 306] width 25 height 25
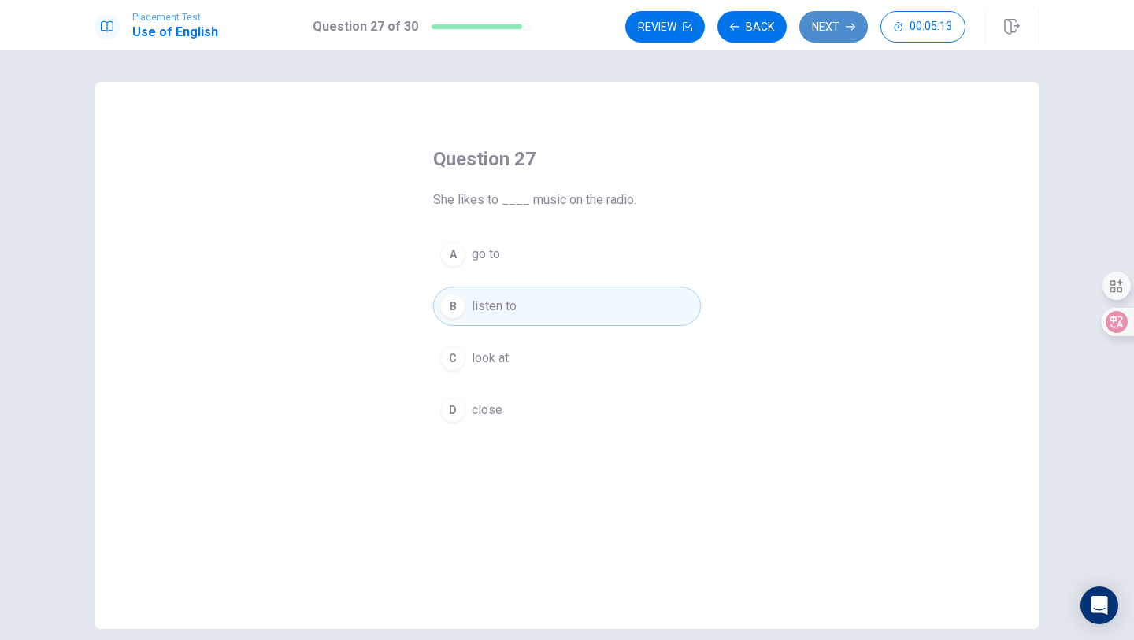
click at [846, 34] on button "Next" at bounding box center [833, 26] width 68 height 31
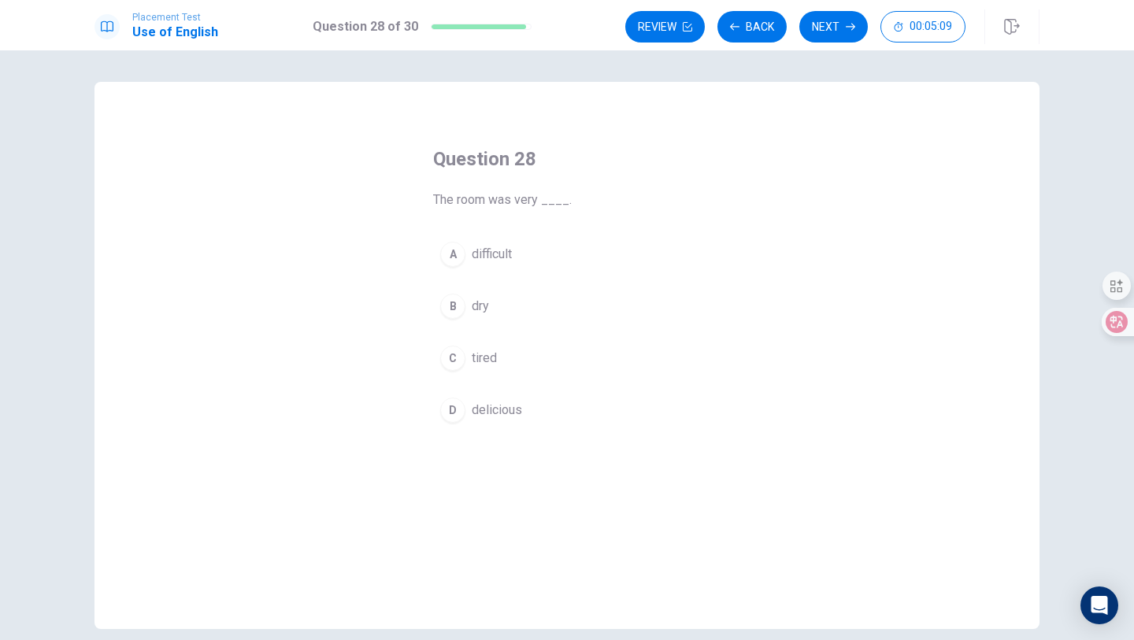
click at [456, 355] on div "C" at bounding box center [452, 358] width 25 height 25
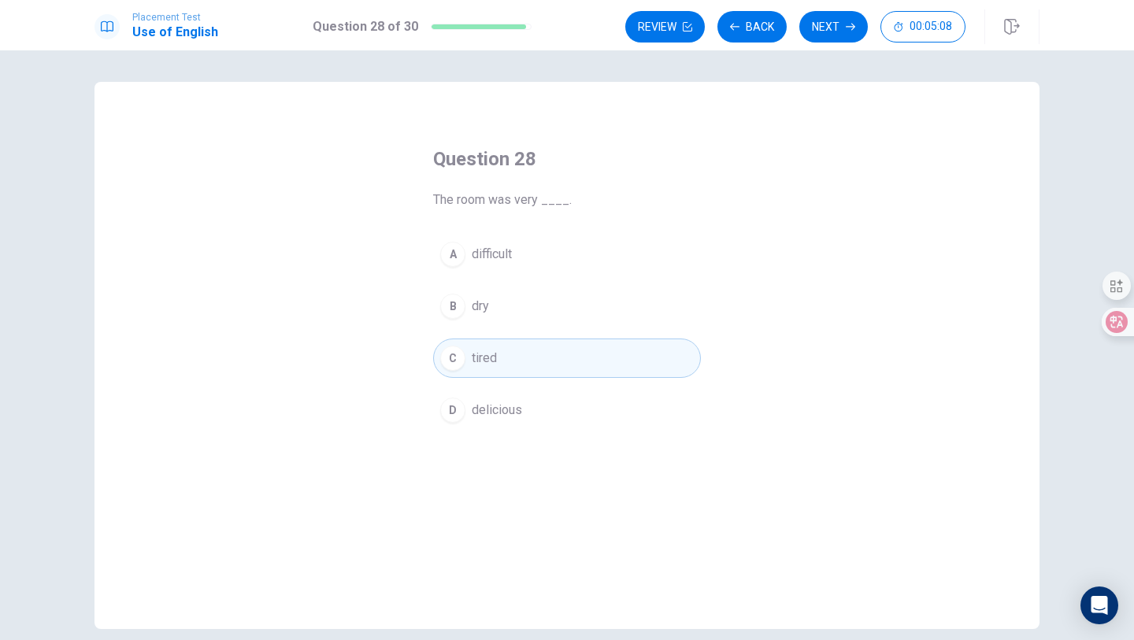
click at [456, 305] on div "B" at bounding box center [452, 306] width 25 height 25
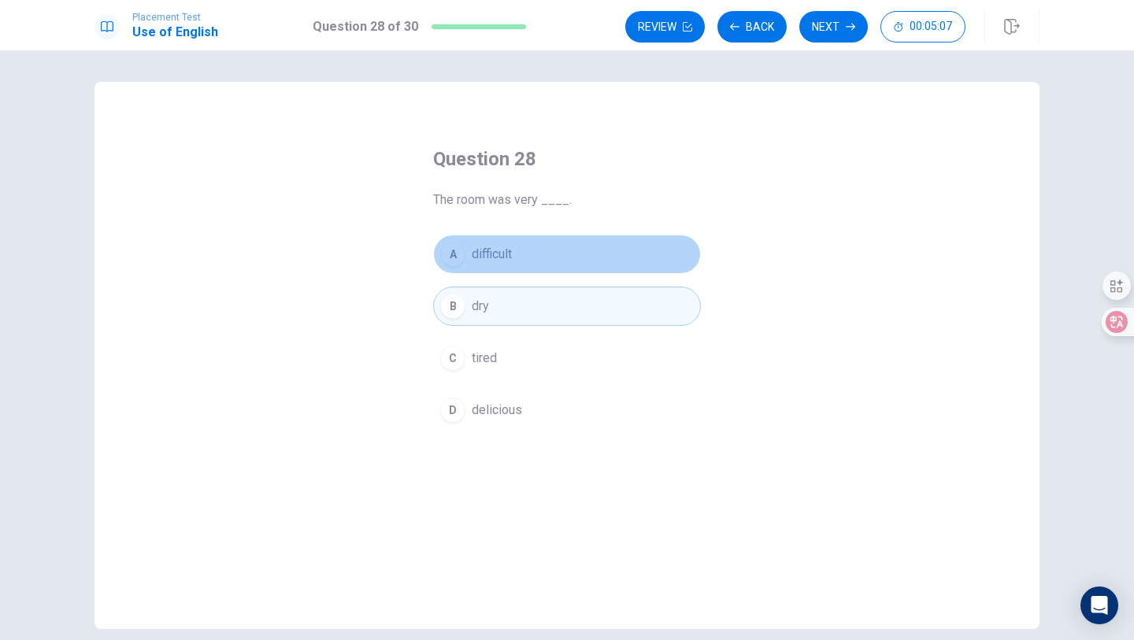
click at [457, 270] on button "A difficult" at bounding box center [567, 254] width 268 height 39
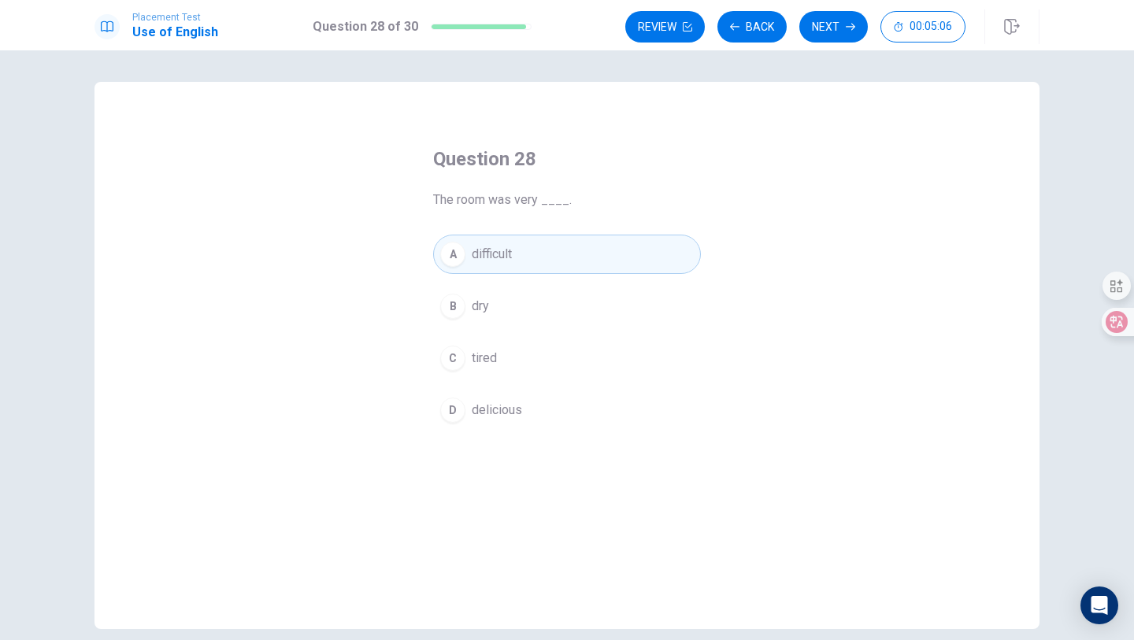
click at [465, 305] on button "B dry" at bounding box center [567, 306] width 268 height 39
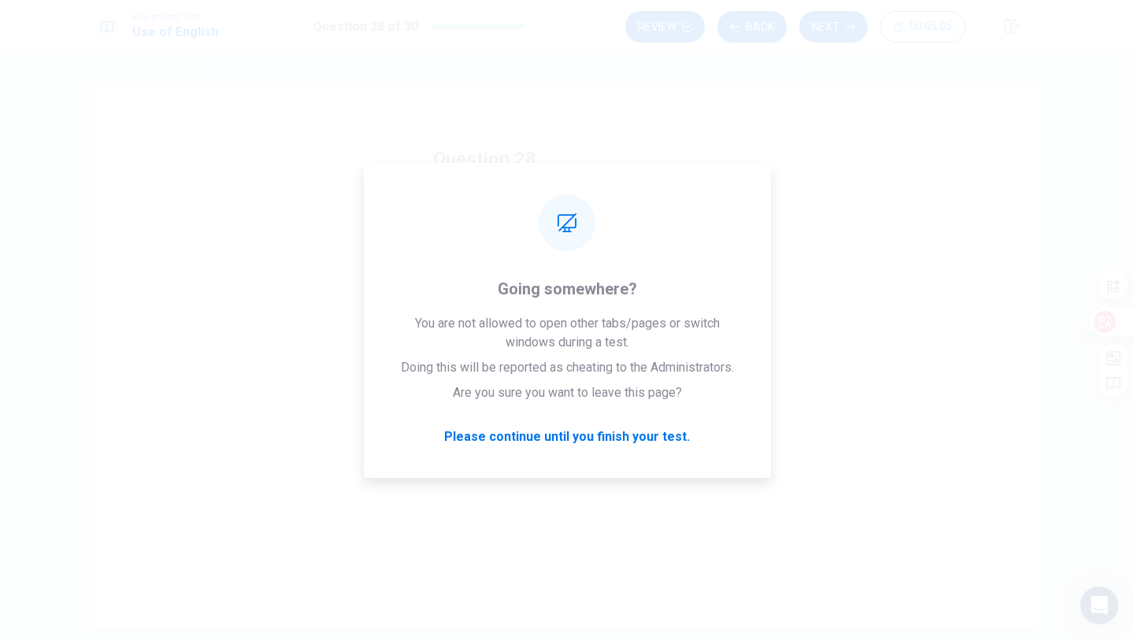
click at [1107, 315] on icon at bounding box center [1105, 322] width 16 height 16
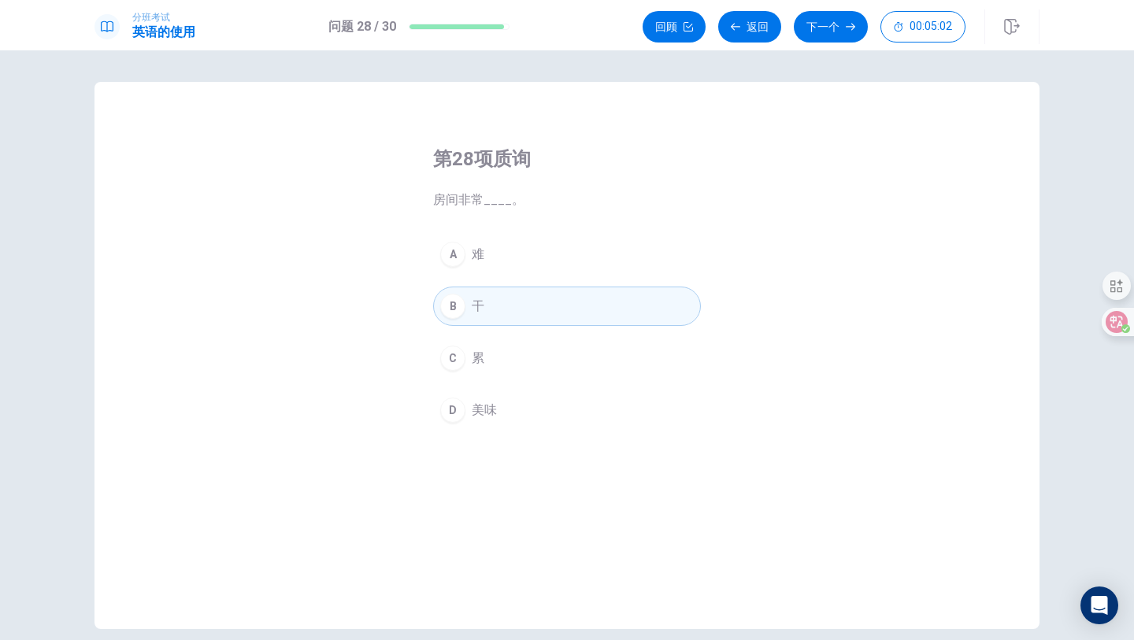
click at [451, 397] on button "D 美味" at bounding box center [567, 409] width 268 height 39
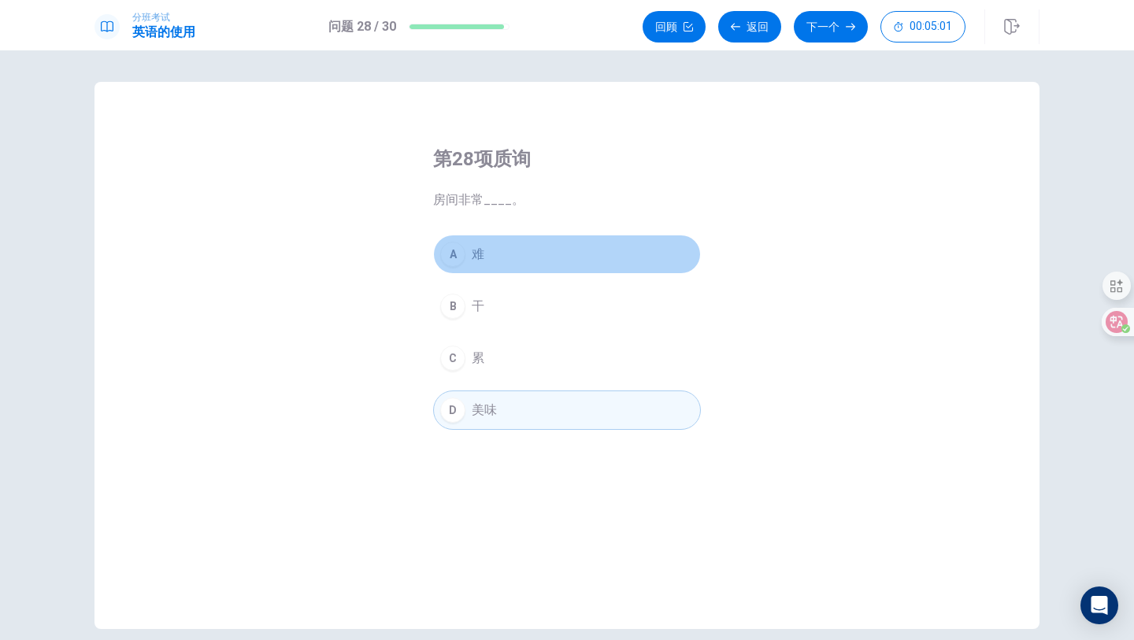
click at [452, 260] on div "A" at bounding box center [452, 254] width 25 height 25
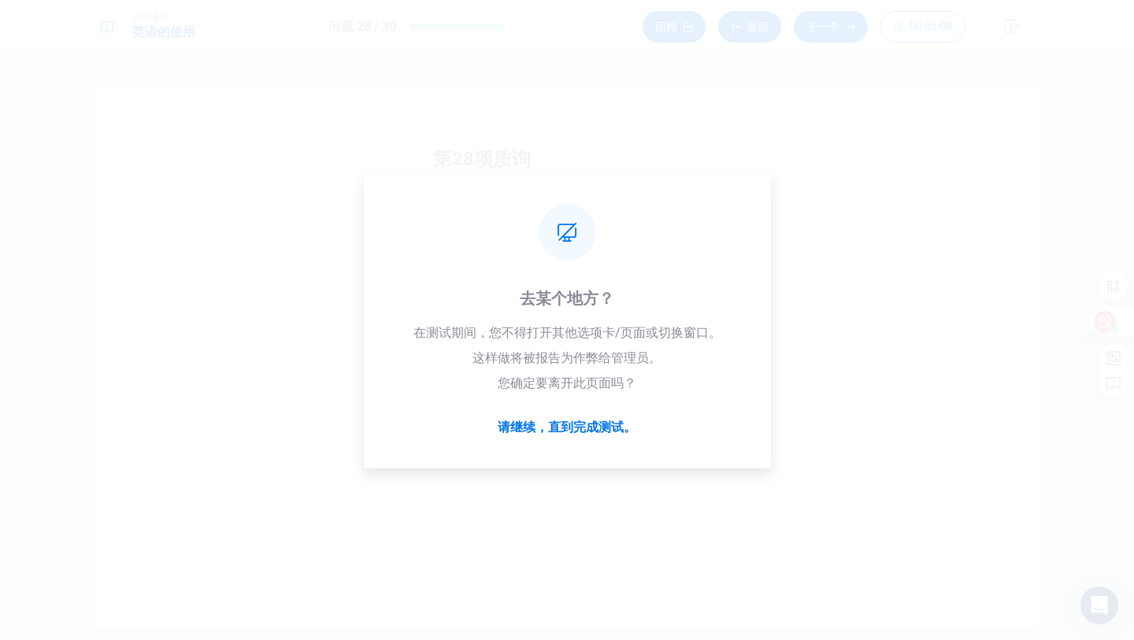
click at [1104, 322] on icon at bounding box center [1105, 322] width 16 height 16
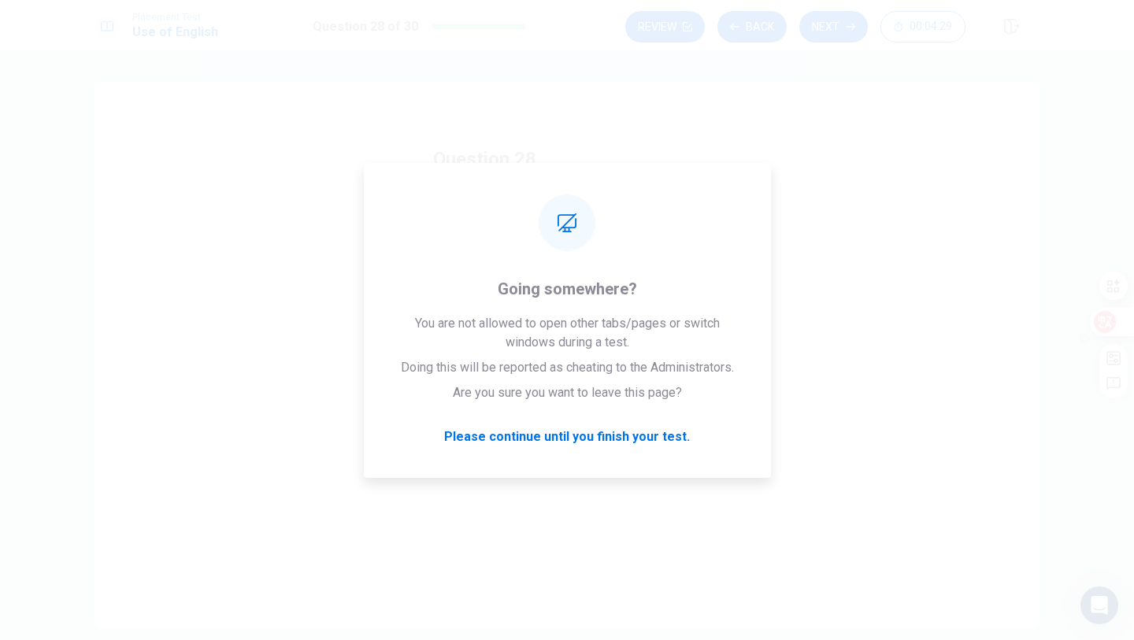
click at [1104, 326] on icon at bounding box center [1105, 322] width 16 height 16
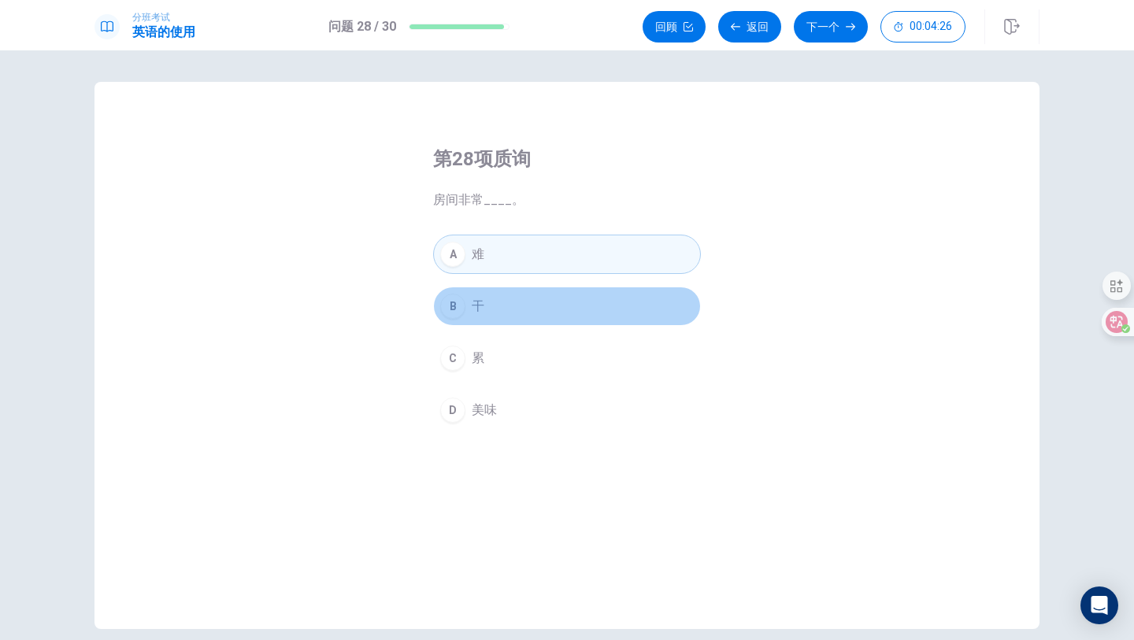
click at [455, 311] on div "B" at bounding box center [452, 306] width 25 height 25
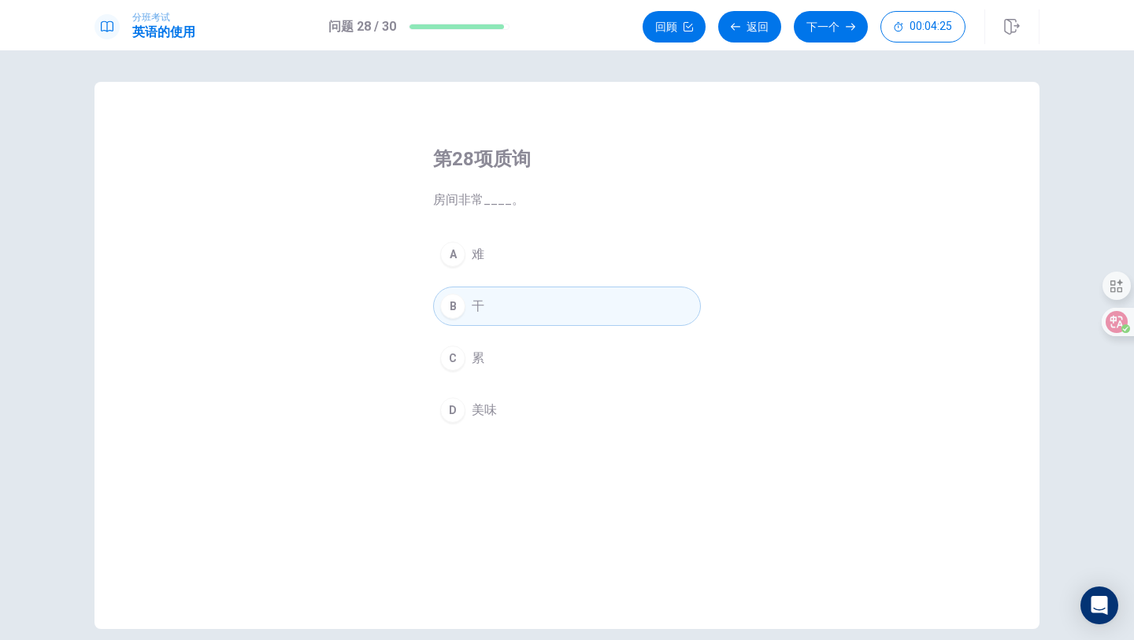
click at [453, 361] on div "C" at bounding box center [452, 358] width 25 height 25
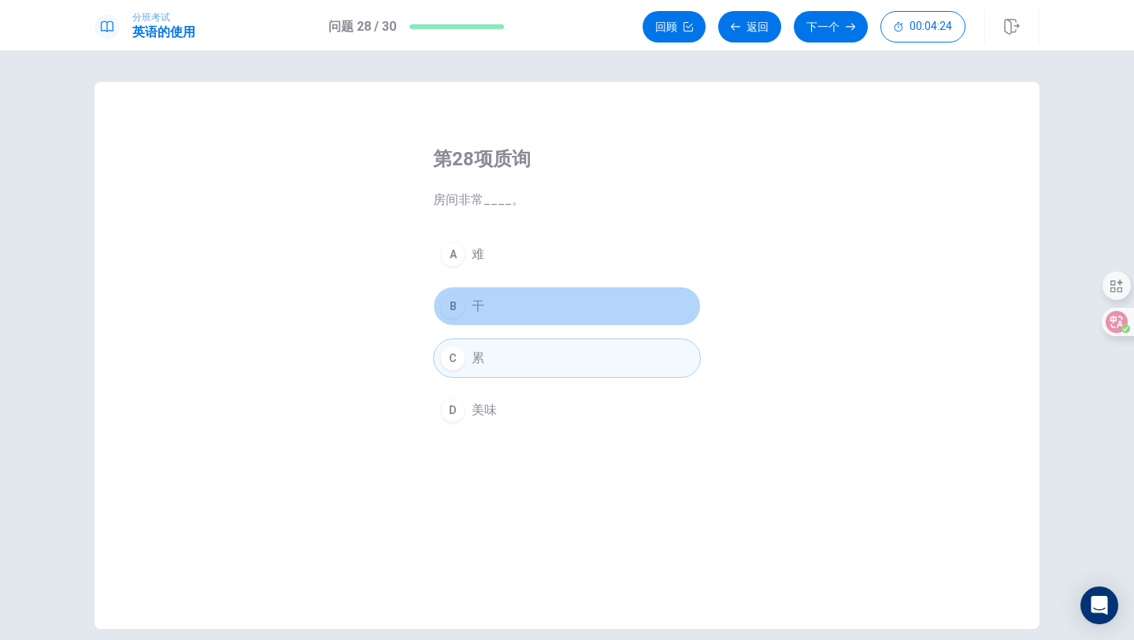
click at [453, 306] on div "B" at bounding box center [452, 306] width 25 height 25
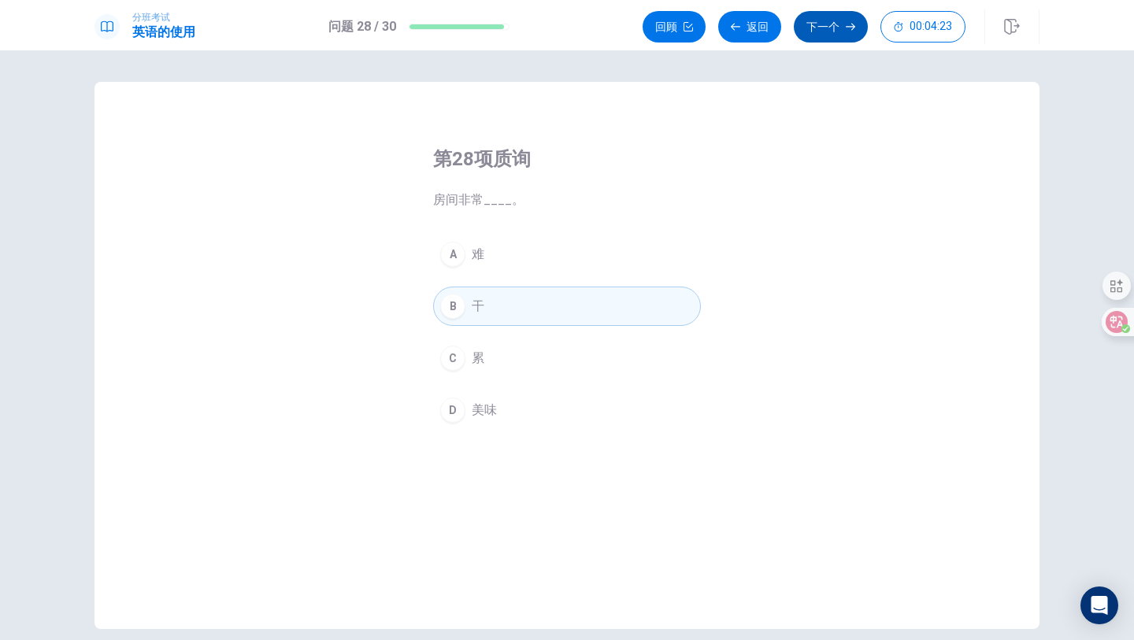
click at [816, 28] on font "下一个" at bounding box center [822, 26] width 33 height 13
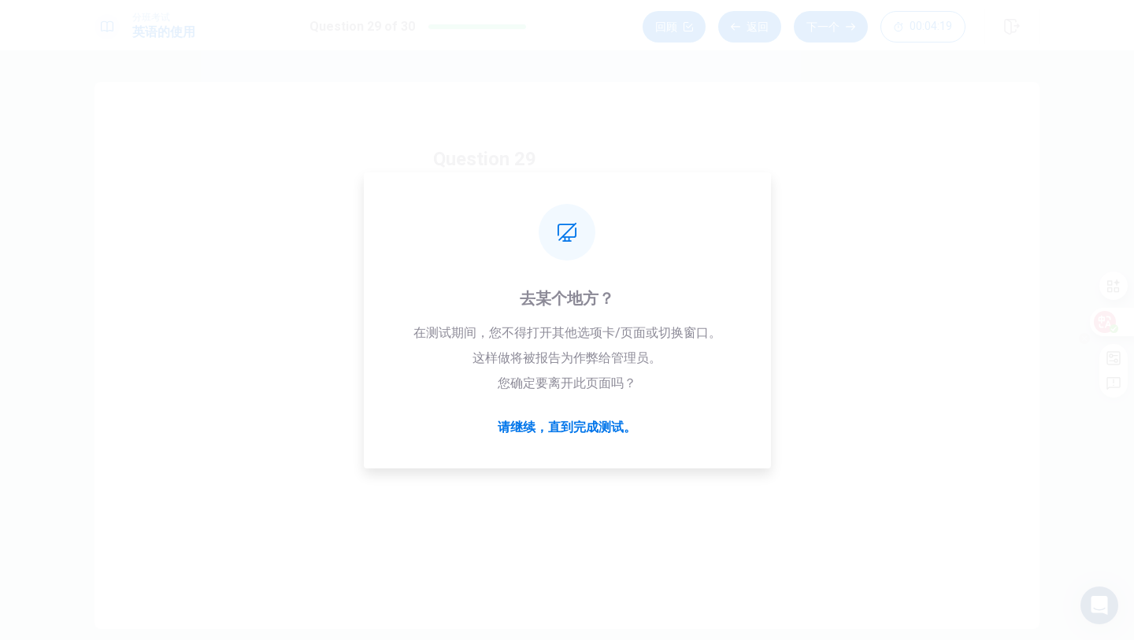
click at [1108, 316] on icon at bounding box center [1104, 322] width 13 height 13
click at [1108, 316] on icon at bounding box center [1105, 322] width 16 height 16
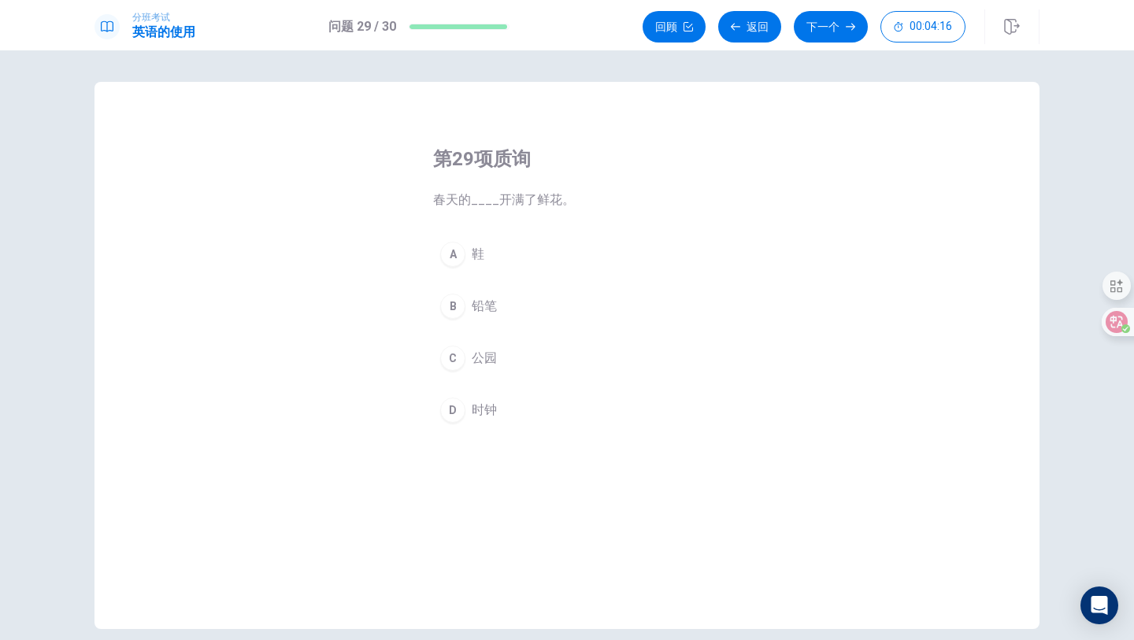
click at [457, 361] on div "C" at bounding box center [452, 358] width 25 height 25
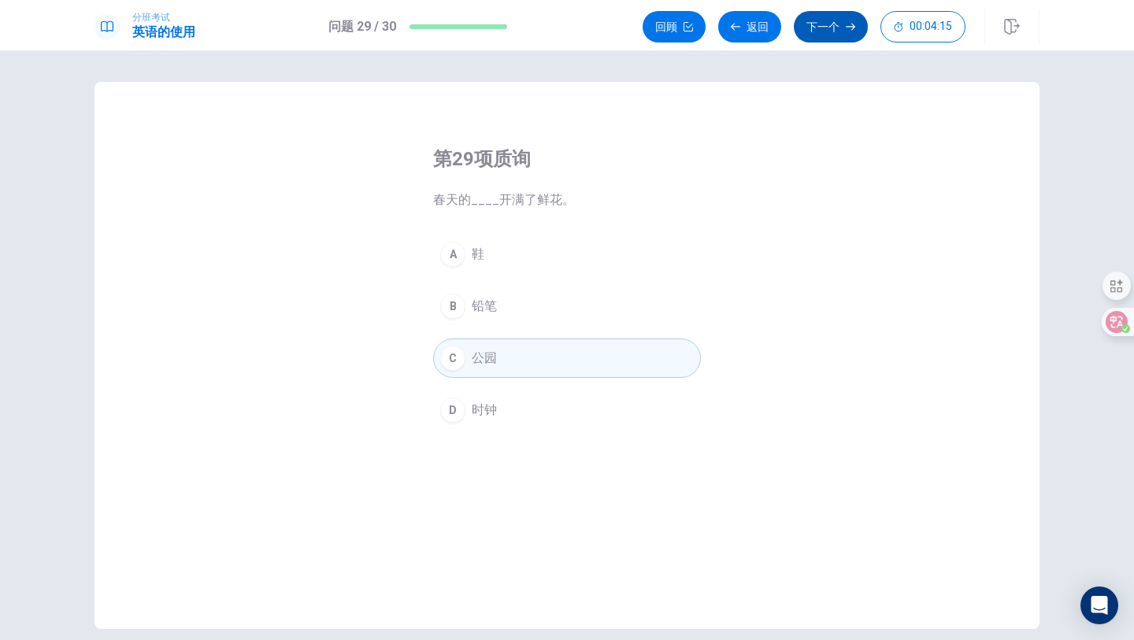
click at [849, 20] on button "下一个" at bounding box center [831, 26] width 74 height 31
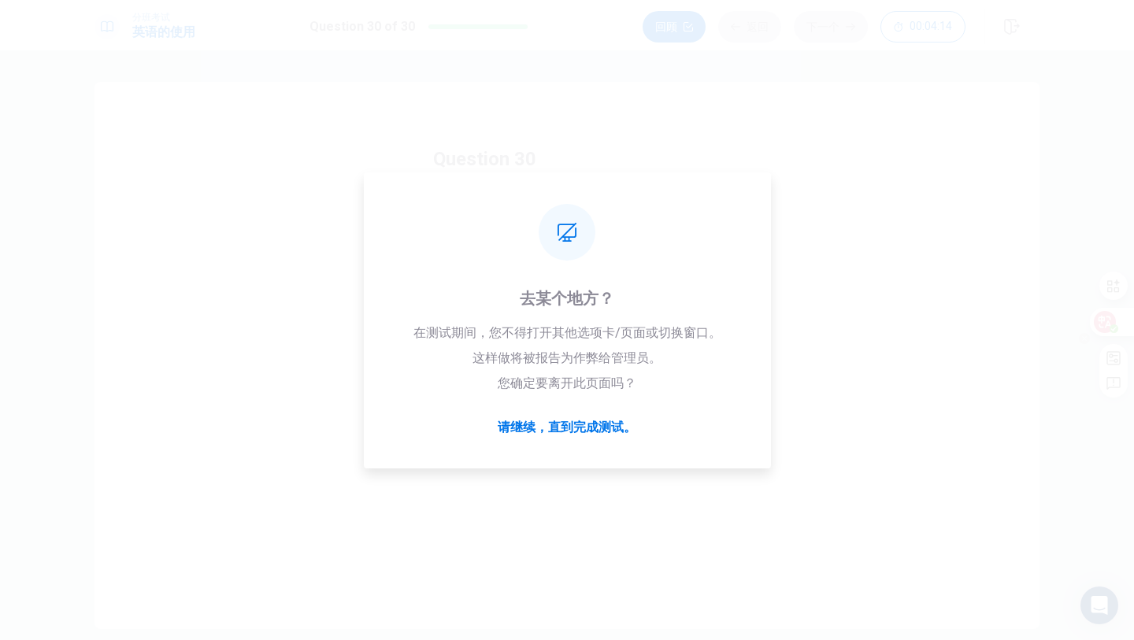
click at [1112, 313] on div at bounding box center [1110, 322] width 43 height 28
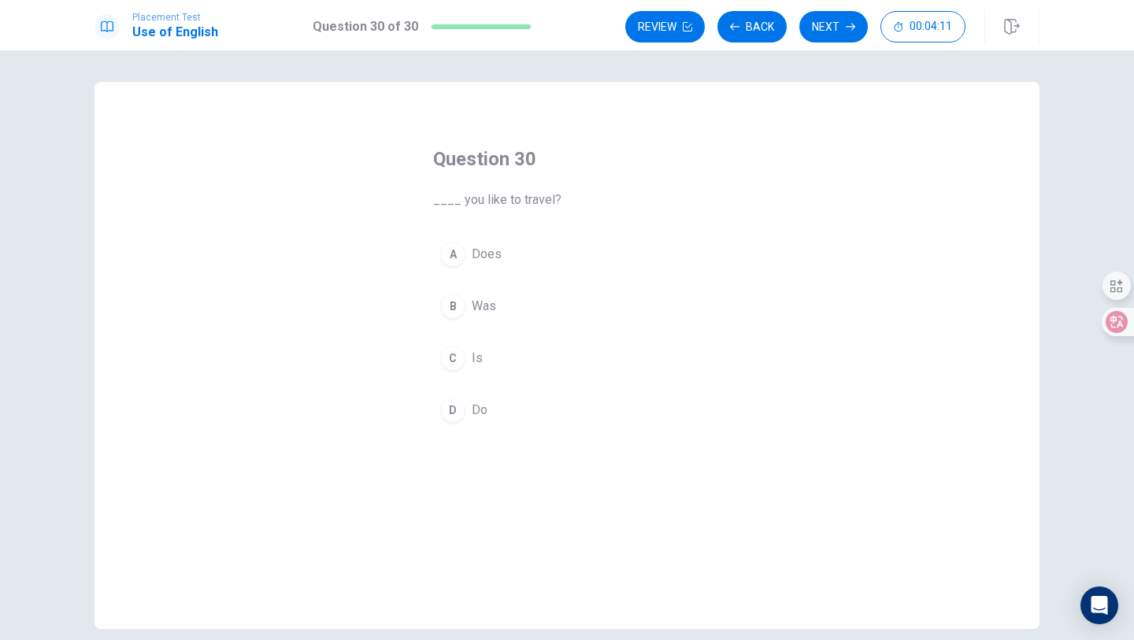
click at [457, 417] on div "D" at bounding box center [452, 410] width 25 height 25
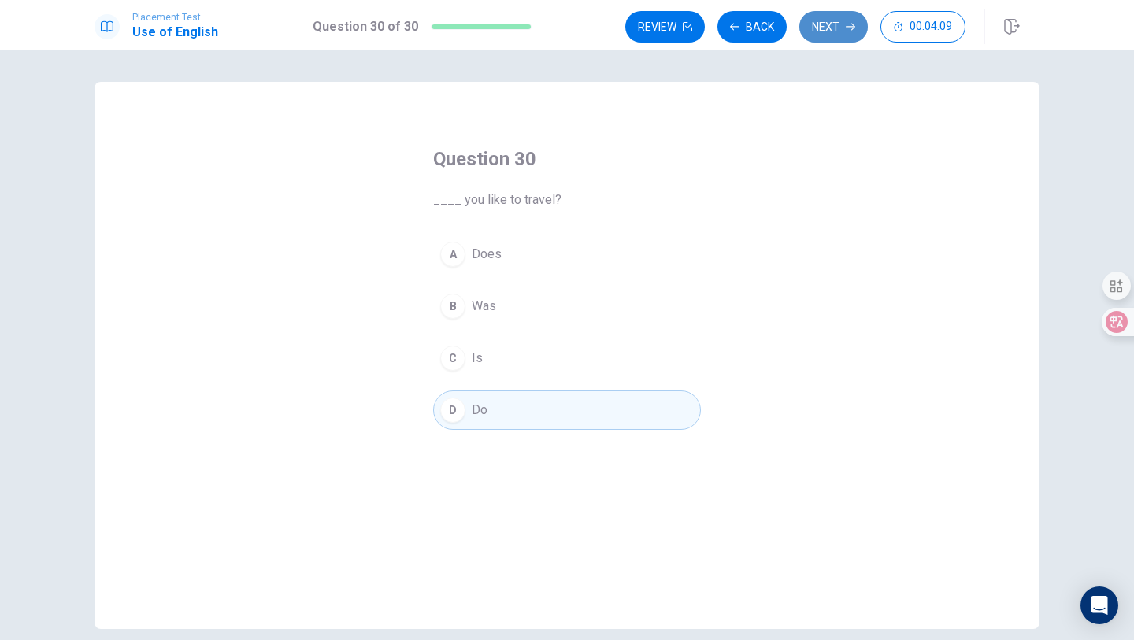
click at [830, 24] on button "Next" at bounding box center [833, 26] width 68 height 31
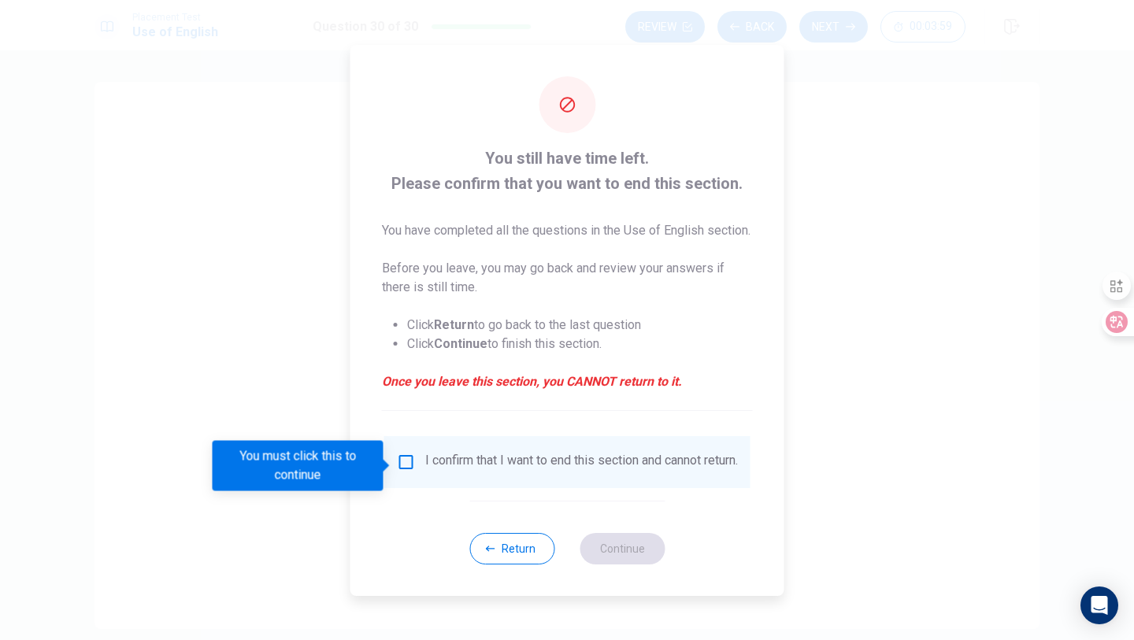
click at [512, 562] on button "Return" at bounding box center [511, 548] width 85 height 31
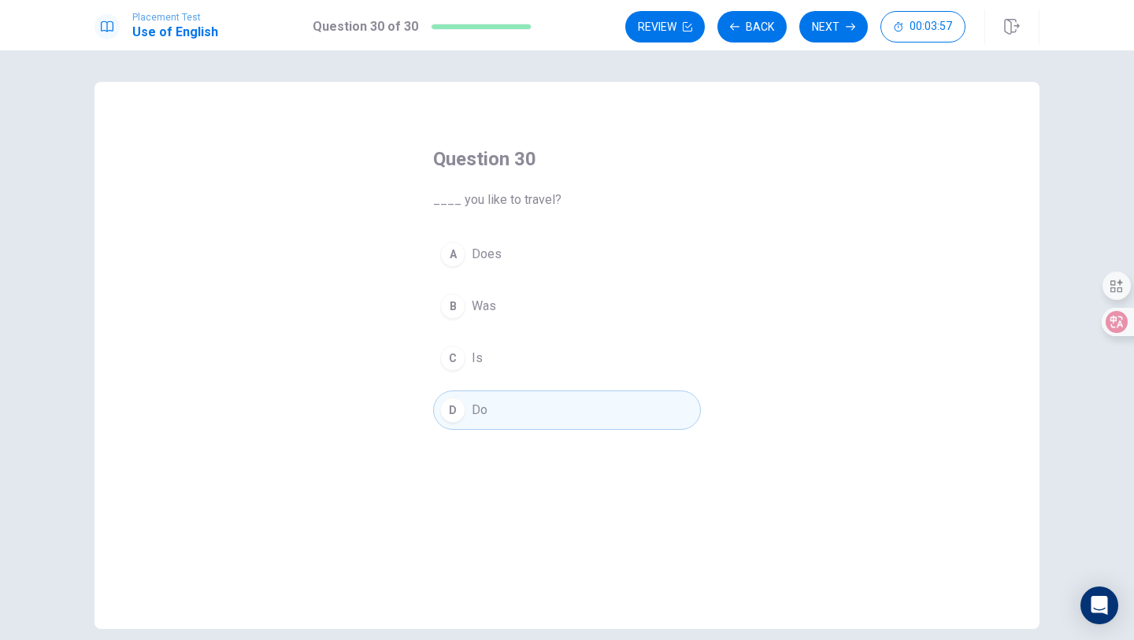
click at [465, 409] on button "D Do" at bounding box center [567, 409] width 268 height 39
click at [823, 35] on button "Next" at bounding box center [833, 26] width 68 height 31
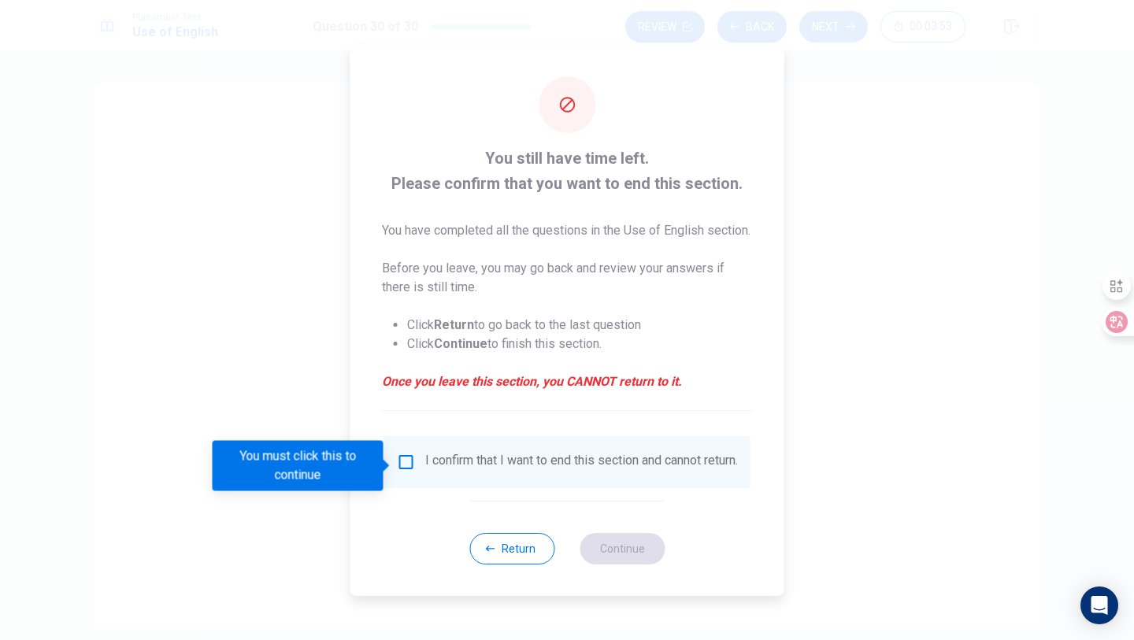
click at [403, 455] on div "I confirm that I want to end this section and cannot return." at bounding box center [567, 462] width 366 height 52
click at [409, 467] on input "You must click this to continue" at bounding box center [406, 462] width 19 height 19
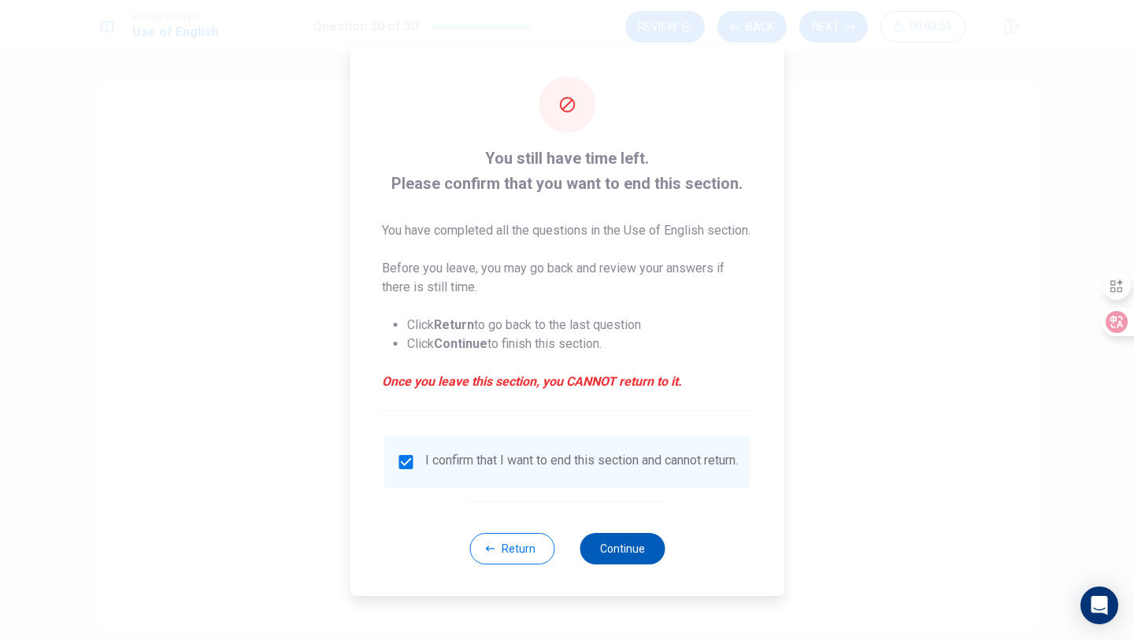
click at [657, 564] on button "Continue" at bounding box center [621, 548] width 85 height 31
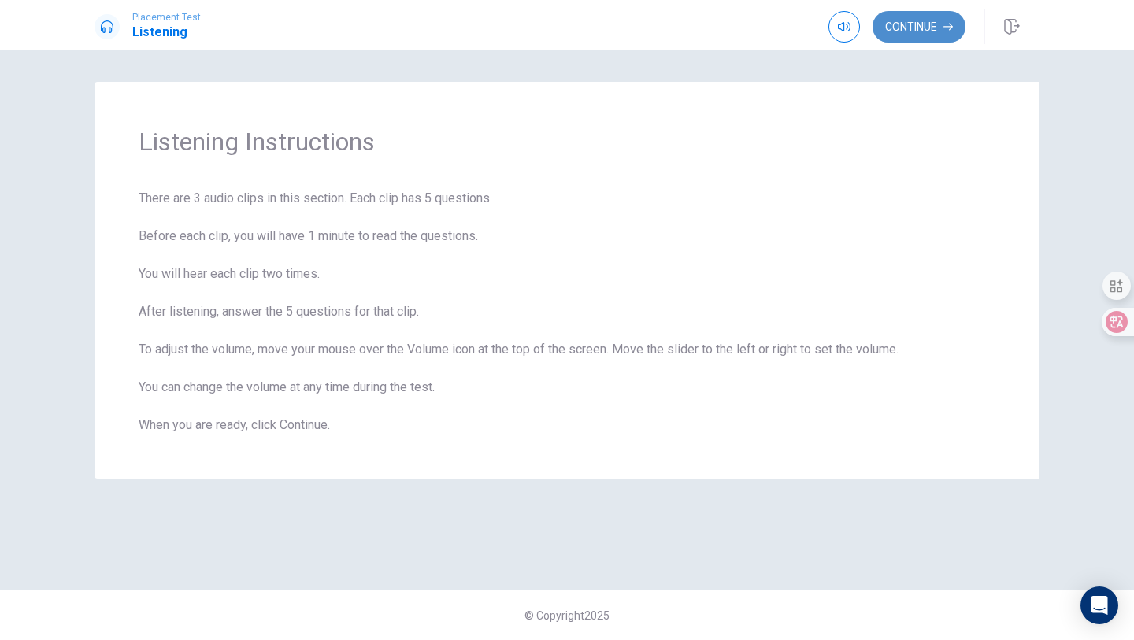
click at [930, 28] on button "Continue" at bounding box center [918, 26] width 93 height 31
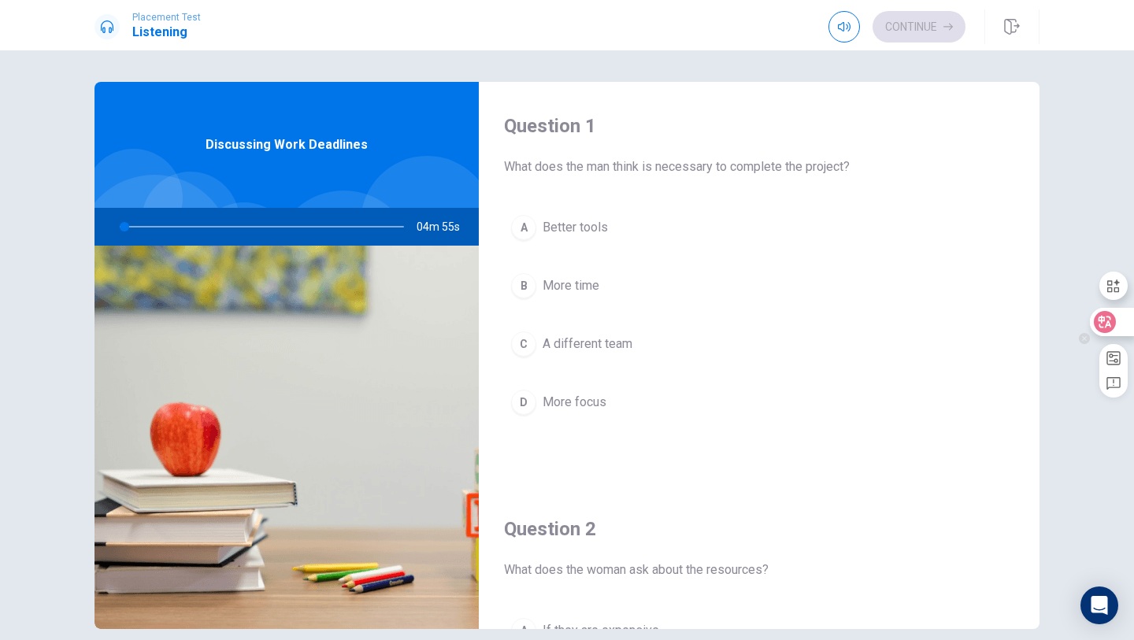
click at [1118, 311] on div at bounding box center [1110, 322] width 43 height 28
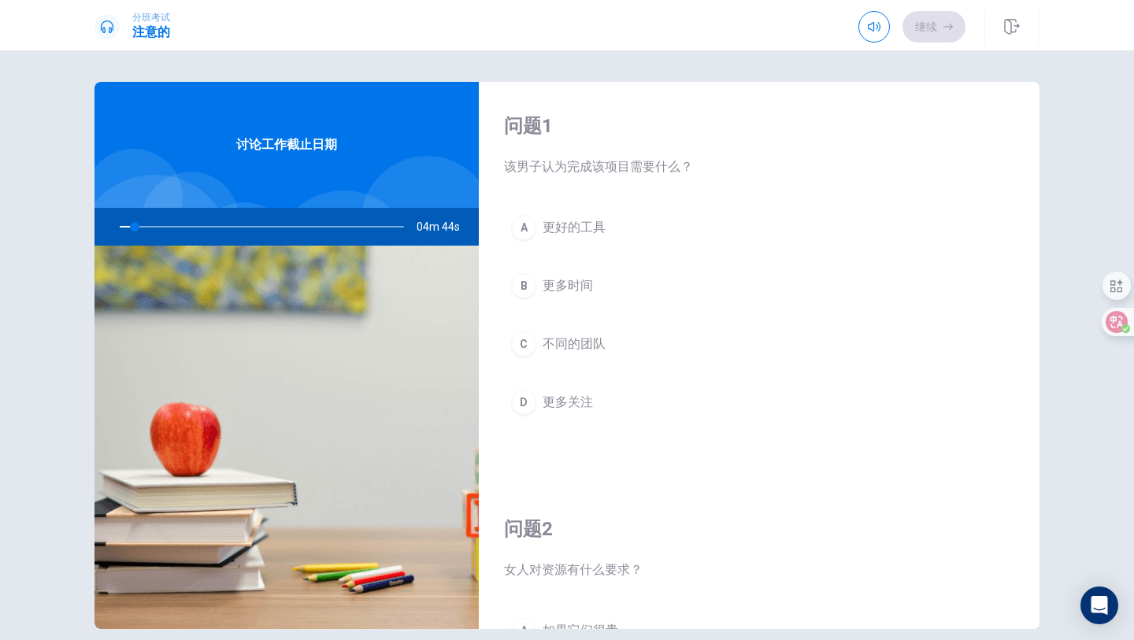
click at [1105, 339] on div "问题1 该男子认为完成该项目需要什么？ A 更好的工具 B 更多时间 C 不同的团队 D 更多关注 问题2 女人对资源有什么要求？ A 如果它们很贵 B 如果…" at bounding box center [567, 345] width 1134 height 590
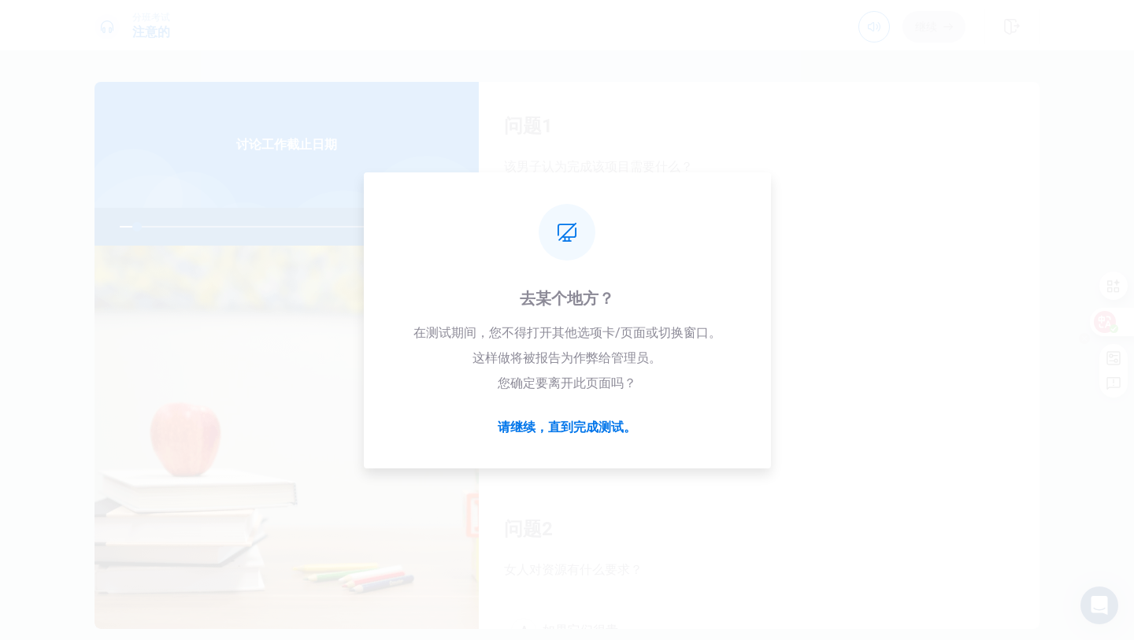
click at [1109, 328] on circle at bounding box center [1113, 328] width 9 height 9
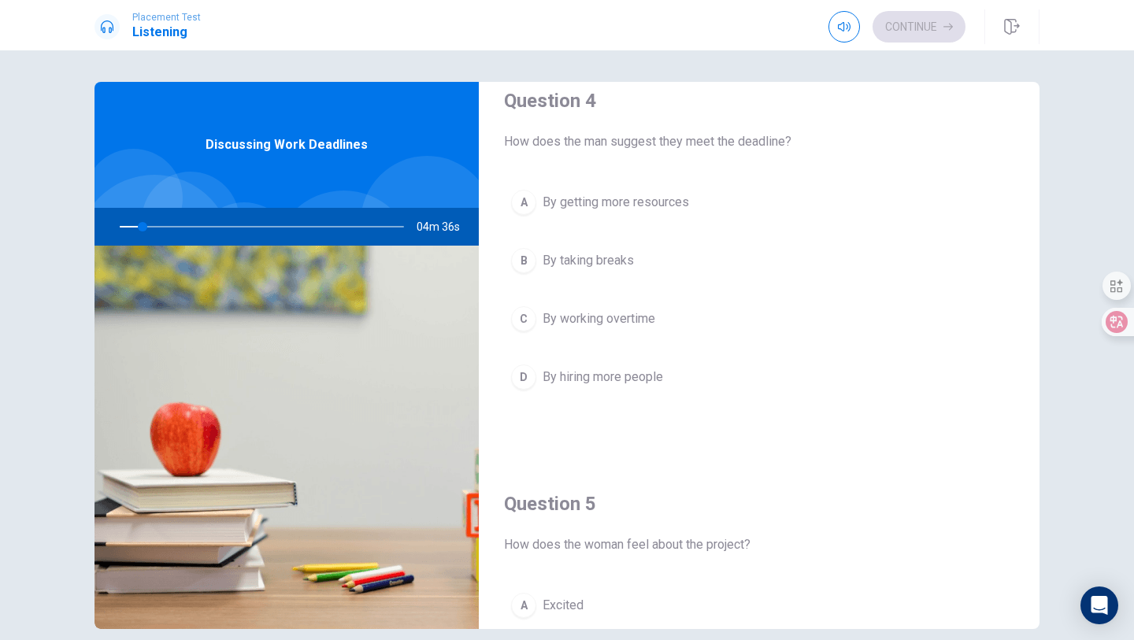
scroll to position [1242, 0]
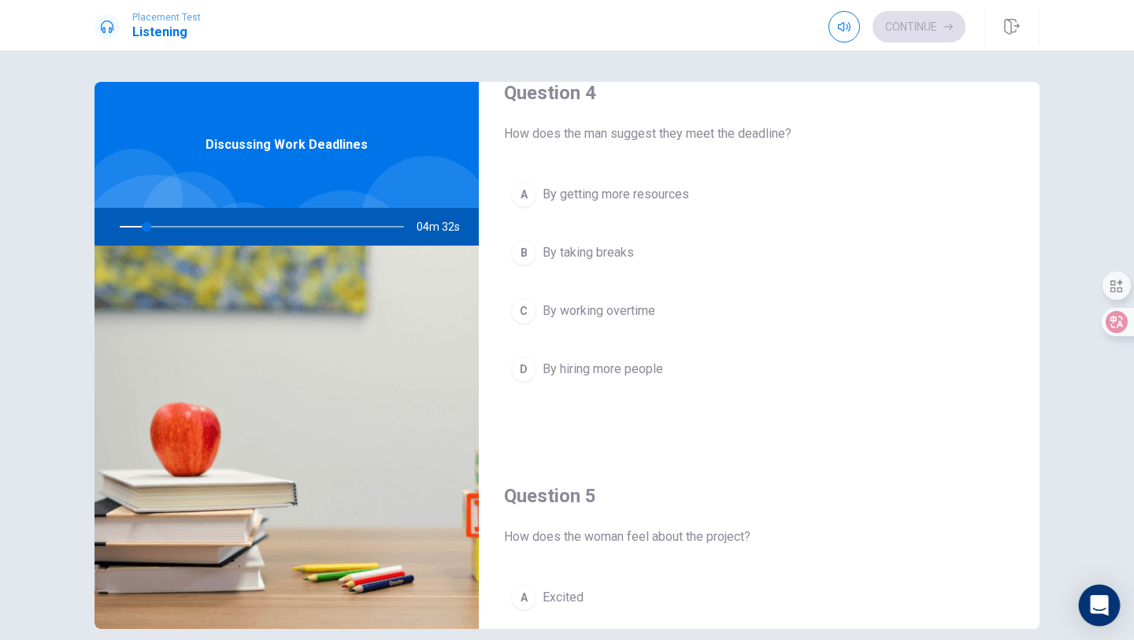
click at [1099, 612] on icon "Open Intercom Messenger" at bounding box center [1099, 605] width 20 height 20
click at [1117, 329] on icon at bounding box center [1116, 322] width 16 height 16
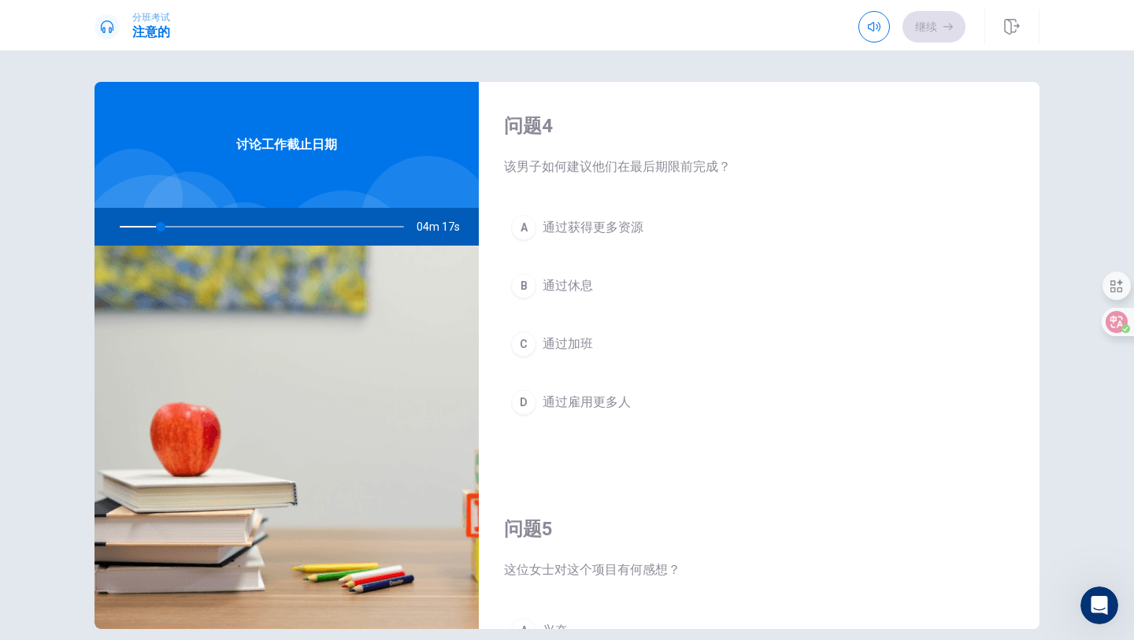
scroll to position [1215, 0]
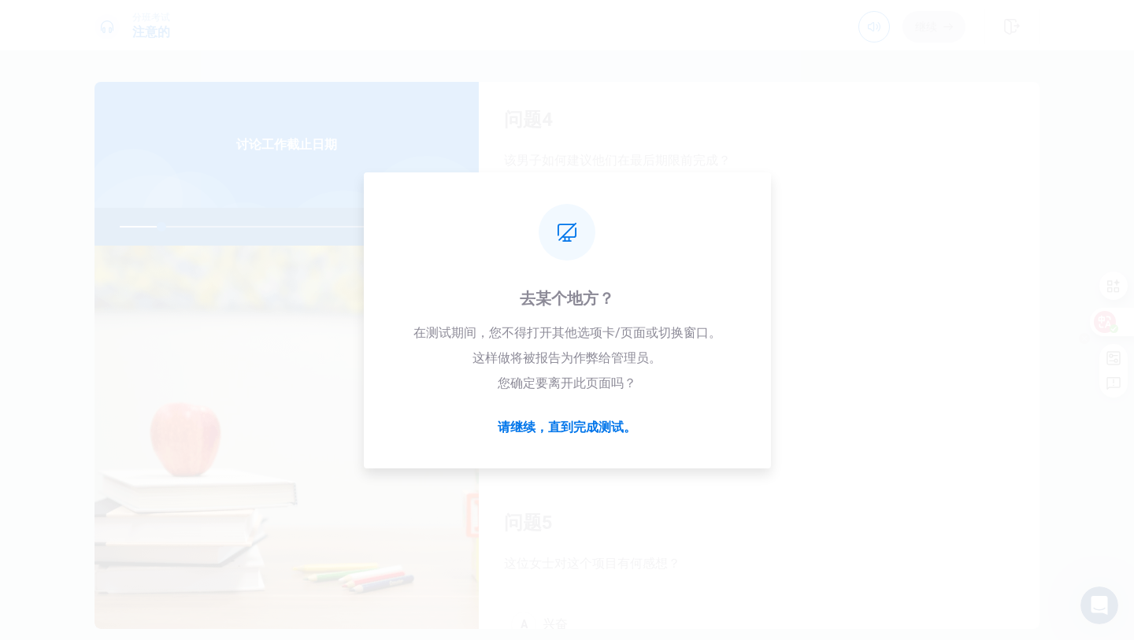
click at [1086, 320] on icon at bounding box center [1083, 321] width 11 height 11
click at [1102, 324] on icon at bounding box center [1105, 322] width 16 height 16
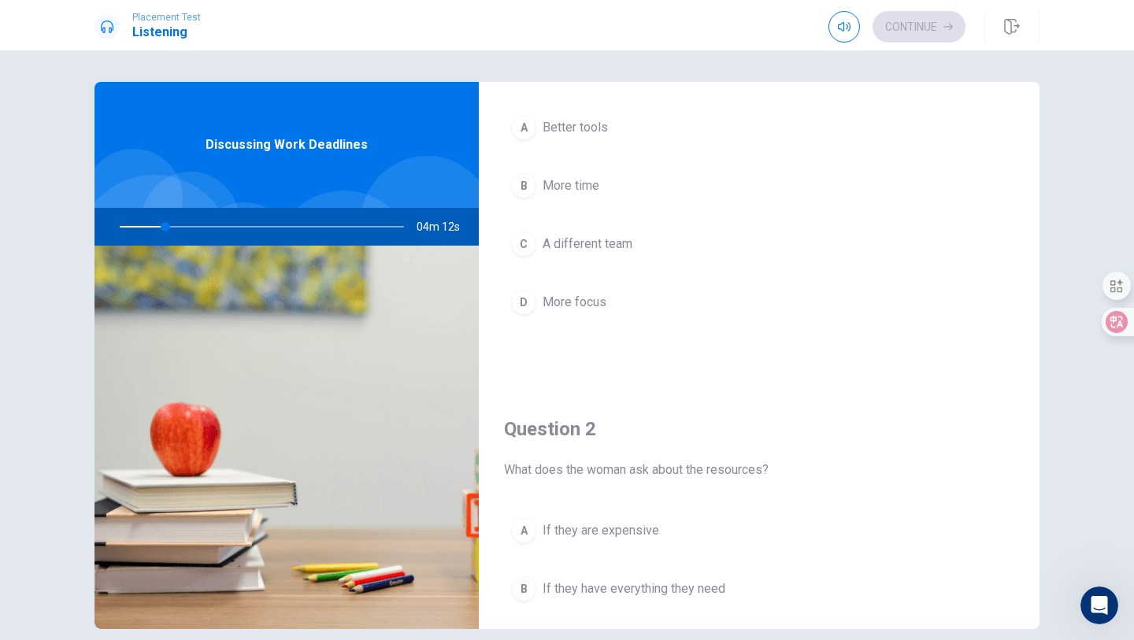
scroll to position [0, 0]
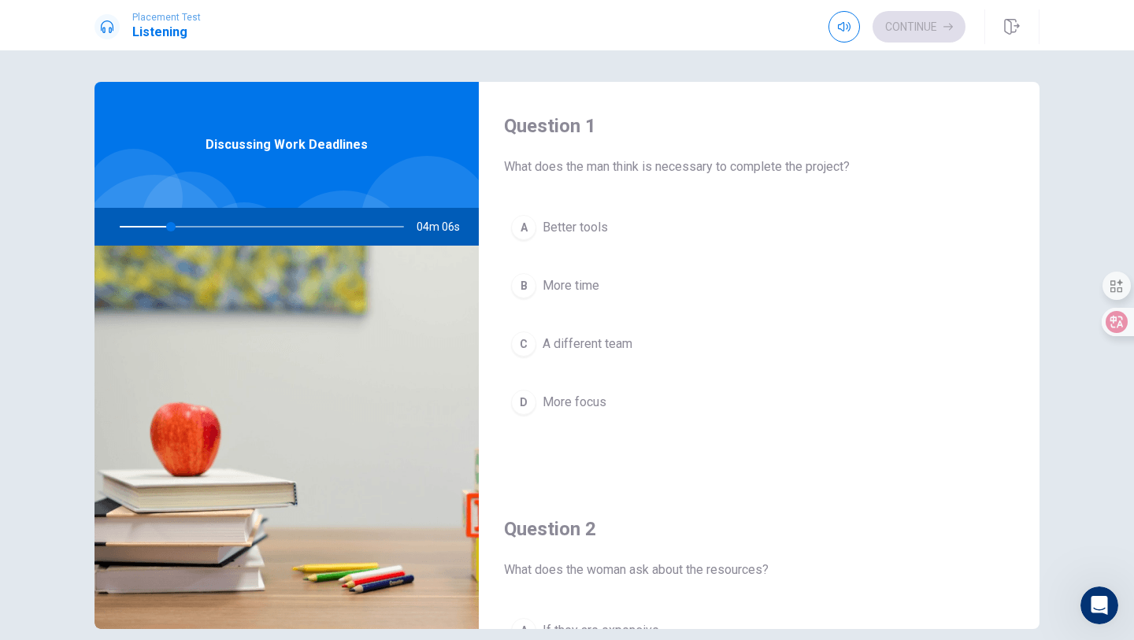
drag, startPoint x: 170, startPoint y: 231, endPoint x: 193, endPoint y: 230, distance: 22.8
click at [193, 230] on div at bounding box center [259, 227] width 316 height 38
click at [200, 228] on div at bounding box center [259, 227] width 316 height 38
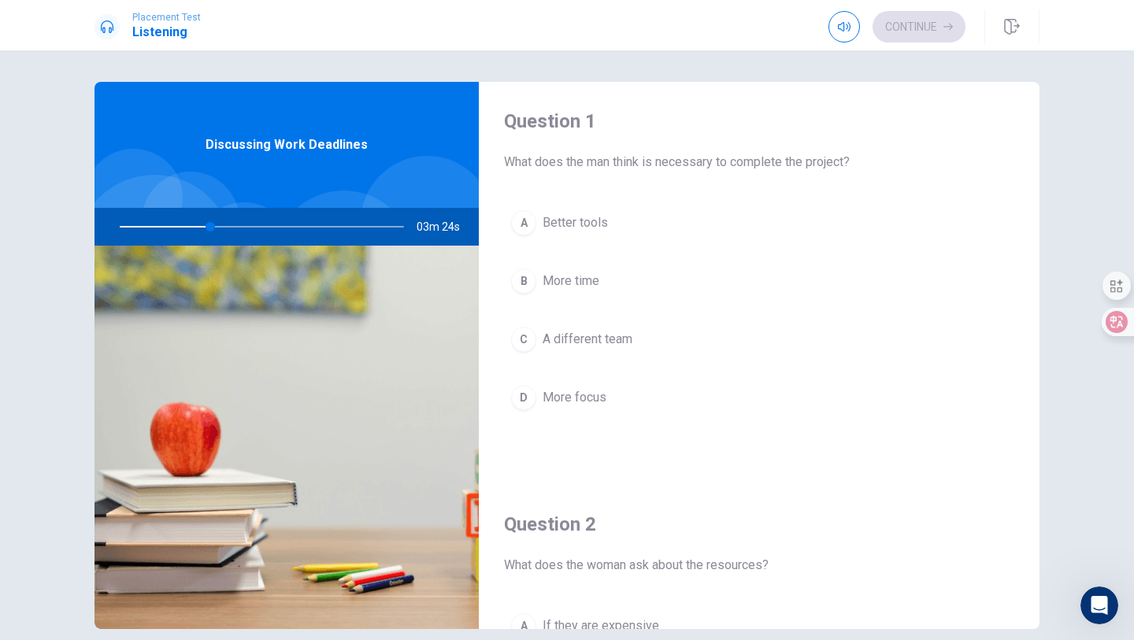
scroll to position [4, 0]
click at [525, 283] on div "B" at bounding box center [523, 281] width 25 height 25
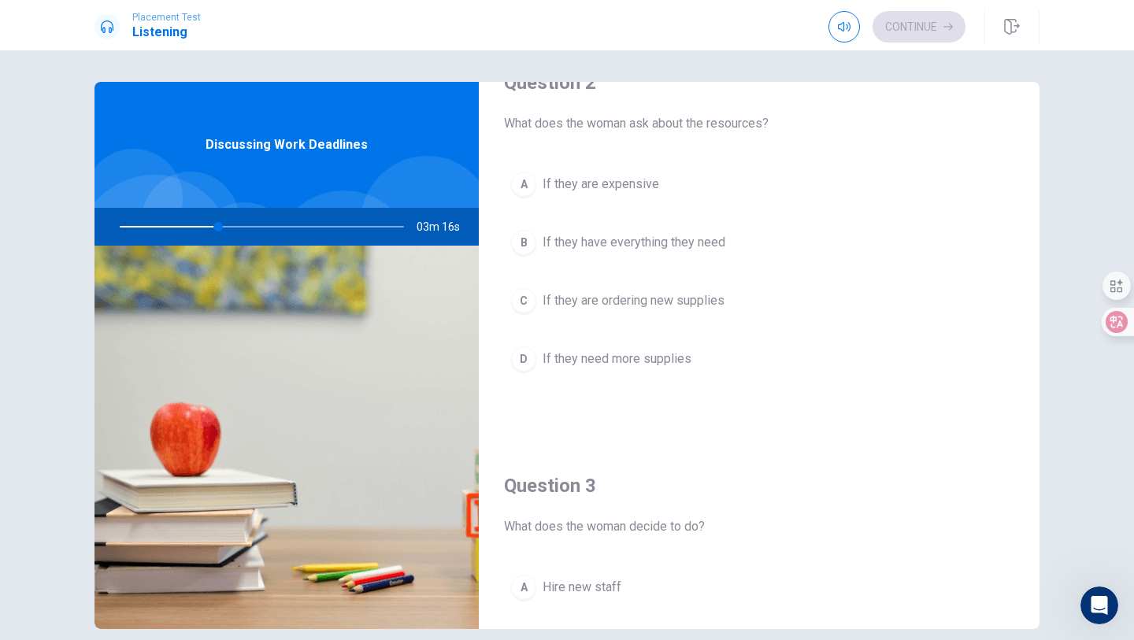
scroll to position [449, 0]
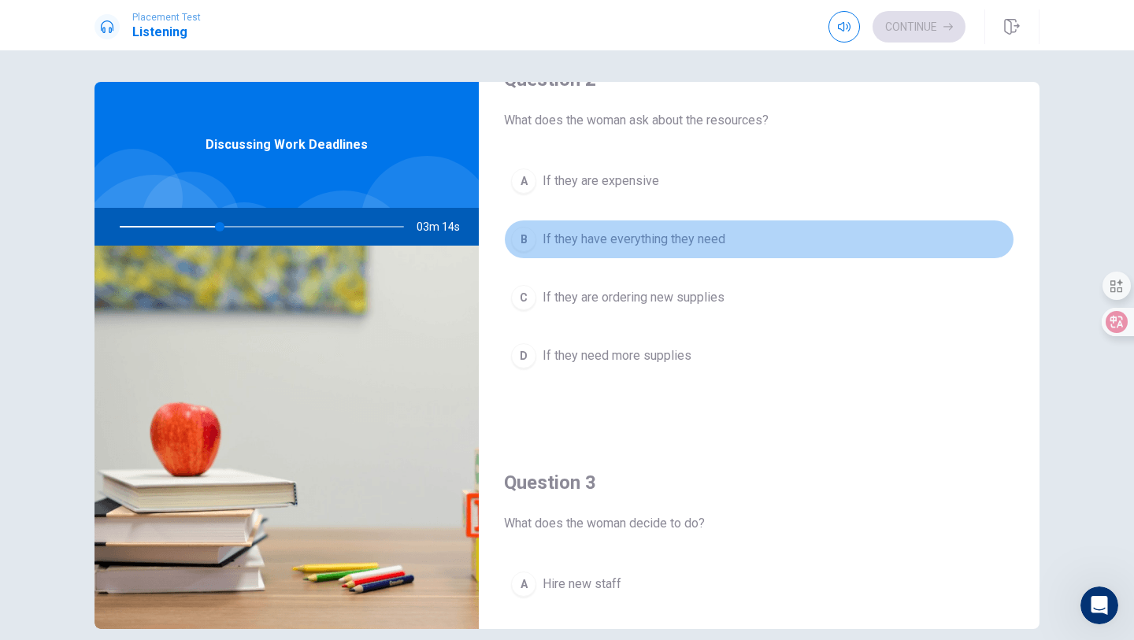
click at [530, 237] on div "B" at bounding box center [523, 239] width 25 height 25
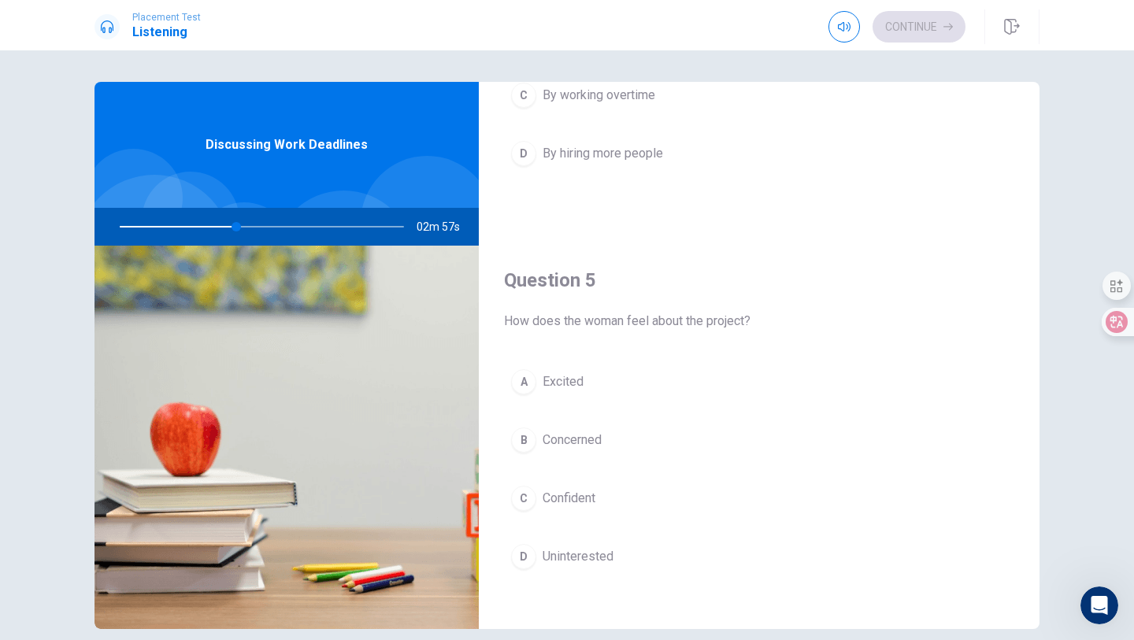
scroll to position [1468, 0]
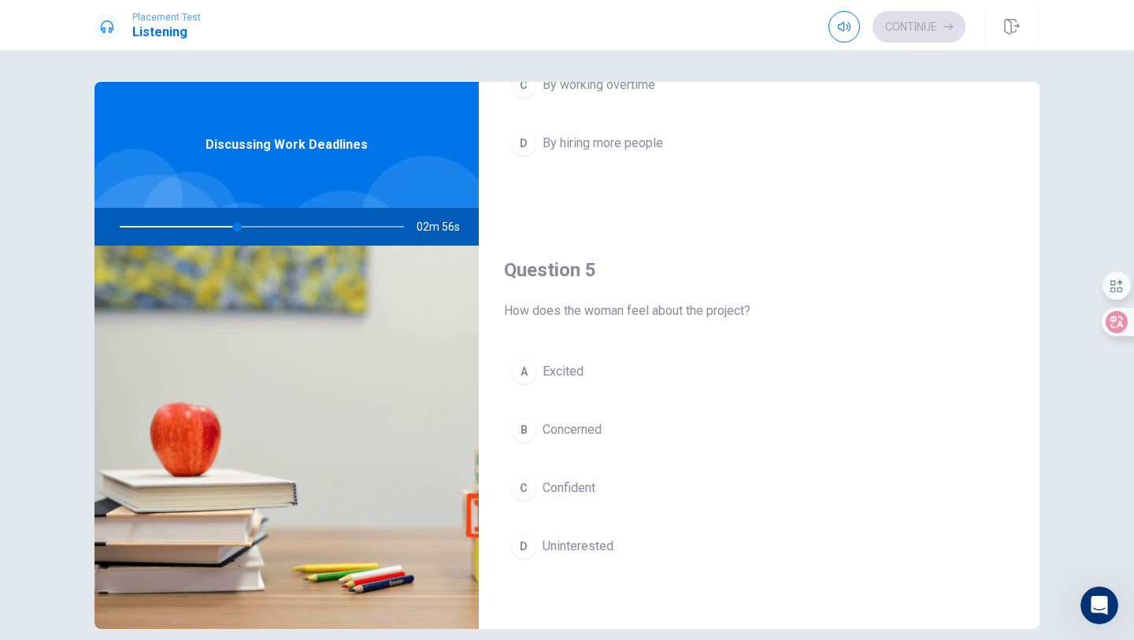
click at [521, 431] on div "B" at bounding box center [523, 429] width 25 height 25
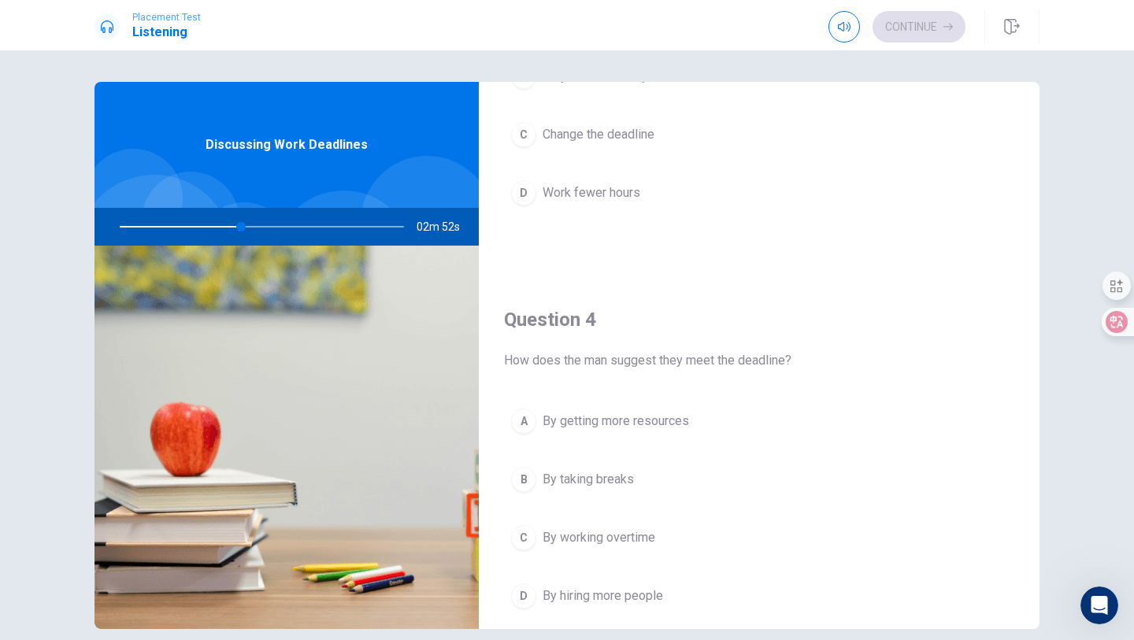
scroll to position [966, 0]
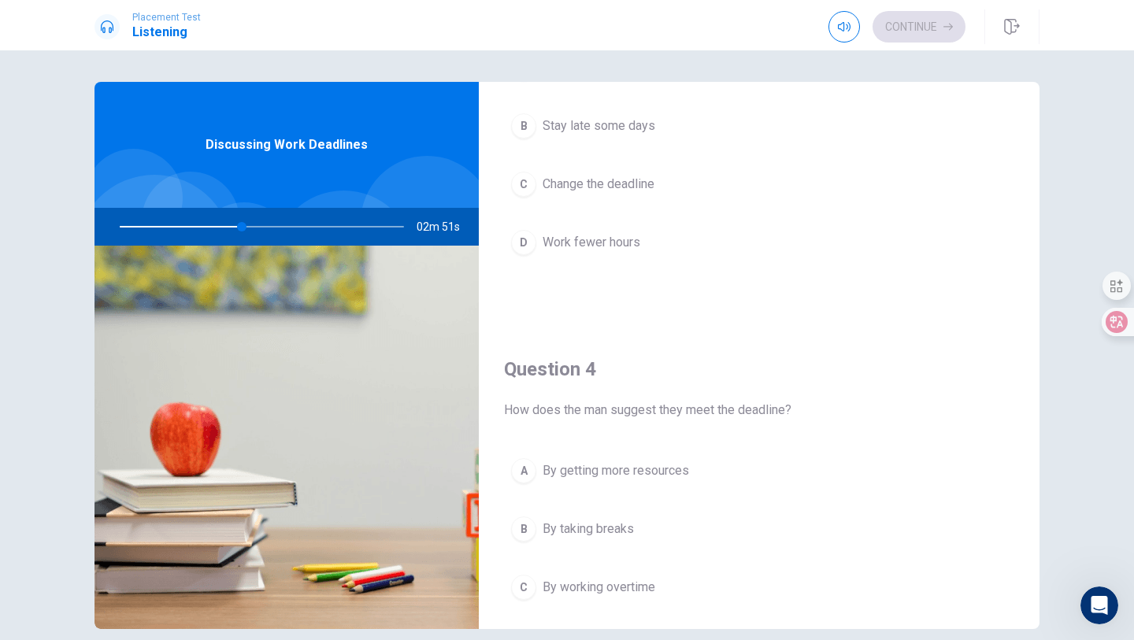
click at [526, 465] on div "A" at bounding box center [523, 470] width 25 height 25
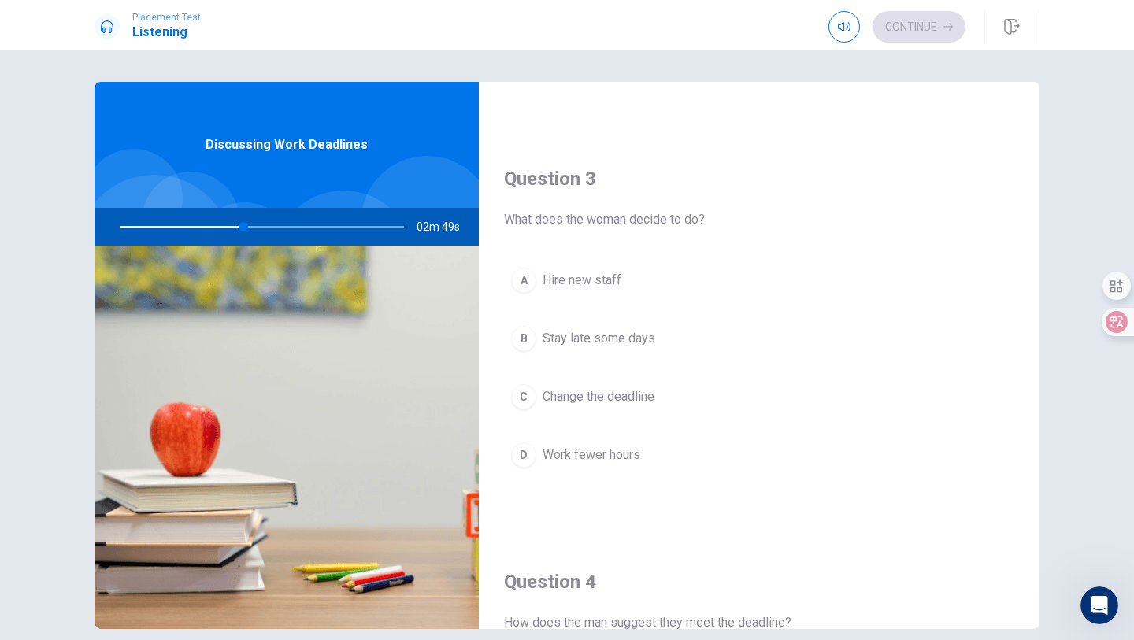
scroll to position [785, 0]
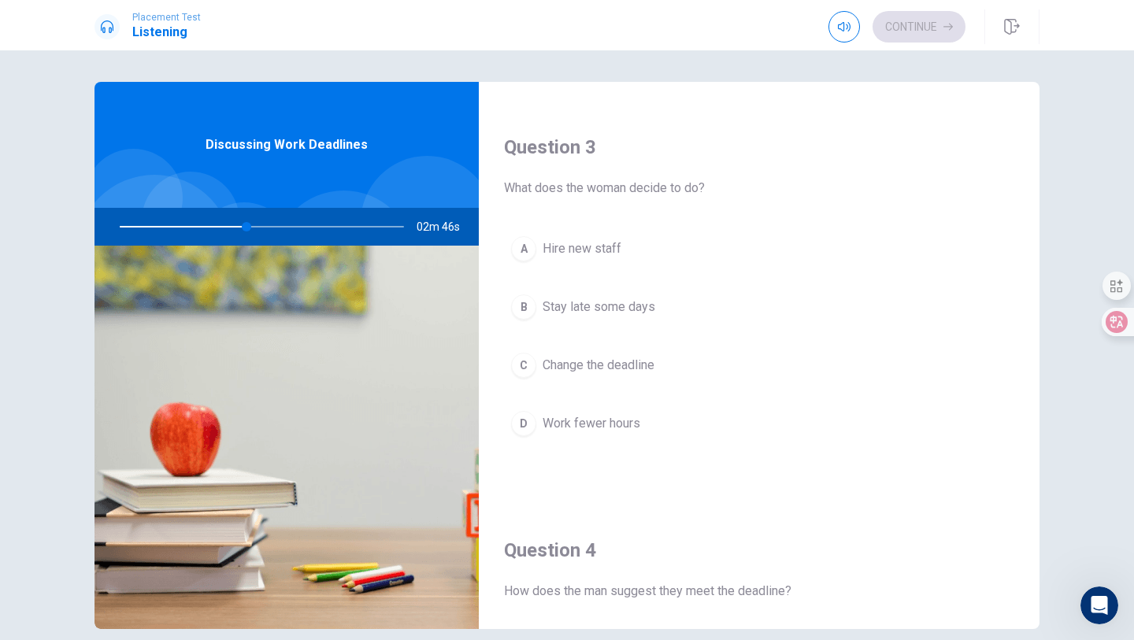
click at [521, 363] on div "C" at bounding box center [523, 365] width 25 height 25
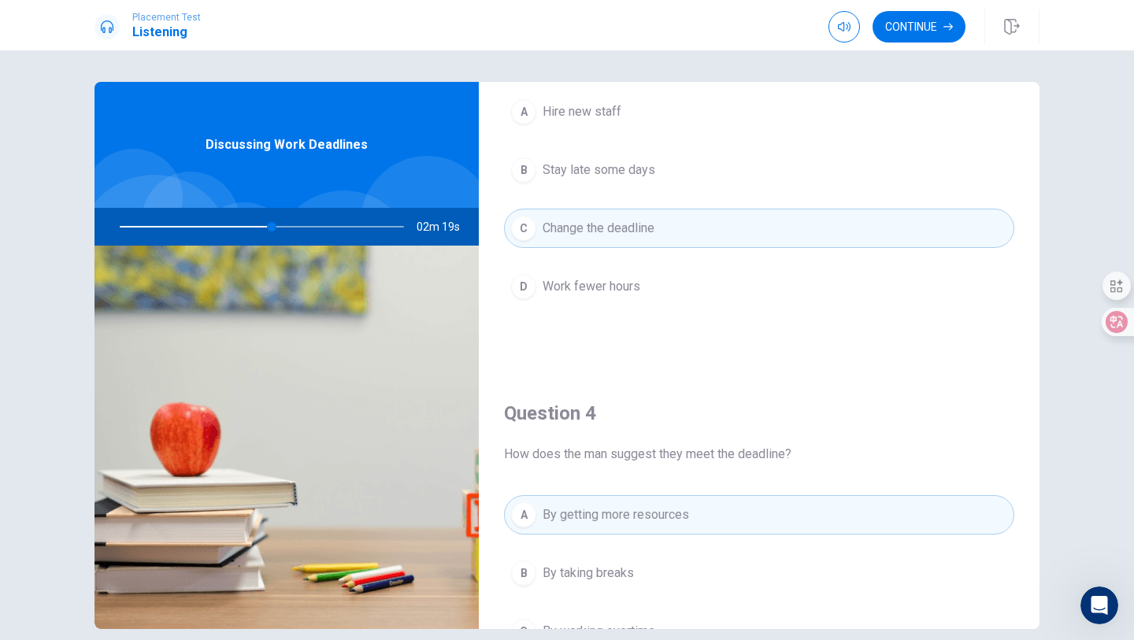
scroll to position [911, 0]
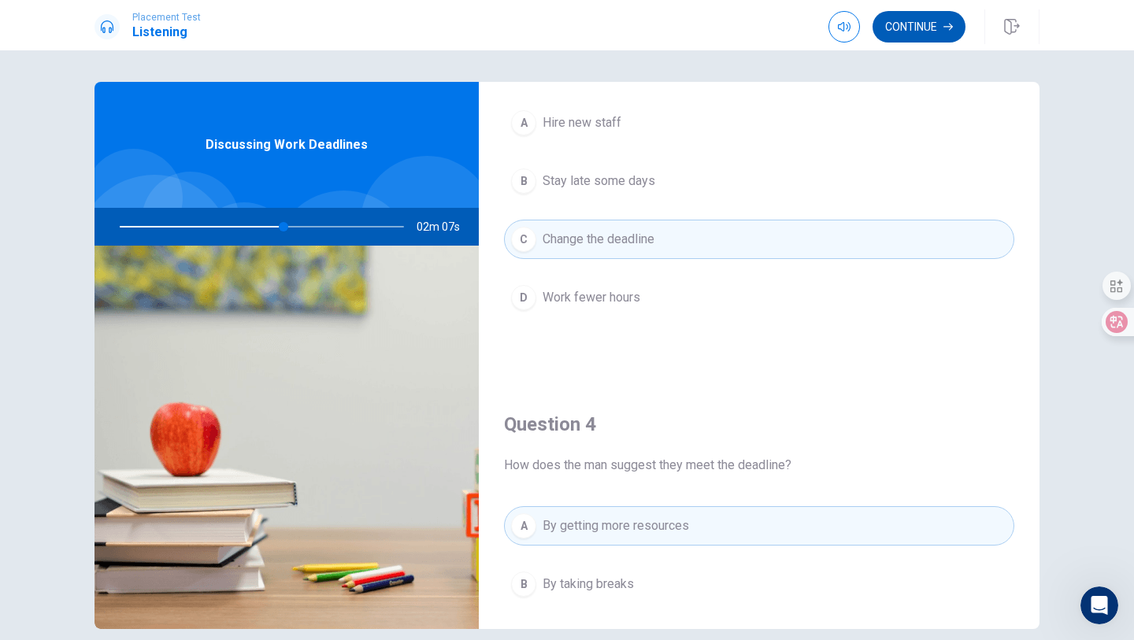
click at [934, 36] on button "Continue" at bounding box center [918, 26] width 93 height 31
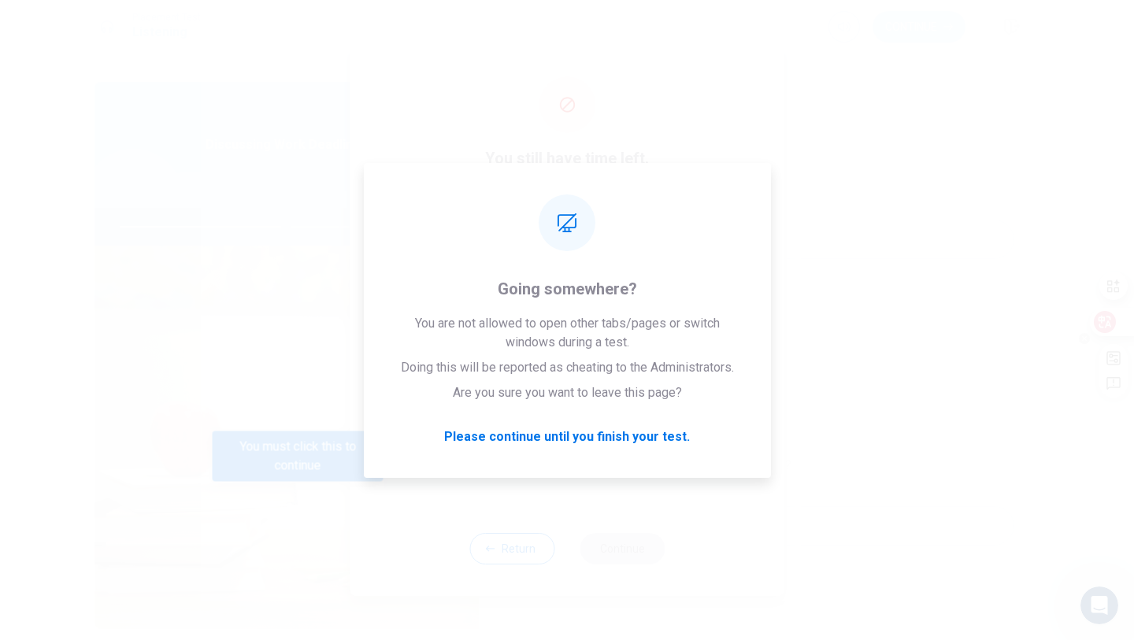
click at [1110, 323] on icon at bounding box center [1105, 322] width 16 height 16
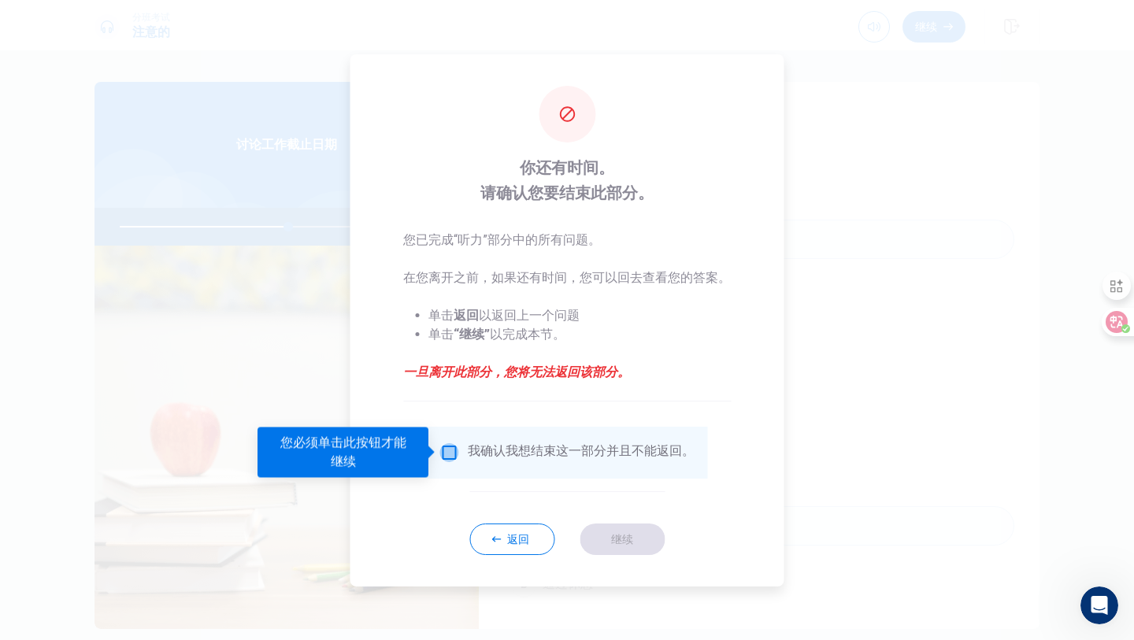
click at [453, 455] on input "You must click this to continue" at bounding box center [448, 452] width 19 height 19
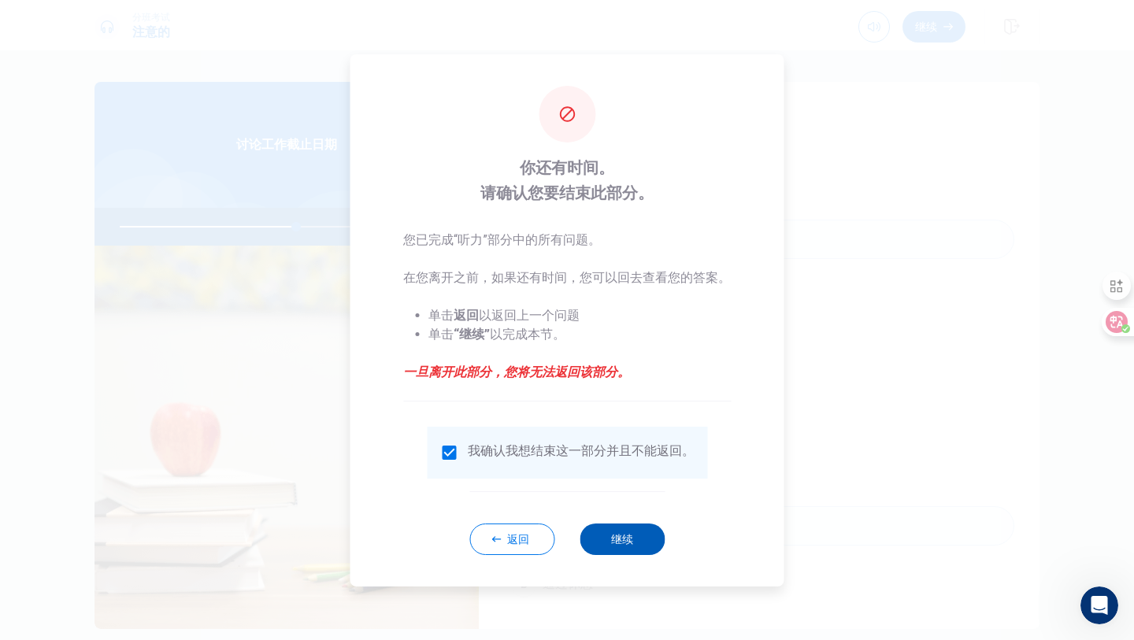
type input "62"
click at [620, 535] on font "继续" at bounding box center [622, 539] width 22 height 13
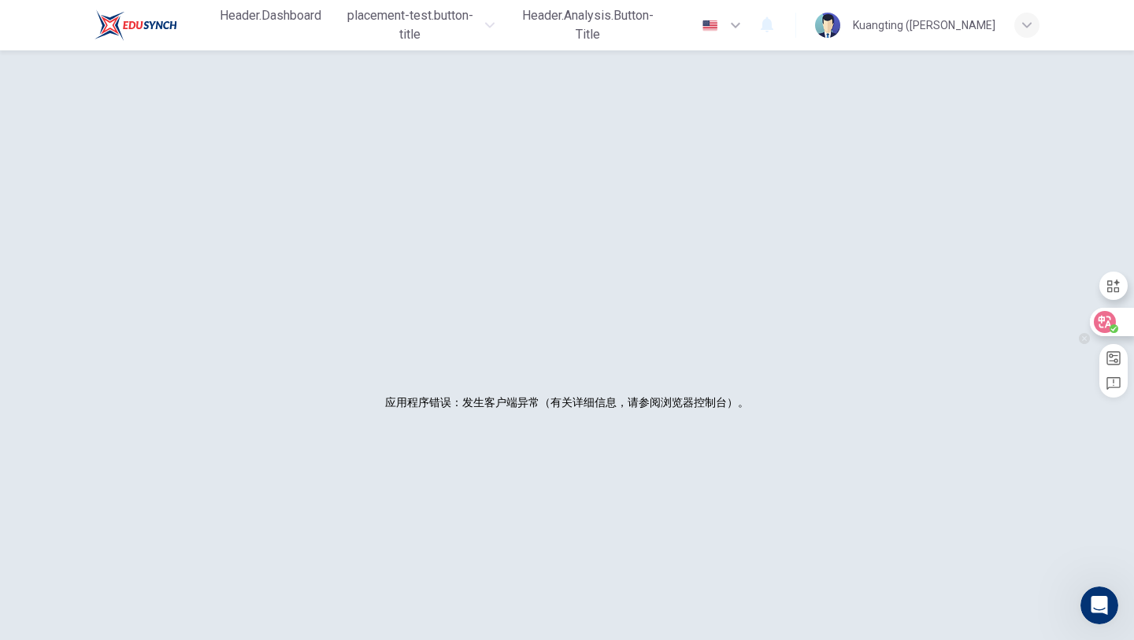
click at [1125, 317] on div at bounding box center [1110, 322] width 43 height 28
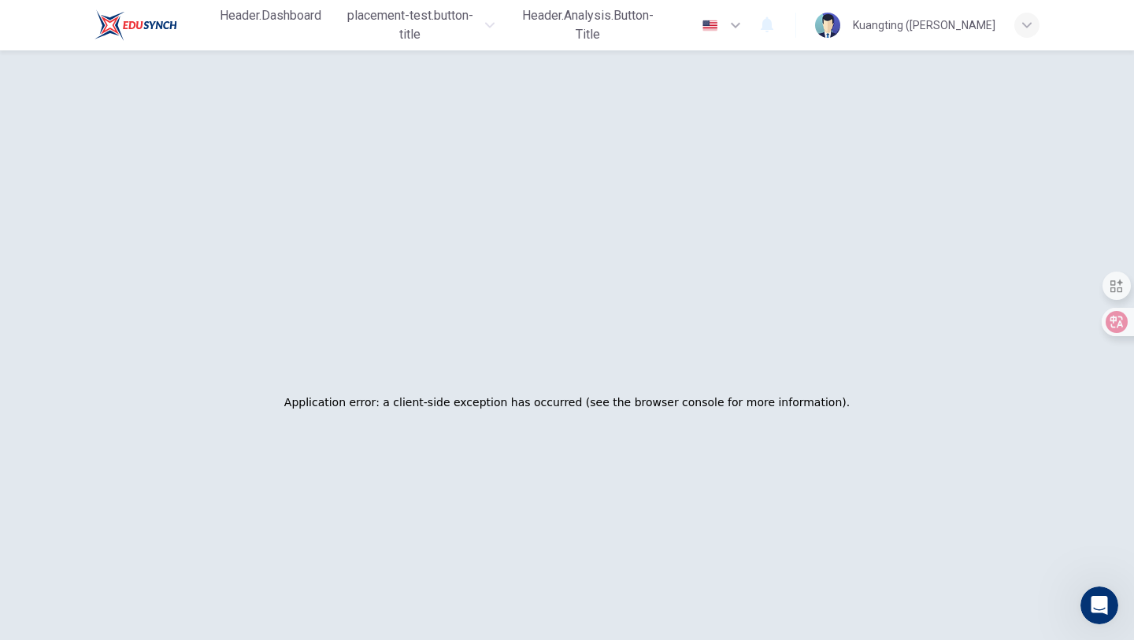
click at [909, 430] on div "Application error: a client-side exception has occurred (see the browser consol…" at bounding box center [566, 402] width 957 height 640
click at [923, 293] on div "Application error: a client-side exception has occurred (see the browser consol…" at bounding box center [566, 402] width 957 height 640
click at [779, 358] on div "Application error: a client-side exception has occurred (see the browser consol…" at bounding box center [566, 402] width 957 height 640
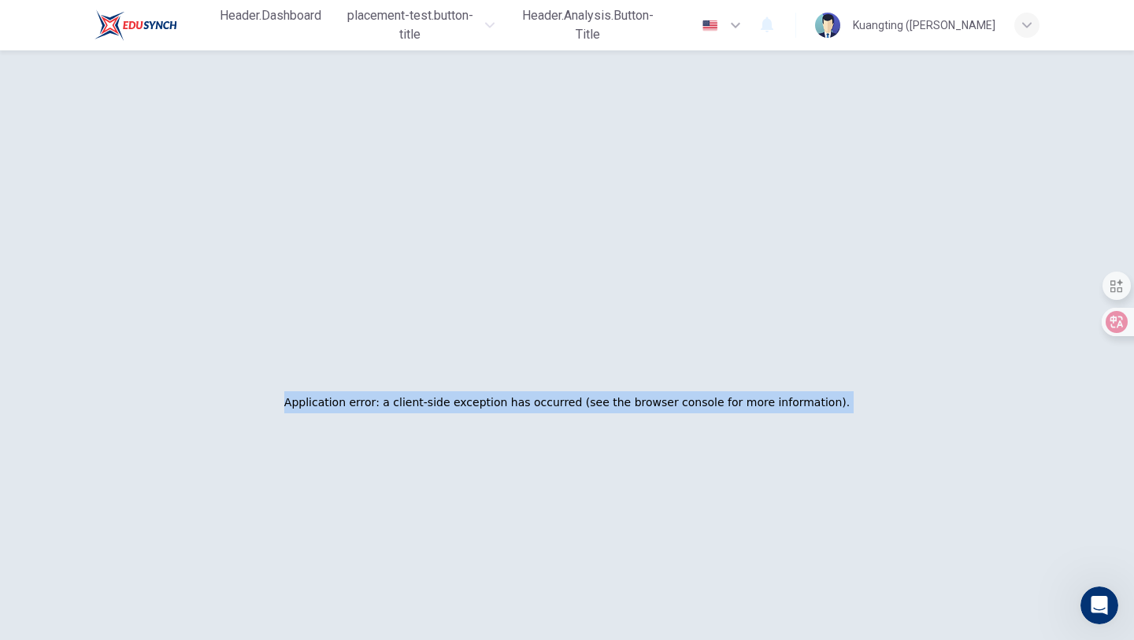
click at [779, 358] on div "Application error: a client-side exception has occurred (see the browser consol…" at bounding box center [566, 402] width 957 height 640
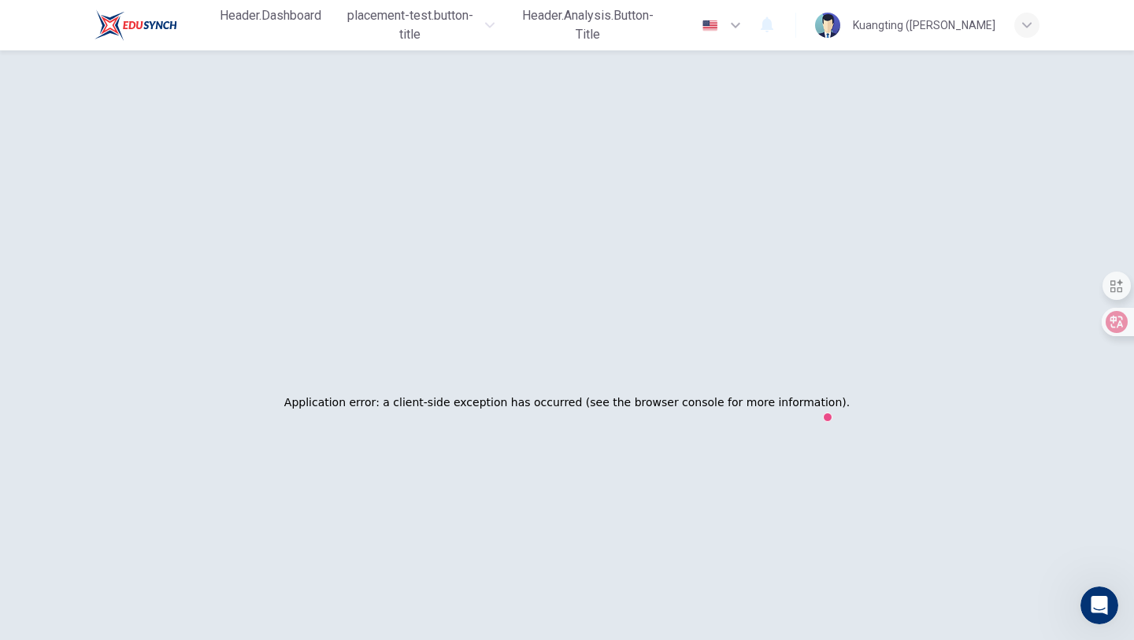
click at [779, 358] on div "Application error: a client-side exception has occurred (see the browser consol…" at bounding box center [566, 402] width 957 height 640
click at [778, 358] on div "Application error: a client-side exception has occurred (see the browser consol…" at bounding box center [566, 402] width 957 height 640
click at [364, 276] on div "Application error: a client-side exception has occurred (see the browser consol…" at bounding box center [566, 402] width 957 height 640
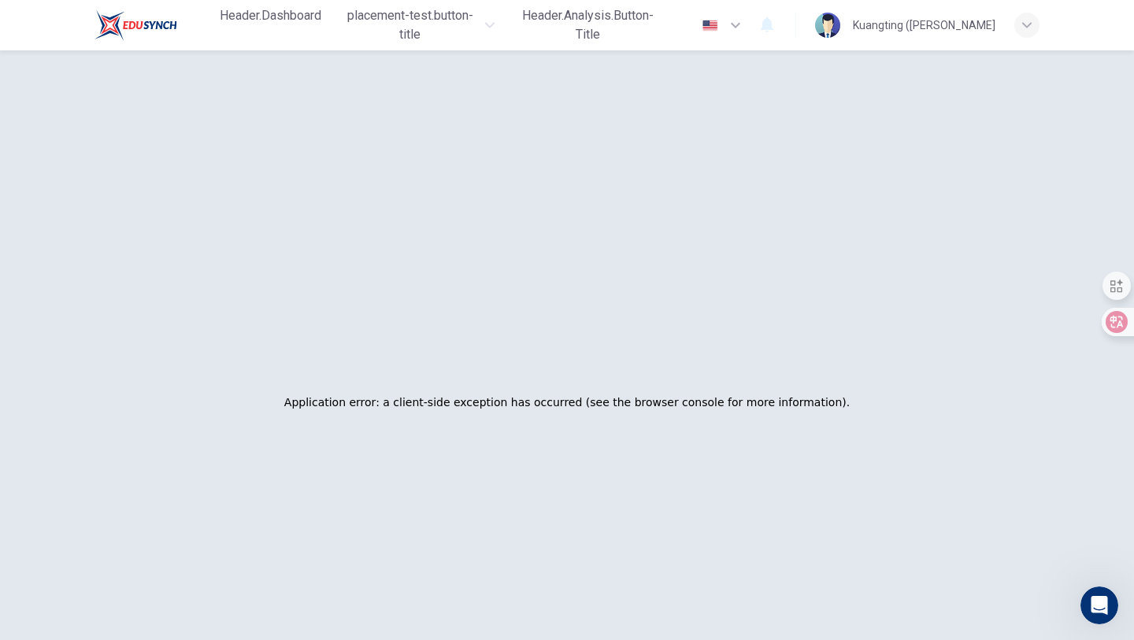
click at [364, 276] on div "Application error: a client-side exception has occurred (see the browser consol…" at bounding box center [566, 402] width 957 height 640
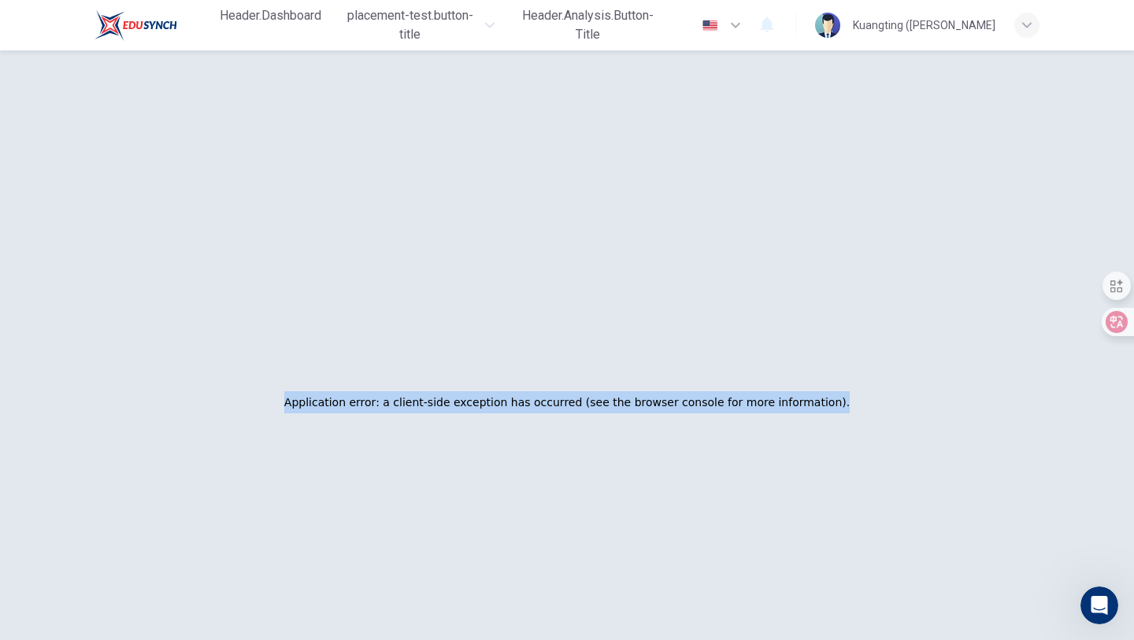
drag, startPoint x: 839, startPoint y: 409, endPoint x: 304, endPoint y: 391, distance: 535.6
click at [304, 391] on div "Application error: a client-side exception has occurred (see the browser consol…" at bounding box center [566, 402] width 957 height 640
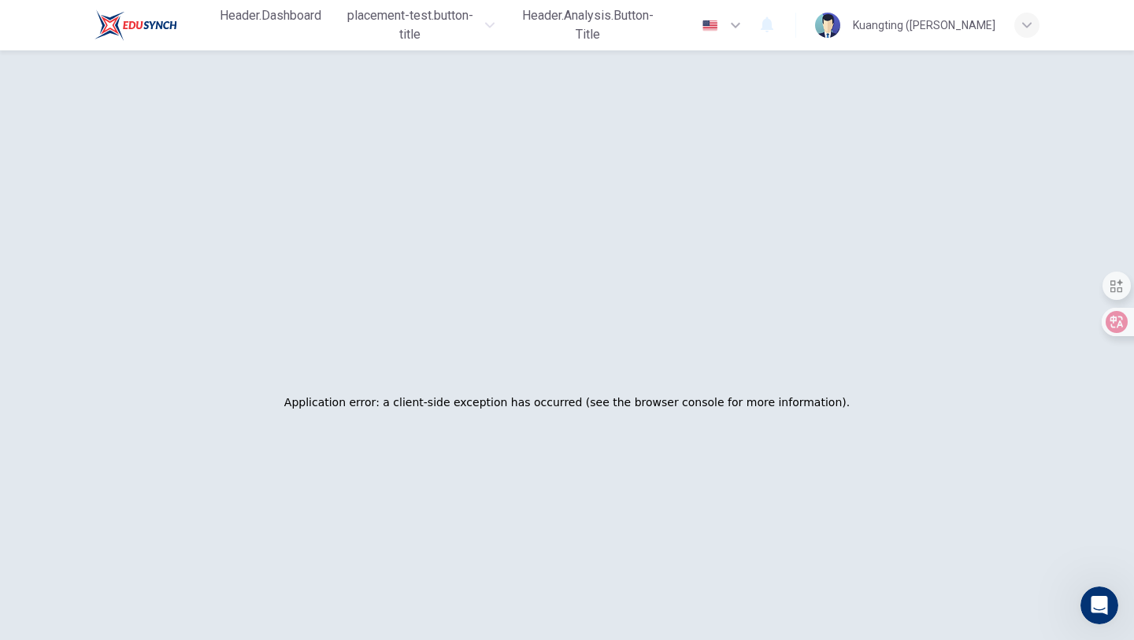
click at [401, 457] on div "Application error: a client-side exception has occurred (see the browser consol…" at bounding box center [566, 402] width 957 height 640
click at [794, 263] on div "Application error: a client-side exception has occurred (see the browser consol…" at bounding box center [566, 402] width 957 height 640
click at [1111, 324] on icon at bounding box center [1105, 322] width 16 height 16
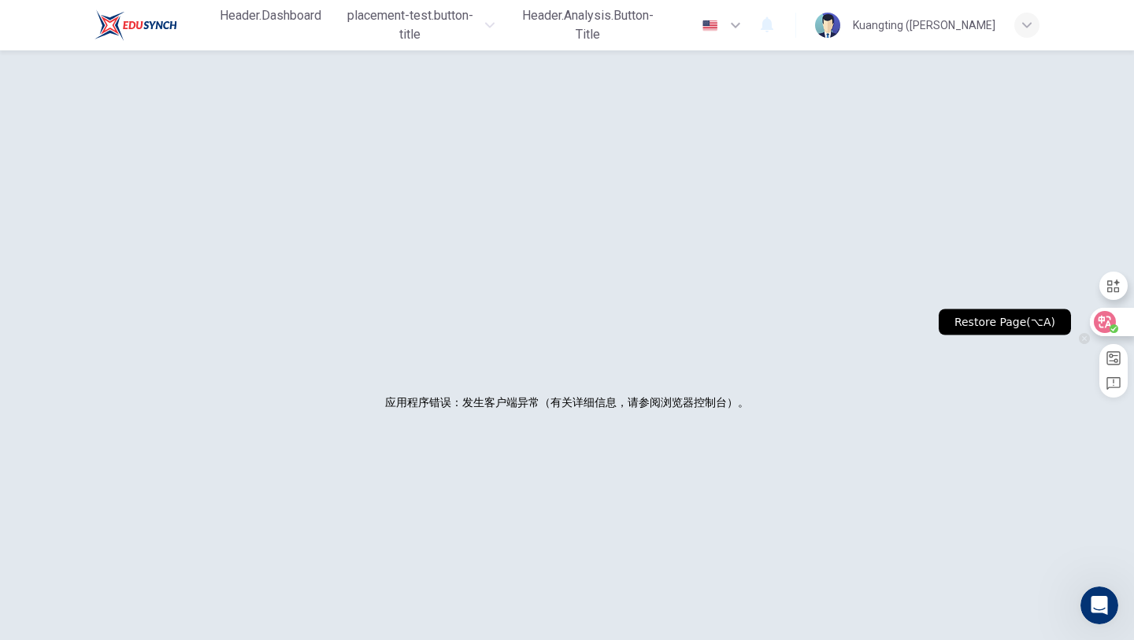
click at [1115, 317] on div at bounding box center [1110, 322] width 43 height 28
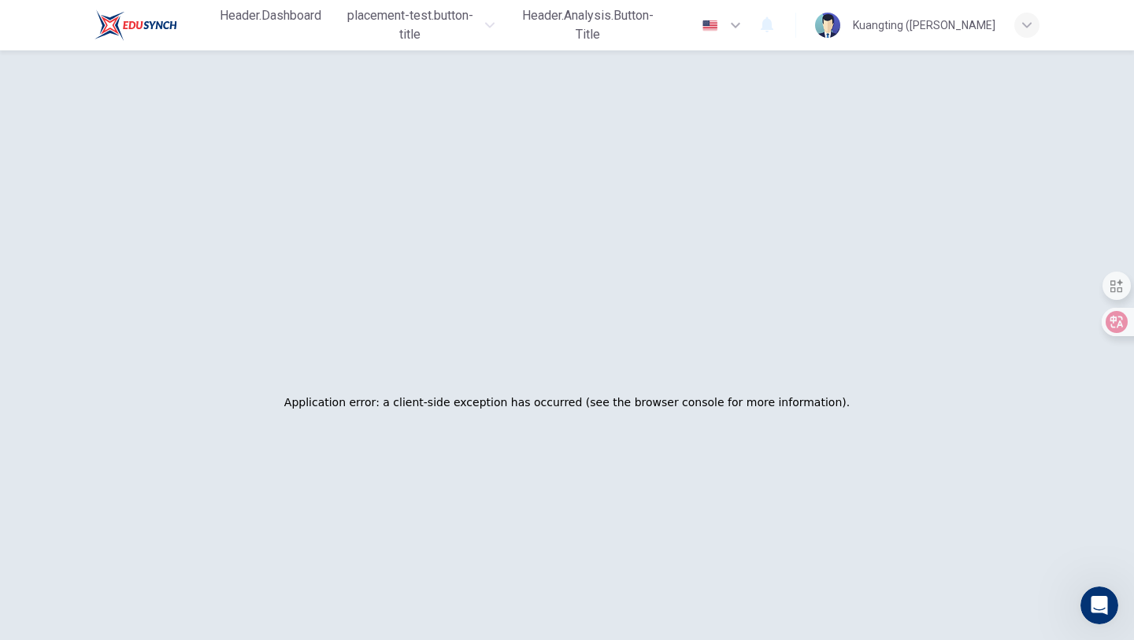
click at [964, 265] on div "Application error: a client-side exception has occurred (see the browser consol…" at bounding box center [566, 402] width 957 height 640
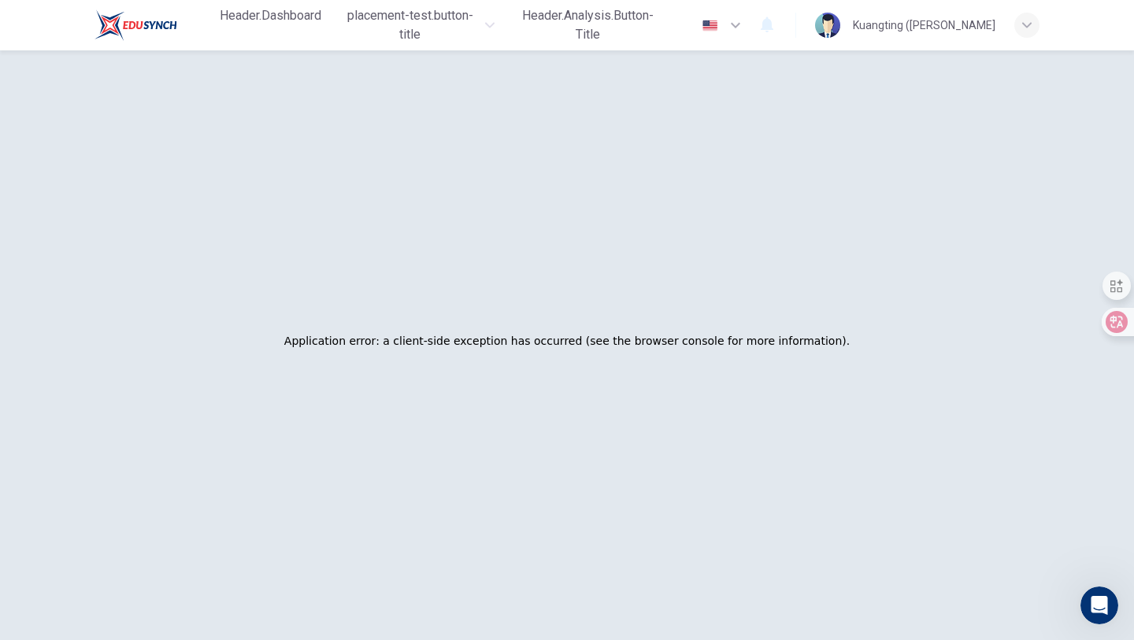
scroll to position [0, 0]
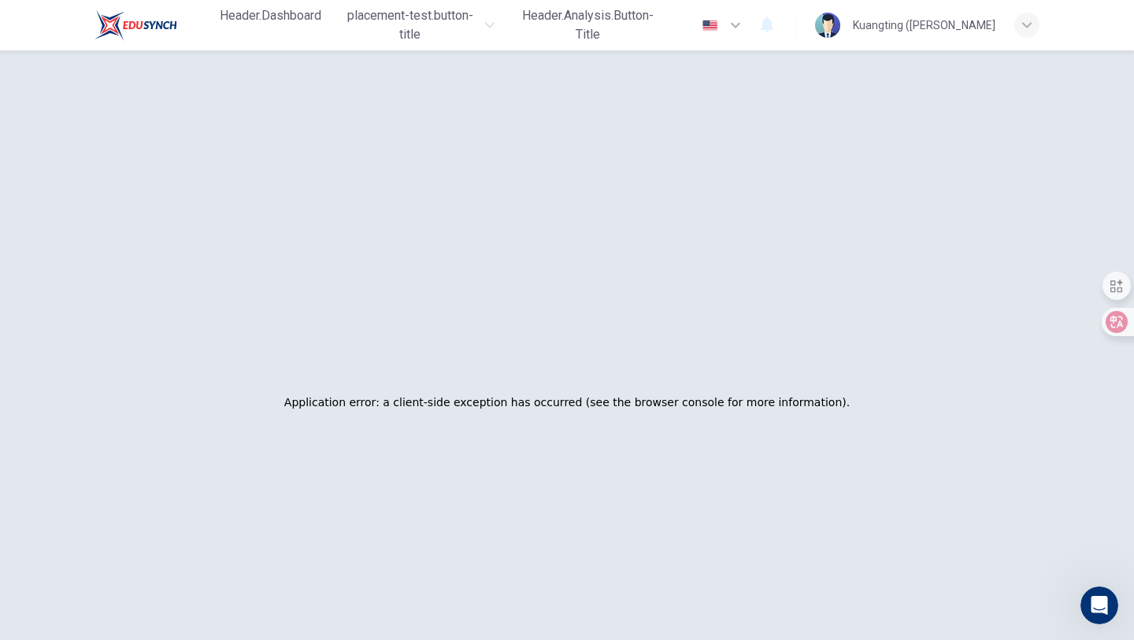
click at [1013, 24] on div "Kuangting ([PERSON_NAME]" at bounding box center [927, 25] width 224 height 25
click at [271, 639] on div at bounding box center [567, 640] width 1134 height 0
click at [285, 25] on span "header.dashboard" at bounding box center [271, 15] width 102 height 19
